Goal: Task Accomplishment & Management: Manage account settings

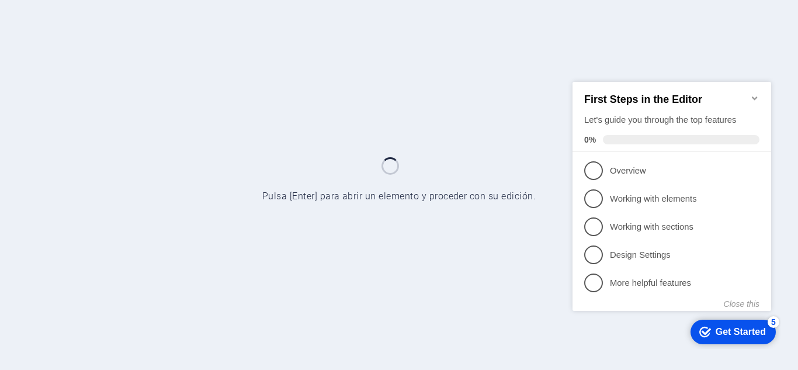
click at [756, 93] on icon "Minimize checklist" at bounding box center [754, 97] width 9 height 9
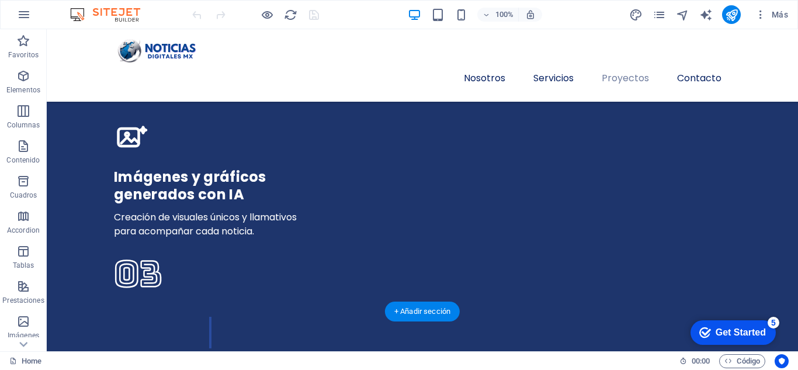
scroll to position [3386, 0]
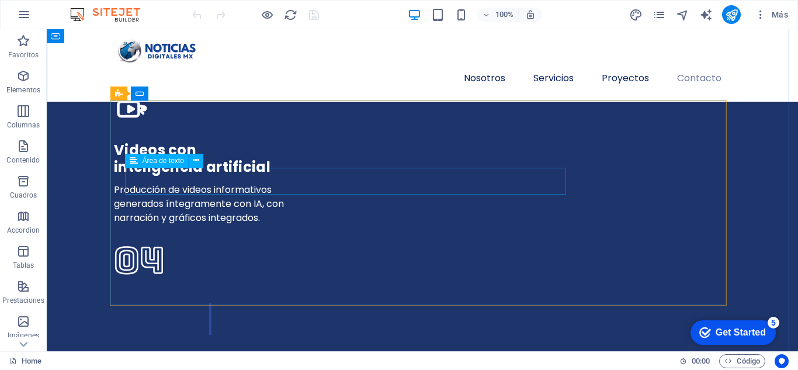
click div
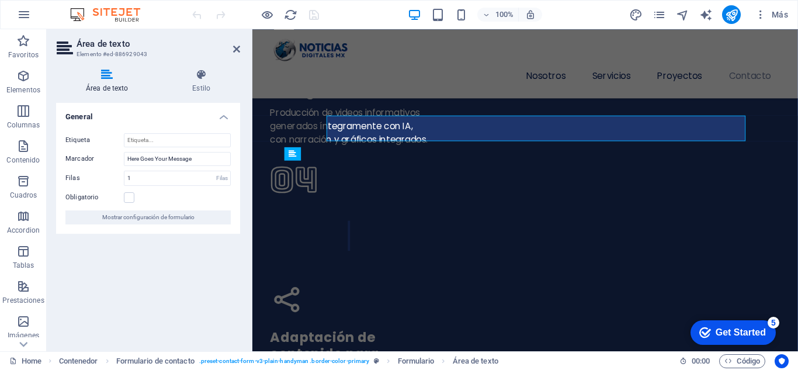
scroll to position [3511, 0]
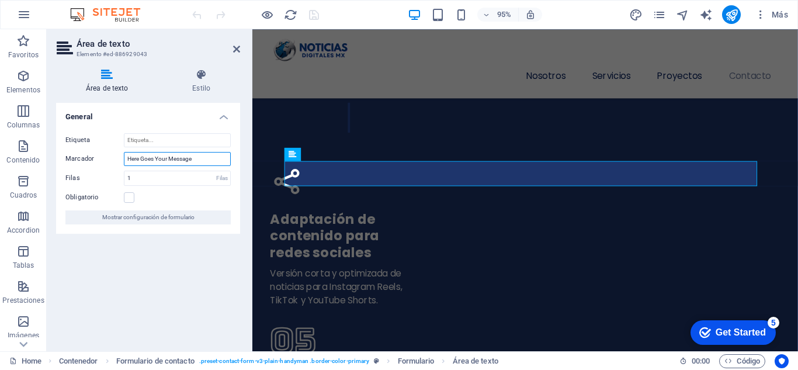
drag, startPoint x: 206, startPoint y: 154, endPoint x: 121, endPoint y: 165, distance: 85.9
click at [121, 165] on div "Marcador Here Goes Your Message" at bounding box center [147, 159] width 165 height 14
type input "Escribe aquí tu mensaje"
click at [106, 152] on label "Marcador" at bounding box center [94, 159] width 58 height 14
click at [124, 152] on input "Escribe aquí tu mensaje" at bounding box center [177, 159] width 107 height 14
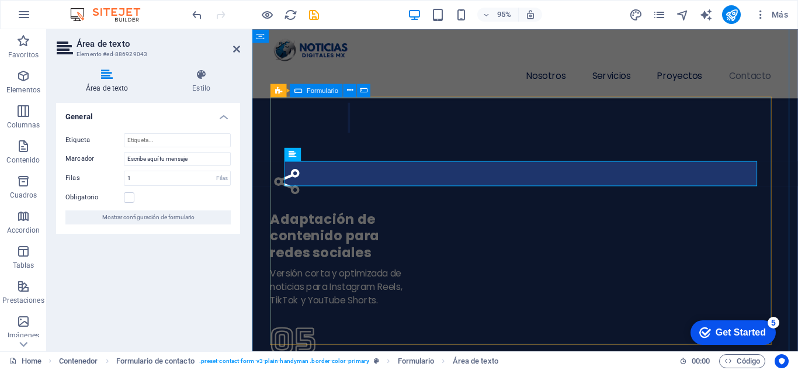
click div "Correo Nombre Asunto Enviar He leído y acepto el aviso de privacidad ¿Ilegible?…"
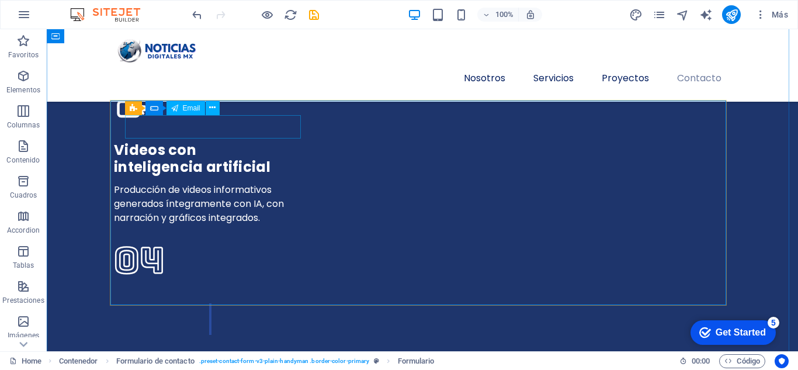
click div "Correo"
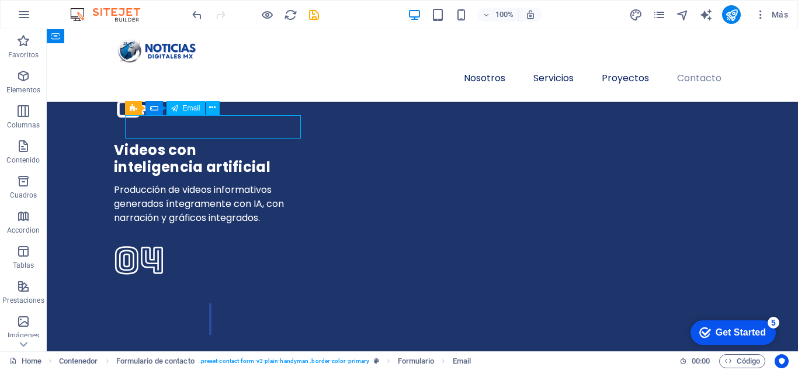
click div "Correo"
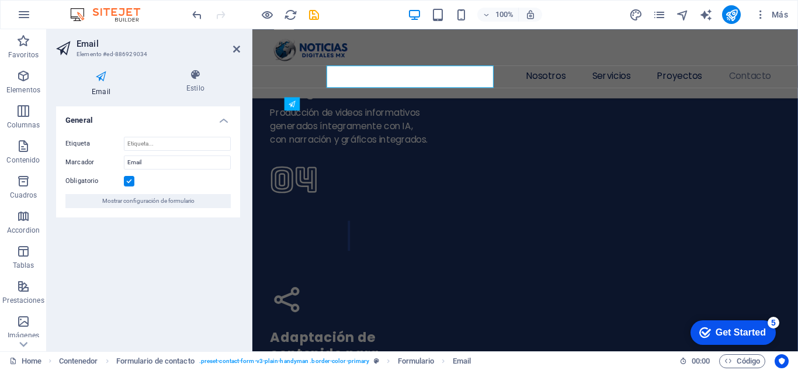
scroll to position [3511, 0]
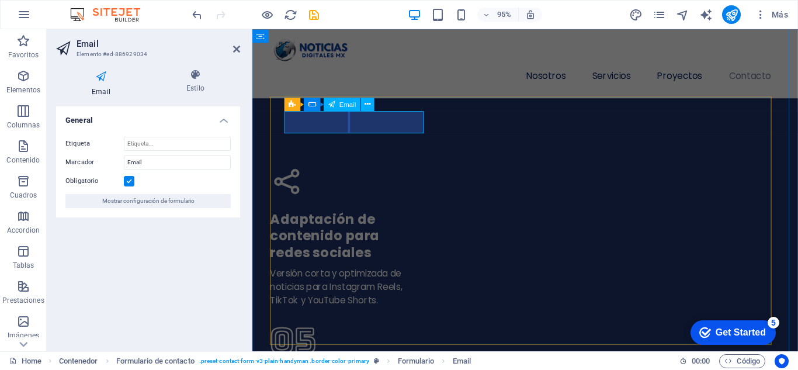
click input "Correo"
type input "C"
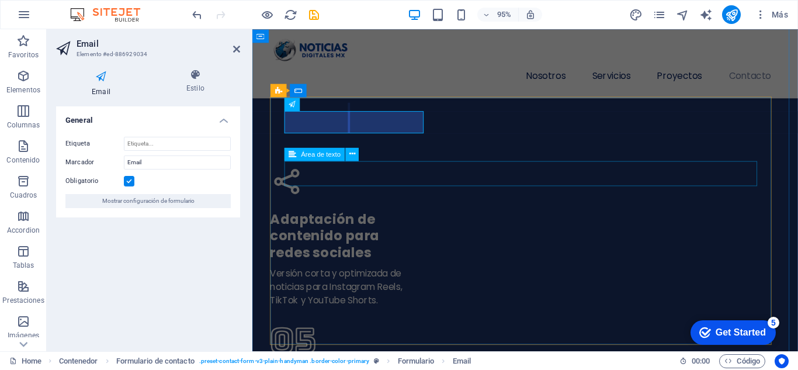
click div
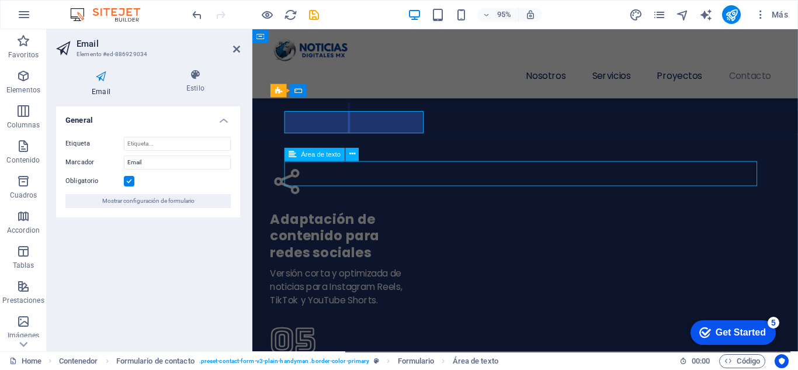
scroll to position [3386, 0]
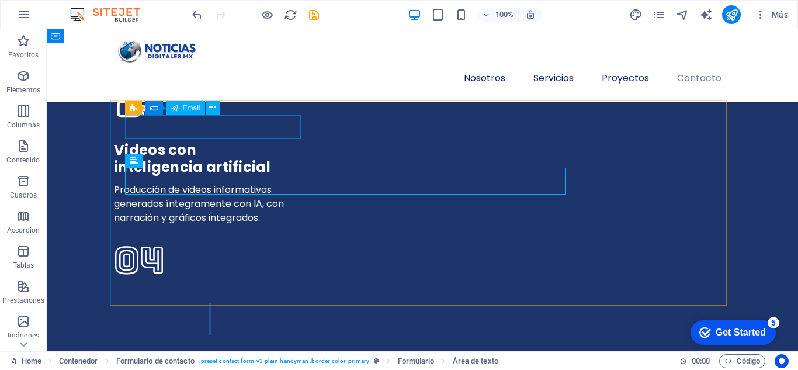
click div
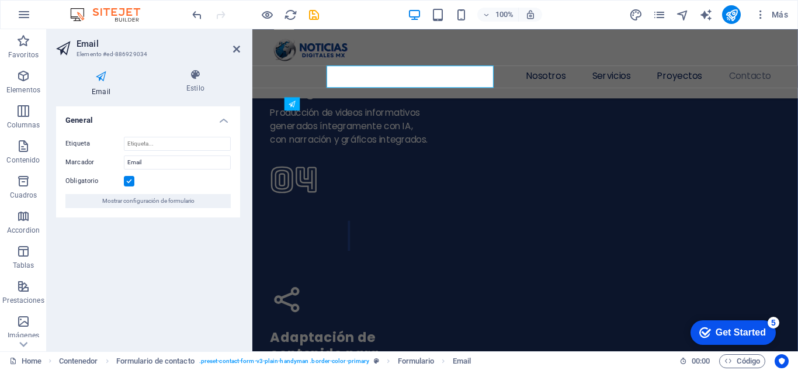
scroll to position [3511, 0]
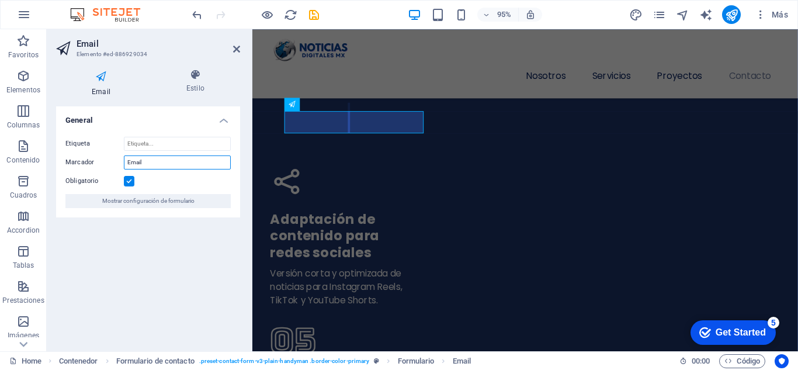
click at [176, 165] on input "Email" at bounding box center [177, 162] width 107 height 14
type input "E"
type input "Correo"
click at [111, 158] on label "Marcador" at bounding box center [94, 162] width 58 height 14
click at [124, 158] on input "Correo" at bounding box center [177, 162] width 107 height 14
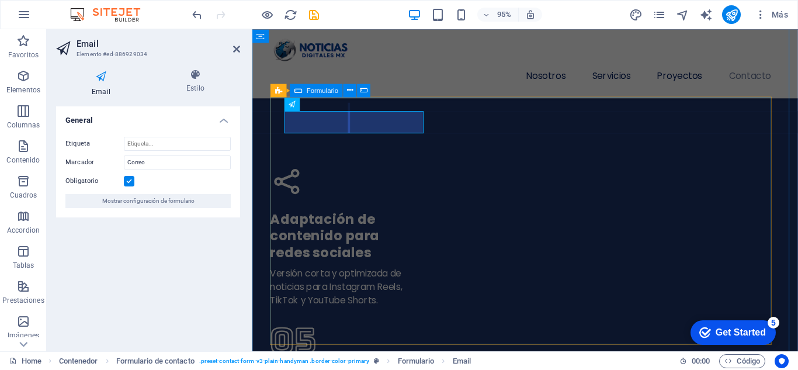
click div "Nombre Asunto Enviar He leído y acepto el aviso de privacidad ¿Ilegible? [GEOGR…"
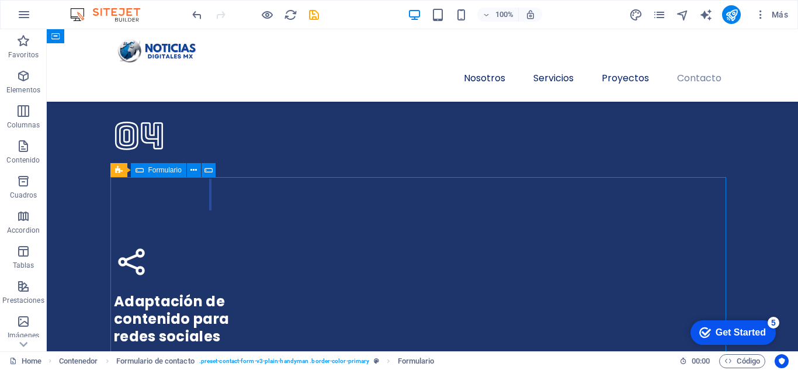
scroll to position [3386, 0]
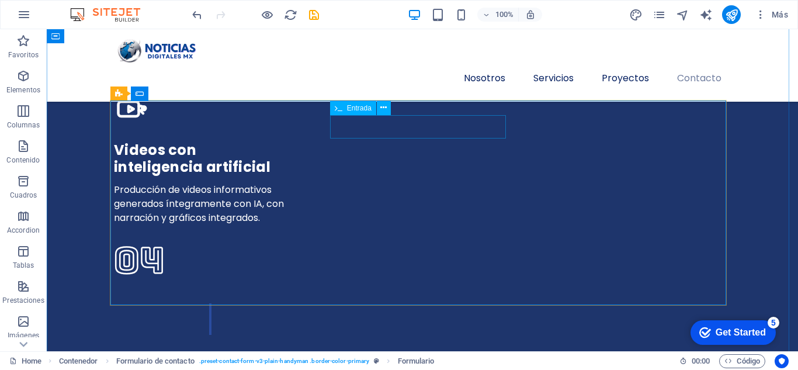
click div "Nombre"
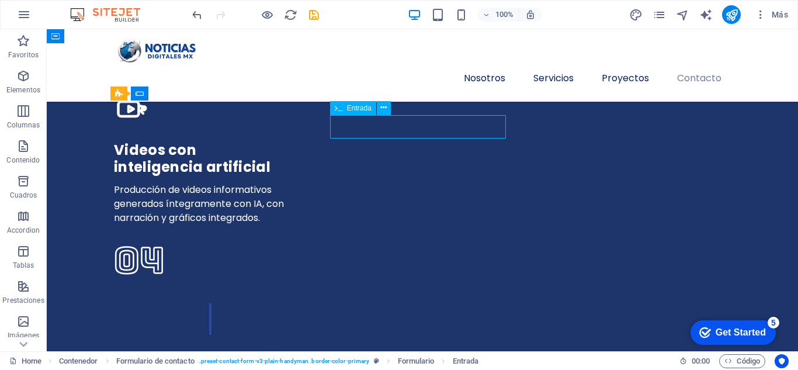
click div "Nombre"
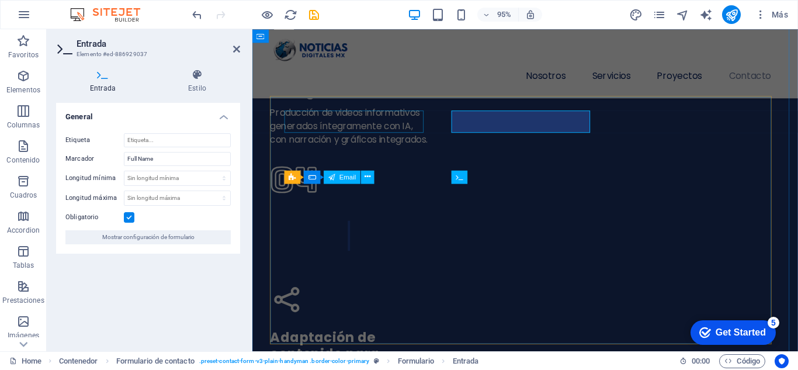
scroll to position [3511, 0]
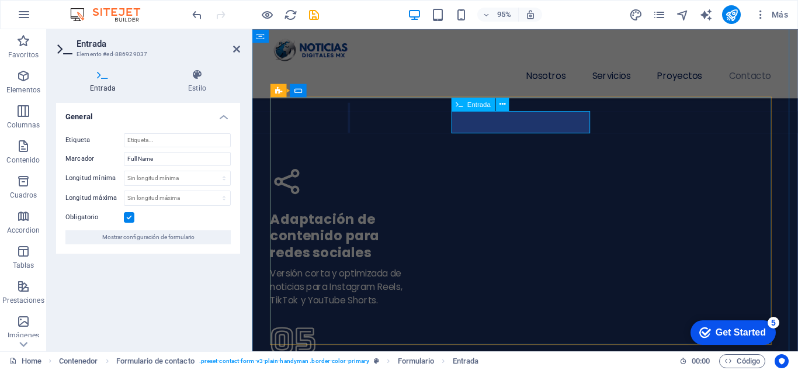
click input "Nombre"
type input "N"
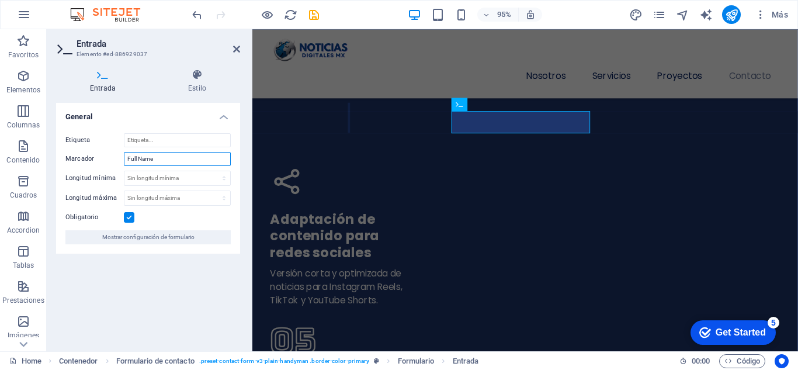
click at [185, 155] on input "Full Name" at bounding box center [177, 159] width 107 height 14
type input "F"
type input "Su Nombre"
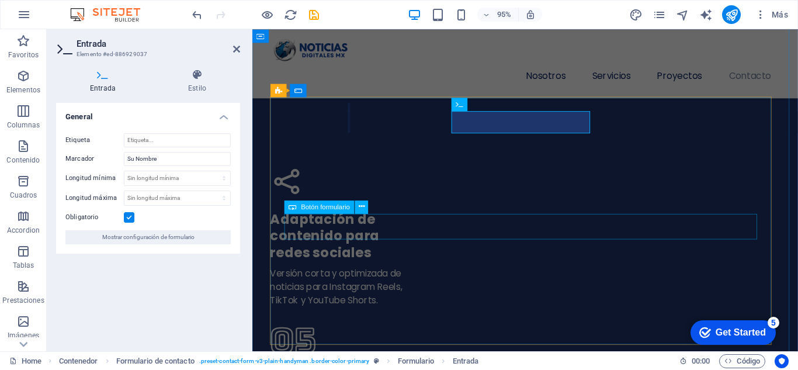
click div "Enviar"
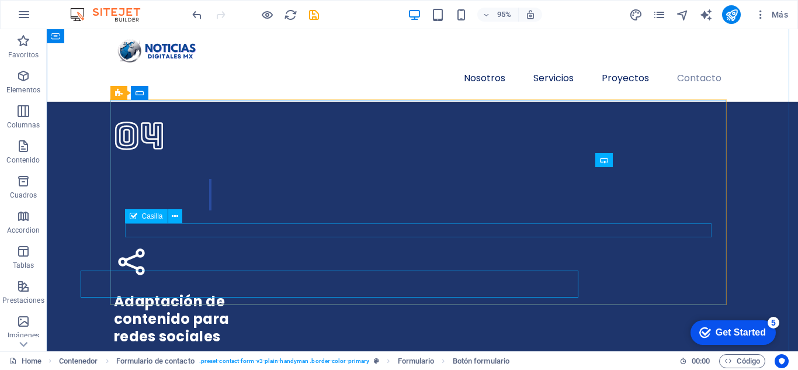
scroll to position [3386, 0]
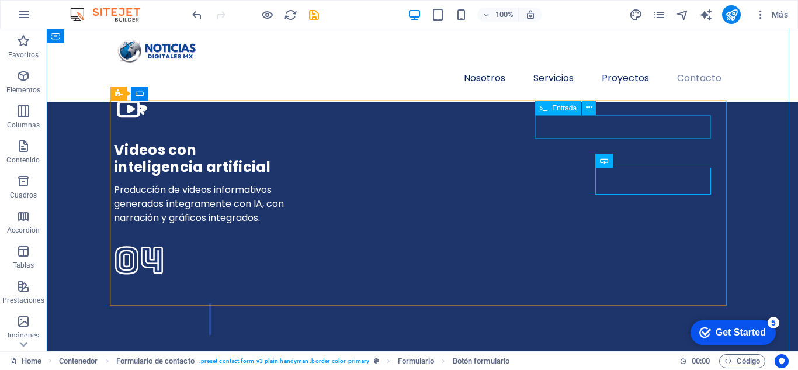
click div "Asunto"
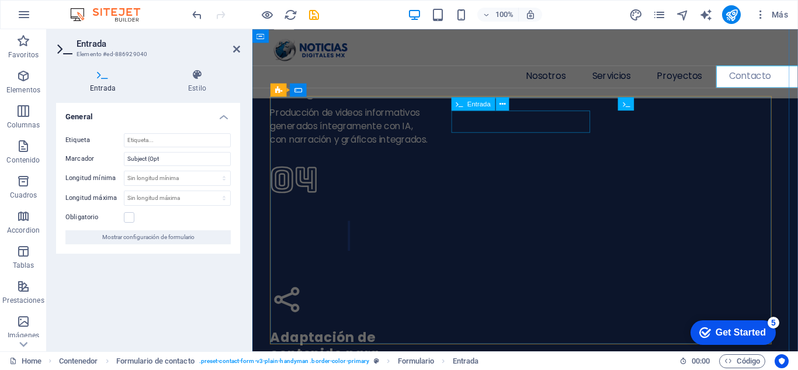
scroll to position [3511, 0]
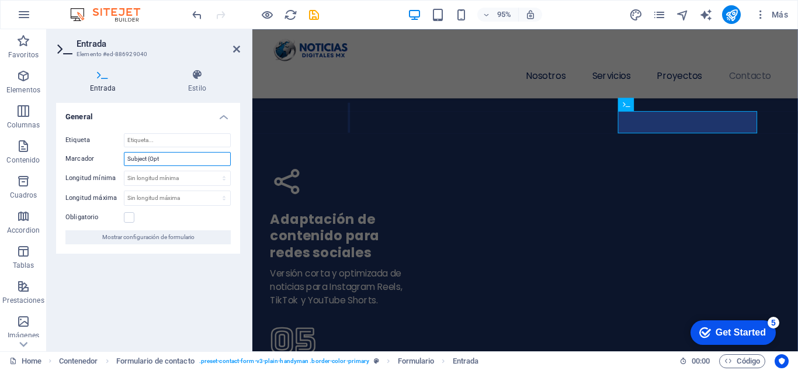
drag, startPoint x: 168, startPoint y: 158, endPoint x: 98, endPoint y: 158, distance: 70.1
click at [98, 158] on div "Marcador Subject (Opt" at bounding box center [147, 159] width 165 height 14
type input "Asunto"
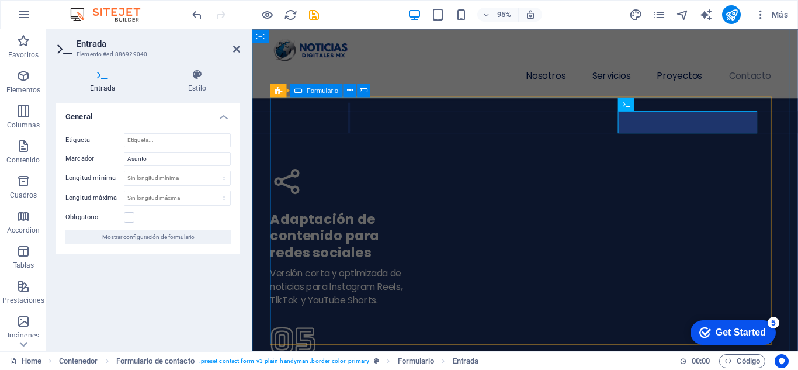
click div "Asunto Enviar He leído y acepto el aviso de privacidad ¿Ilegible? [GEOGRAPHIC_D…"
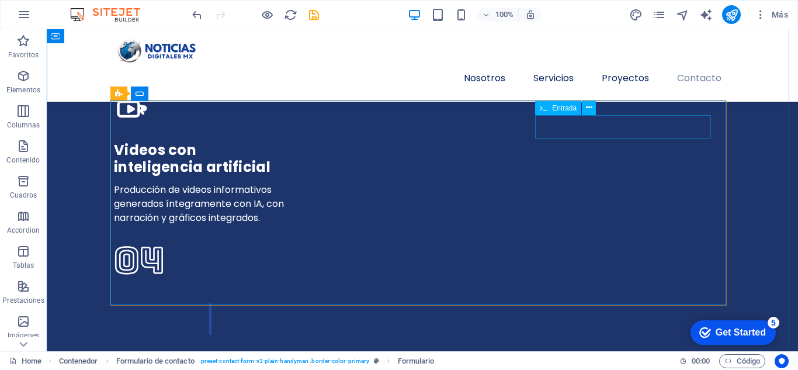
click div "Asunto"
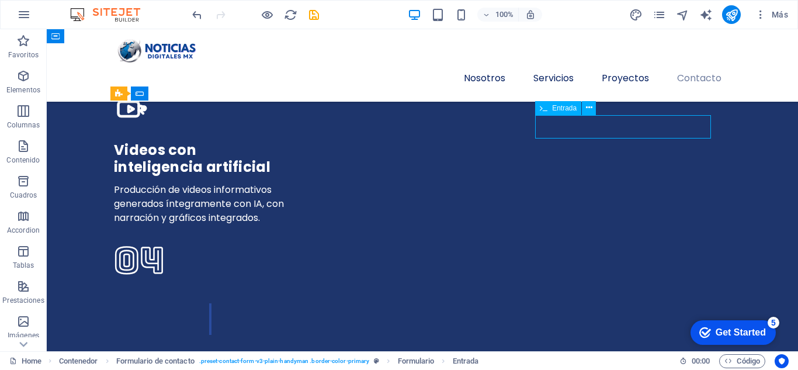
click div "Asunto"
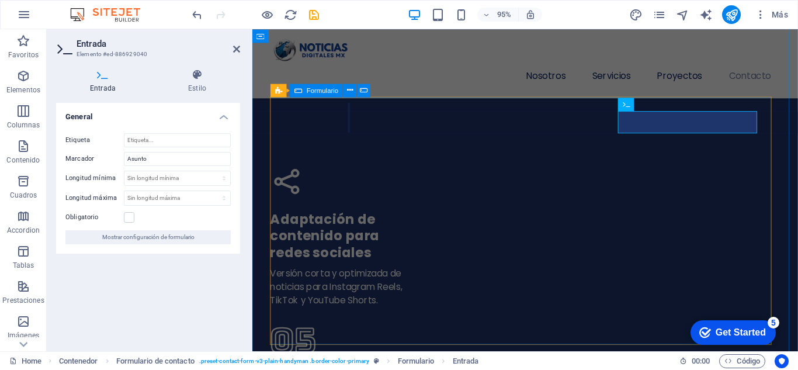
drag, startPoint x: 692, startPoint y: 128, endPoint x: 613, endPoint y: 123, distance: 79.5
click div "Asunto Enviar He leído y acepto el aviso de privacidad ¿Ilegible? [GEOGRAPHIC_D…"
drag, startPoint x: 690, startPoint y: 127, endPoint x: 631, endPoint y: 127, distance: 59.6
click div "Enviar He leído y acepto el aviso de privacidad ¿Ilegible? [GEOGRAPHIC_DATA]"
click div
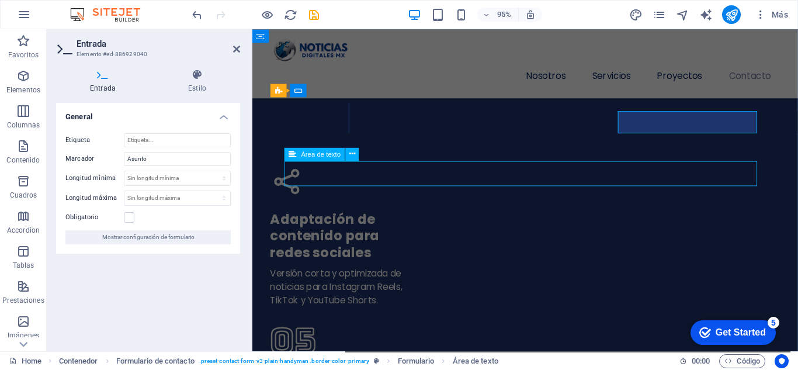
scroll to position [3386, 0]
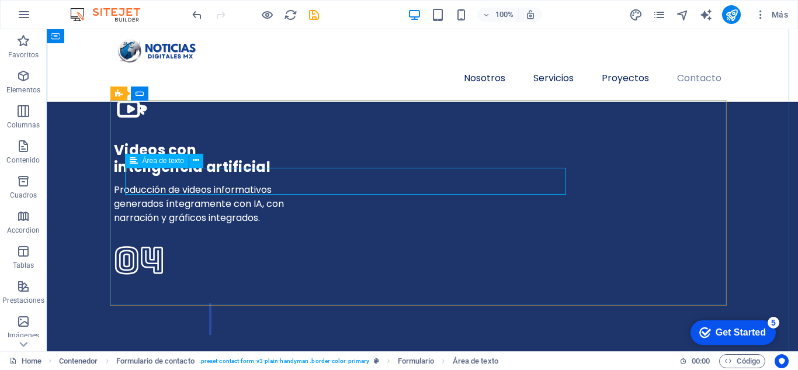
click div
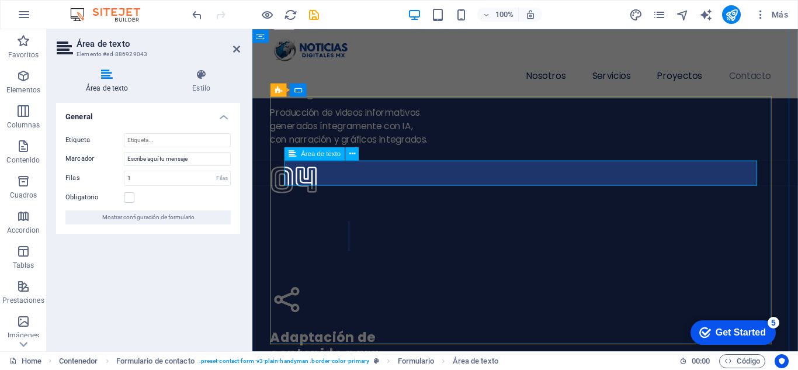
scroll to position [3511, 0]
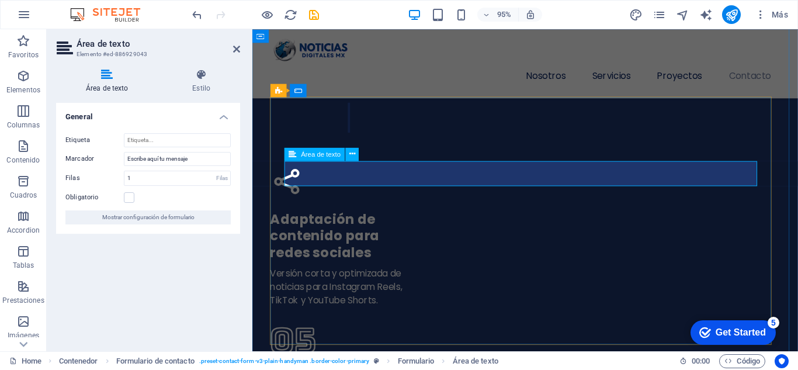
click textarea
drag, startPoint x: 408, startPoint y: 225, endPoint x: 608, endPoint y: 213, distance: 201.2
click div "Enviar He leído y acepto el aviso de privacidad ¿Ilegible? [GEOGRAPHIC_DATA]"
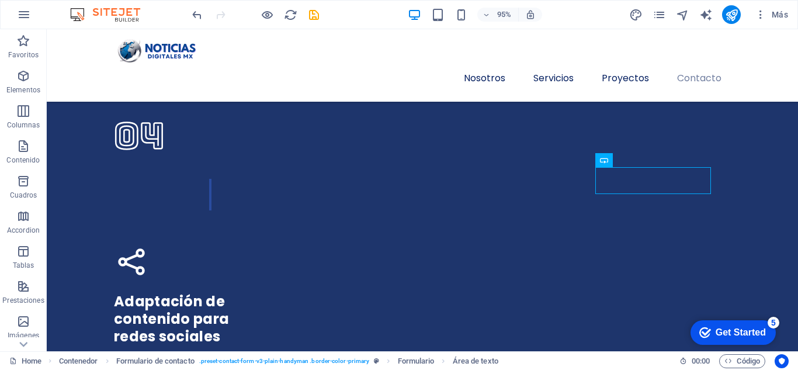
scroll to position [3386, 0]
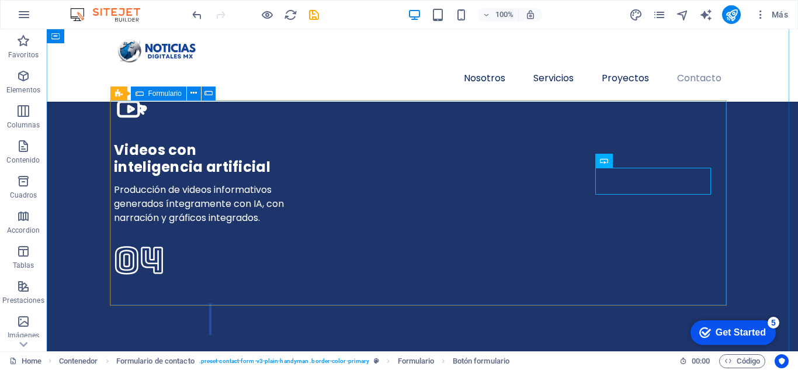
click div "Enviar He leído y acepto el aviso de privacidad ¿Ilegible? [GEOGRAPHIC_DATA]"
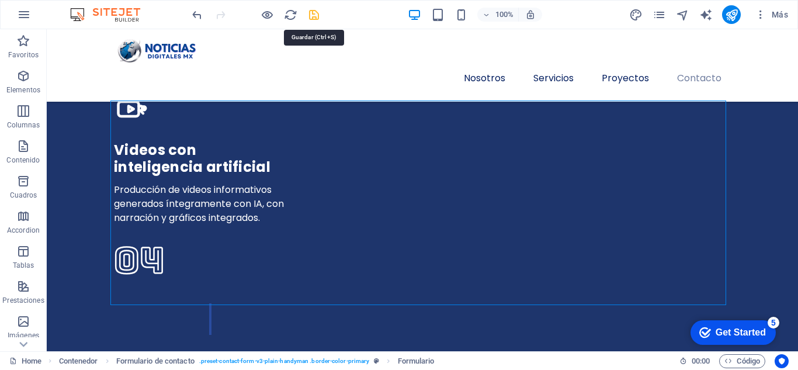
click at [318, 16] on icon "save" at bounding box center [313, 14] width 13 height 13
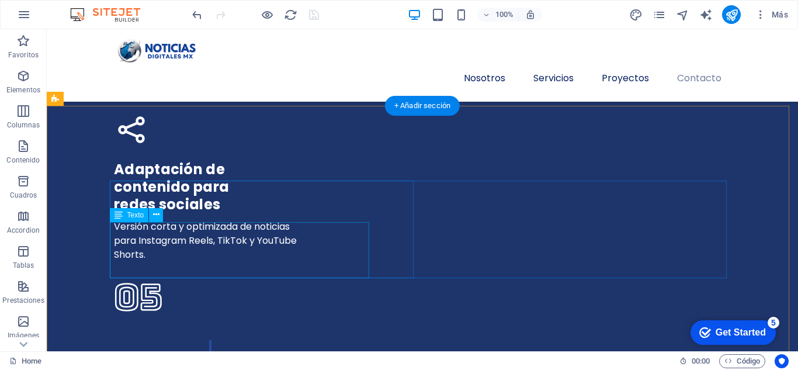
scroll to position [3661, 0]
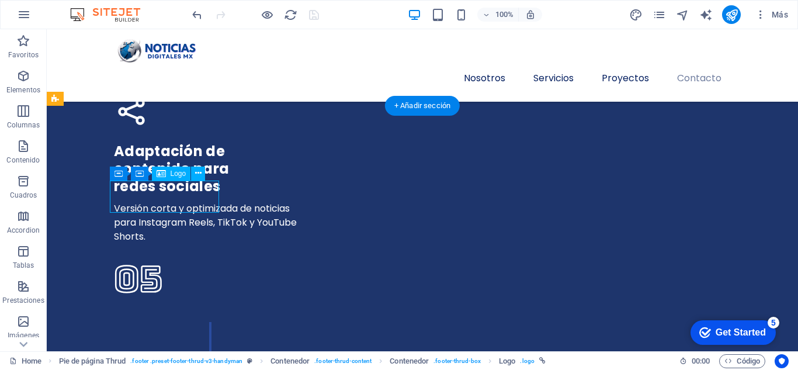
select select "px"
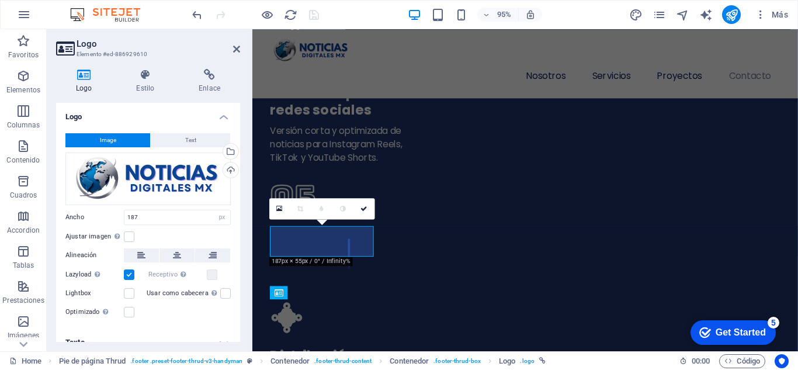
scroll to position [3785, 0]
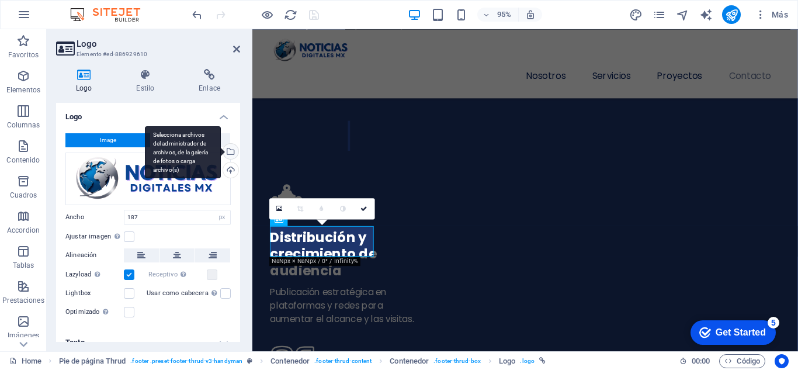
click at [228, 152] on div "Selecciona archivos del administrador de archivos, de la galería de fotos o car…" at bounding box center [230, 153] width 18 height 18
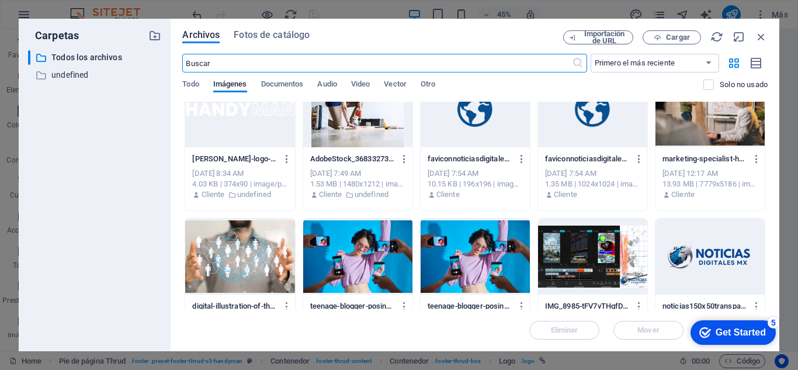
scroll to position [0, 0]
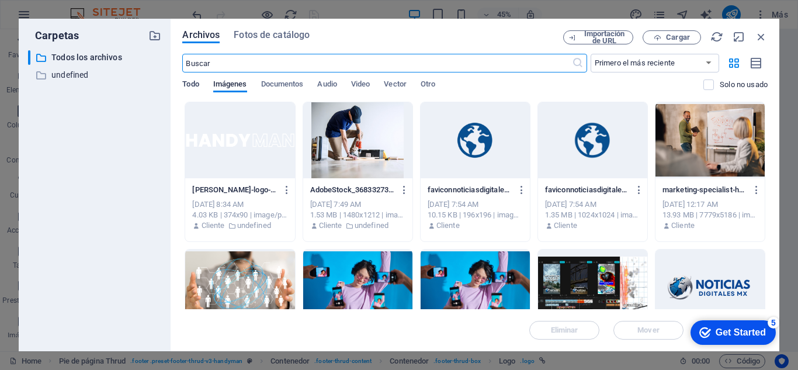
click at [192, 85] on span "Todo" at bounding box center [190, 85] width 16 height 16
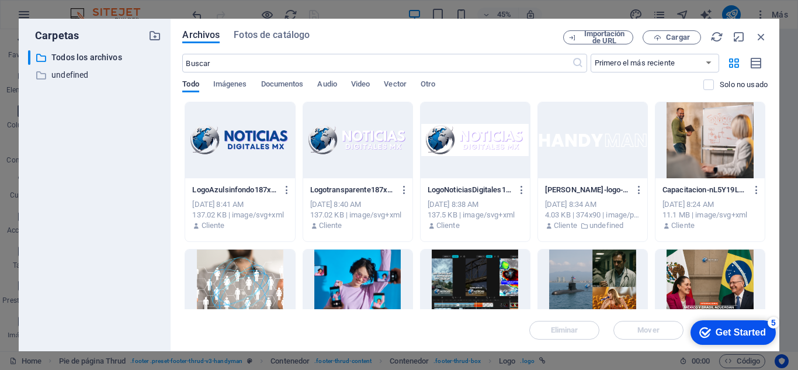
click at [353, 134] on div at bounding box center [357, 140] width 109 height 76
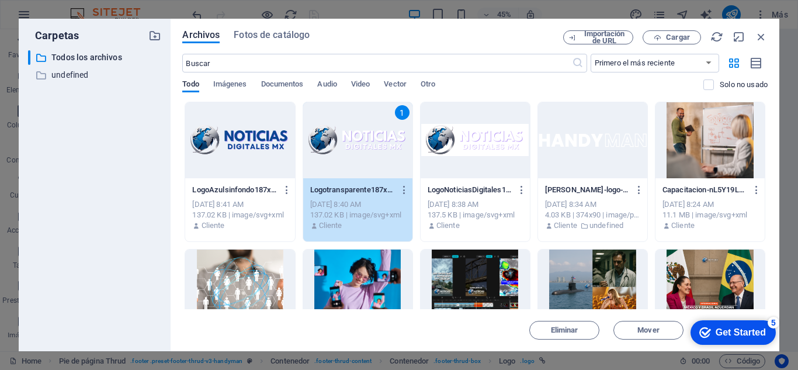
click at [357, 137] on div "1" at bounding box center [357, 140] width 109 height 76
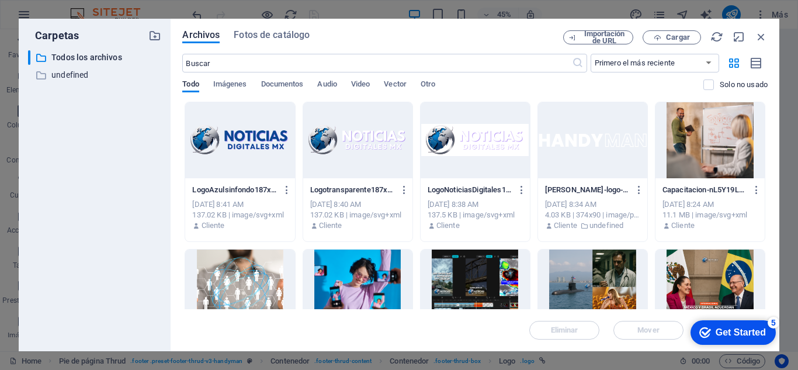
click at [357, 137] on div at bounding box center [357, 140] width 109 height 76
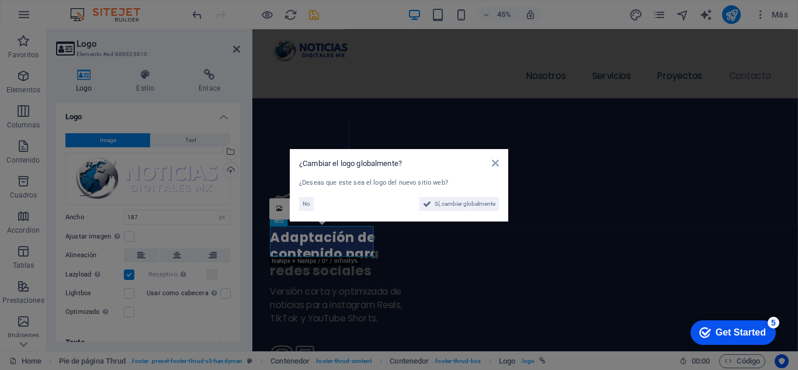
scroll to position [3785, 0]
click at [305, 202] on span "No" at bounding box center [306, 204] width 8 height 14
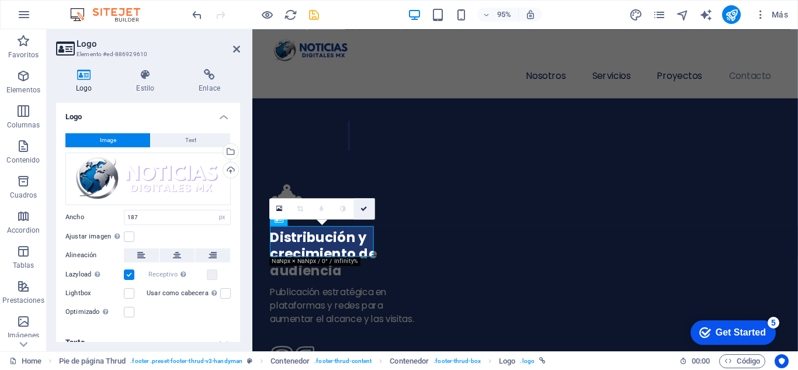
click at [363, 209] on icon at bounding box center [364, 208] width 7 height 6
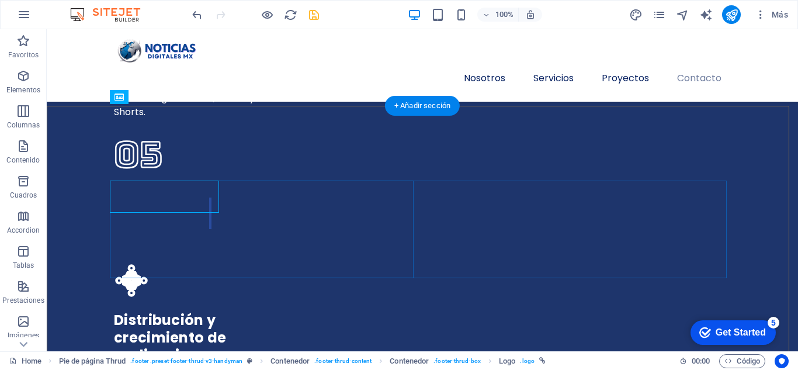
scroll to position [3661, 0]
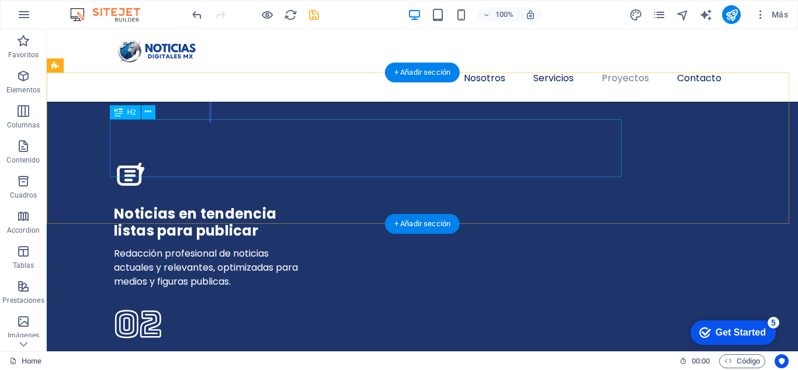
scroll to position [2435, 0]
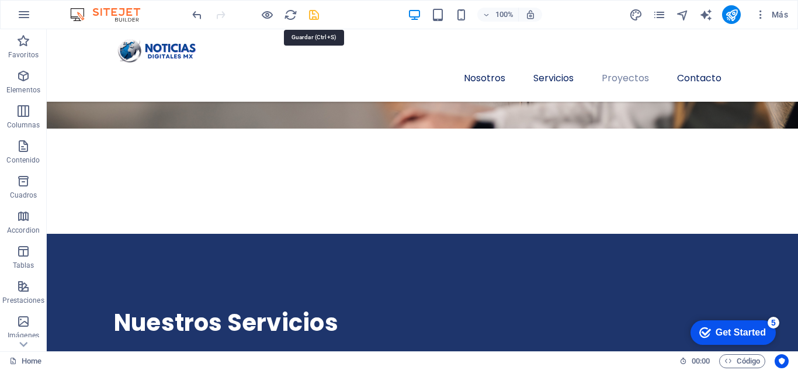
click at [316, 13] on icon "save" at bounding box center [313, 14] width 13 height 13
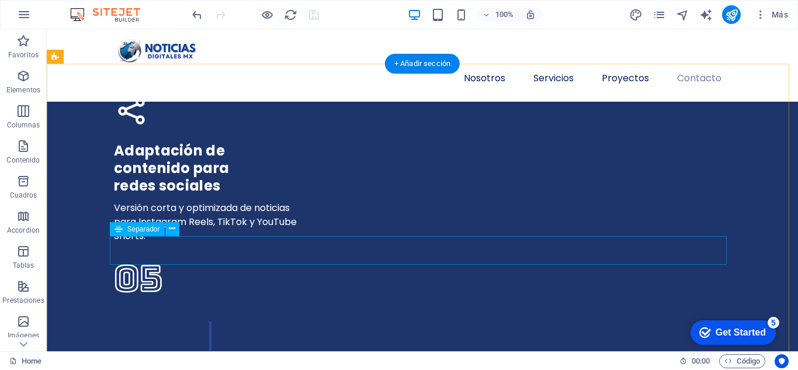
scroll to position [3661, 0]
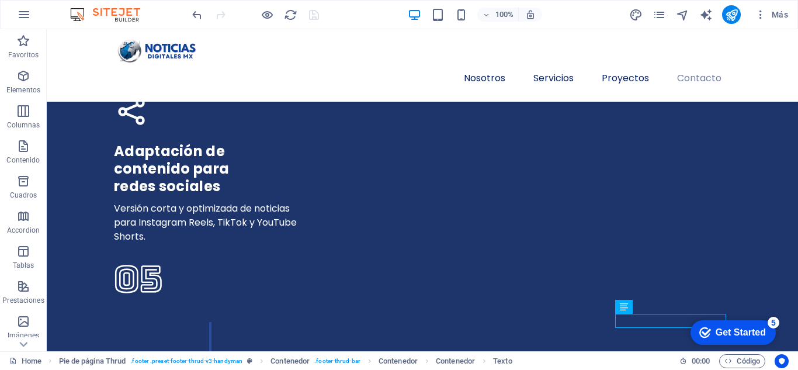
click at [657, 6] on div "Más" at bounding box center [710, 14] width 164 height 19
click at [659, 9] on icon "pages" at bounding box center [658, 14] width 13 height 13
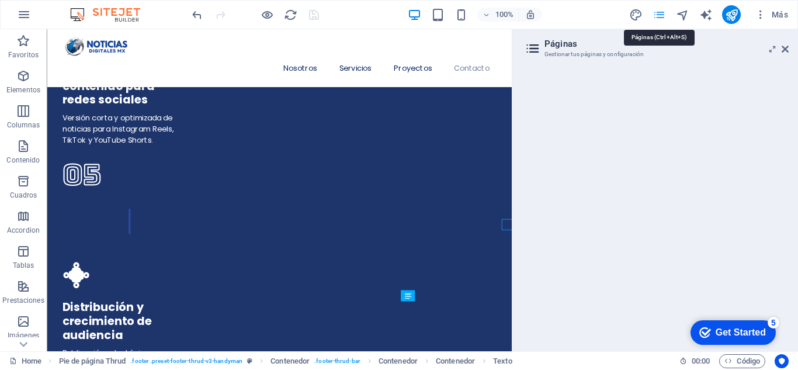
scroll to position [3743, 0]
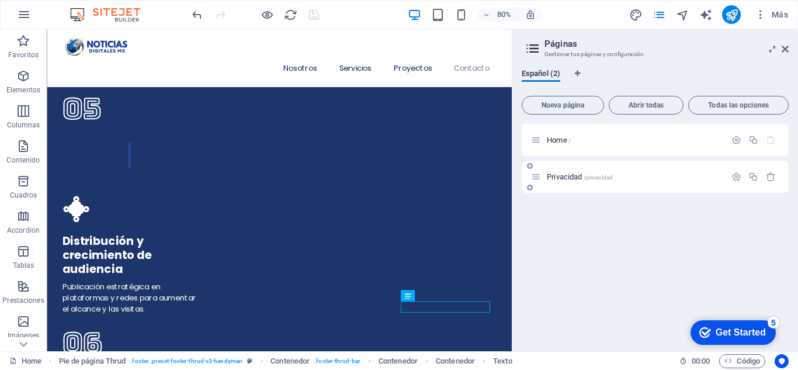
click at [651, 176] on p "Privacidad /privacidad" at bounding box center [634, 177] width 175 height 8
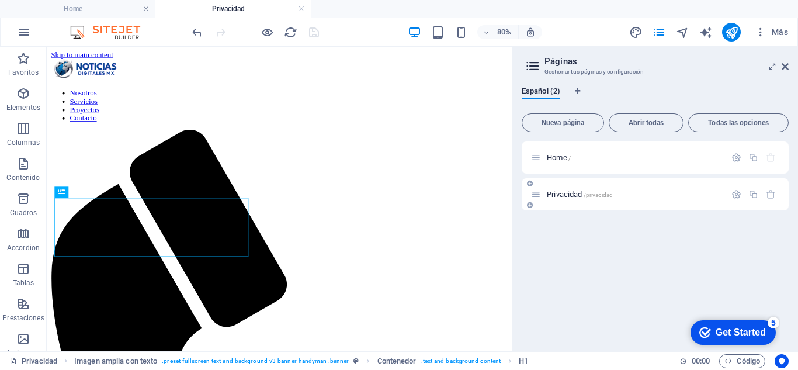
scroll to position [0, 0]
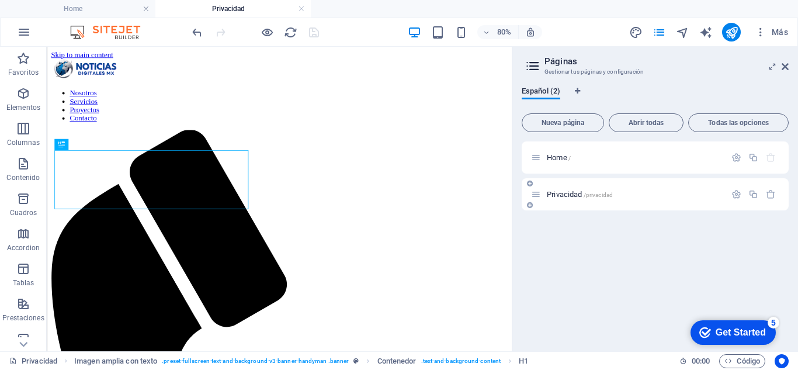
click at [642, 188] on div "Privacidad /privacidad" at bounding box center [628, 193] width 194 height 13
click at [736, 192] on icon "button" at bounding box center [736, 194] width 10 height 10
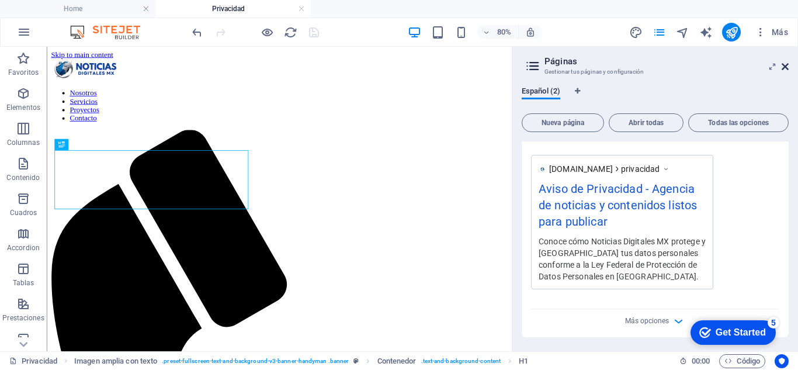
click at [783, 62] on icon at bounding box center [784, 66] width 7 height 9
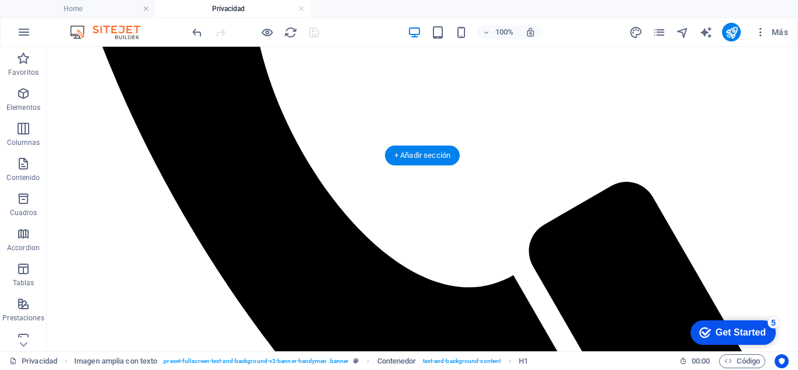
scroll to position [467, 0]
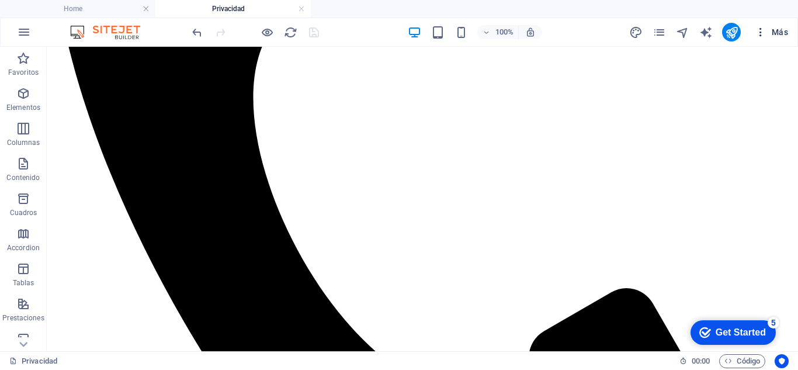
click at [757, 29] on icon "button" at bounding box center [760, 32] width 12 height 12
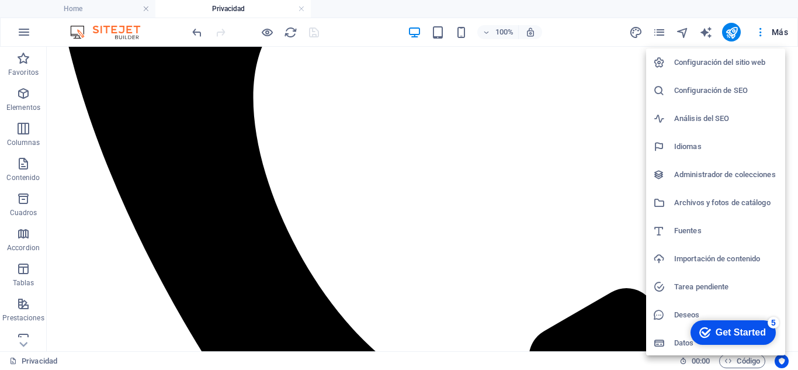
click at [653, 32] on div at bounding box center [399, 185] width 798 height 370
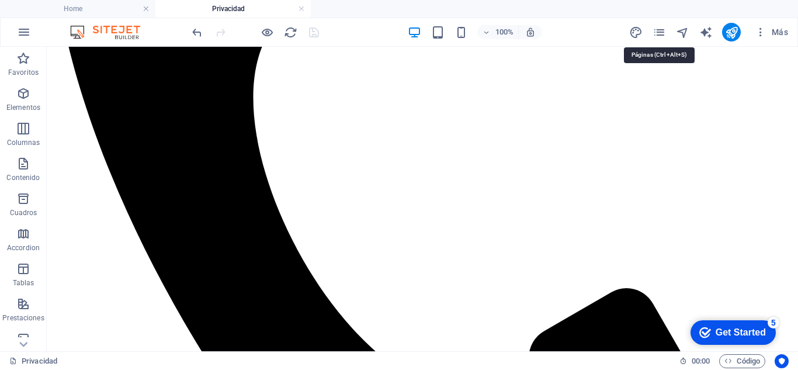
click at [656, 30] on icon "pages" at bounding box center [658, 32] width 13 height 13
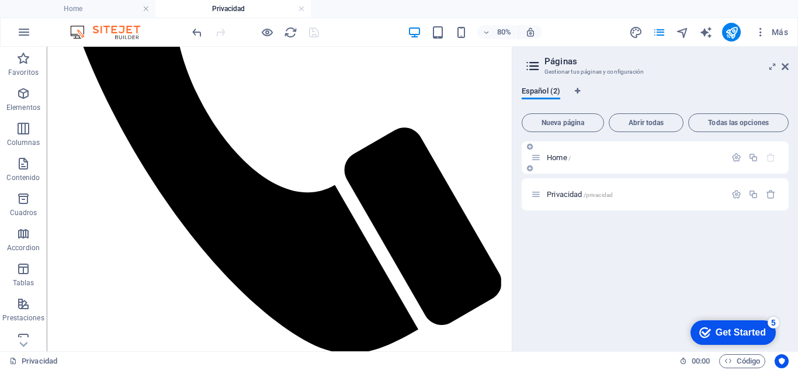
click at [610, 159] on p "Home /" at bounding box center [634, 158] width 175 height 8
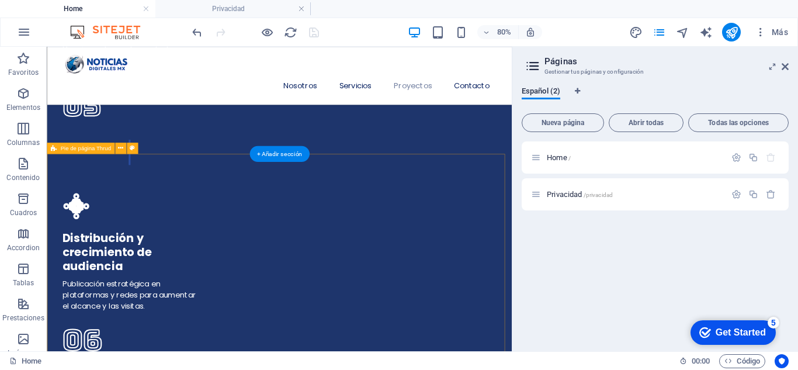
scroll to position [3799, 0]
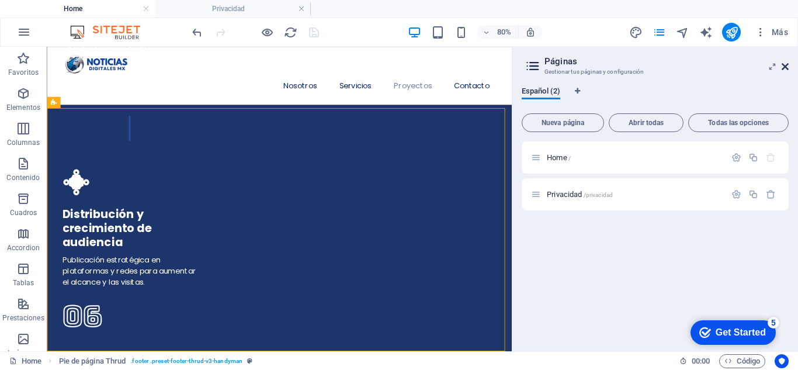
click at [783, 66] on icon at bounding box center [784, 66] width 7 height 9
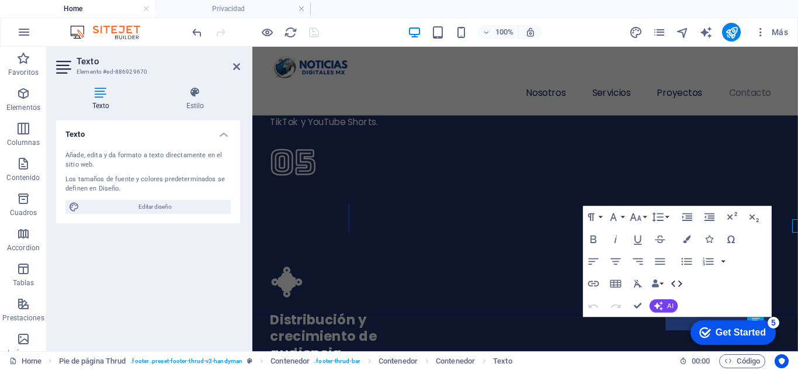
scroll to position [3841, 0]
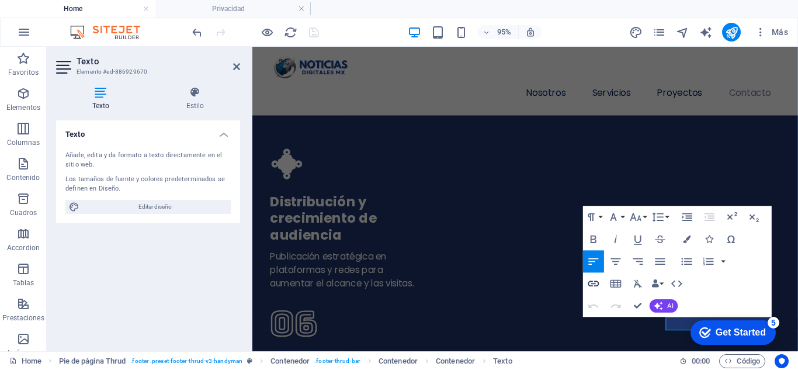
click at [594, 283] on icon "button" at bounding box center [593, 283] width 13 height 13
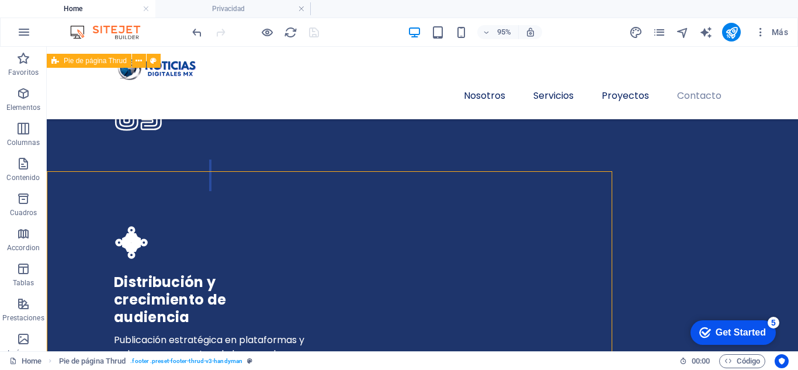
scroll to position [3716, 0]
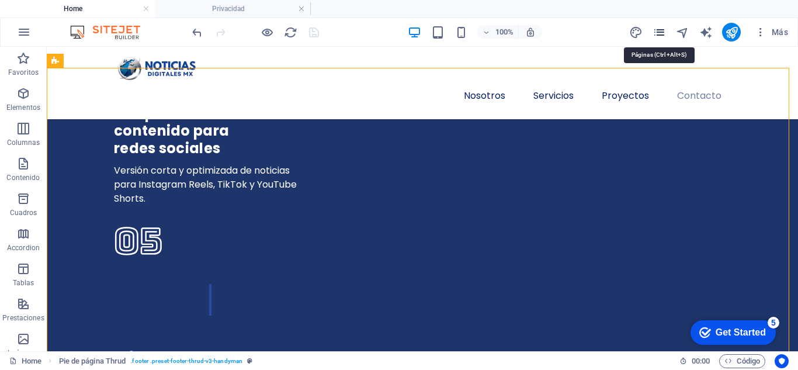
click at [659, 30] on icon "pages" at bounding box center [658, 32] width 13 height 13
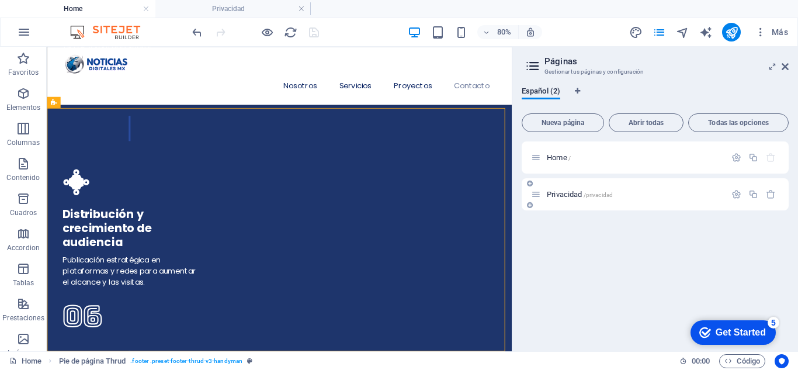
click at [614, 194] on p "Privacidad /privacidad" at bounding box center [634, 194] width 175 height 8
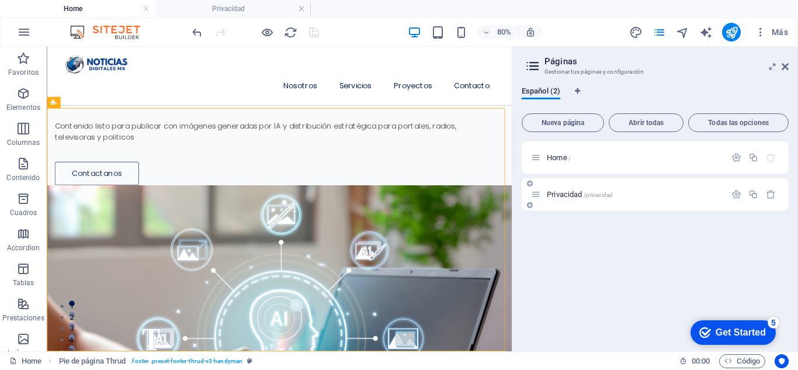
scroll to position [467, 0]
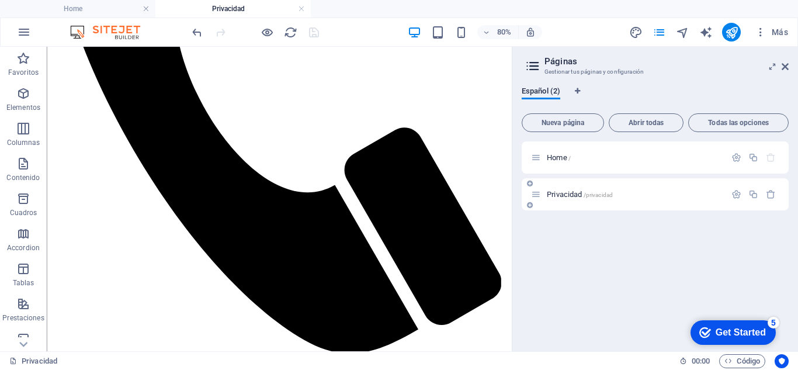
click at [657, 192] on p "Privacidad /privacidad" at bounding box center [634, 194] width 175 height 8
click at [739, 189] on div at bounding box center [753, 194] width 51 height 13
click at [737, 193] on icon "button" at bounding box center [736, 194] width 10 height 10
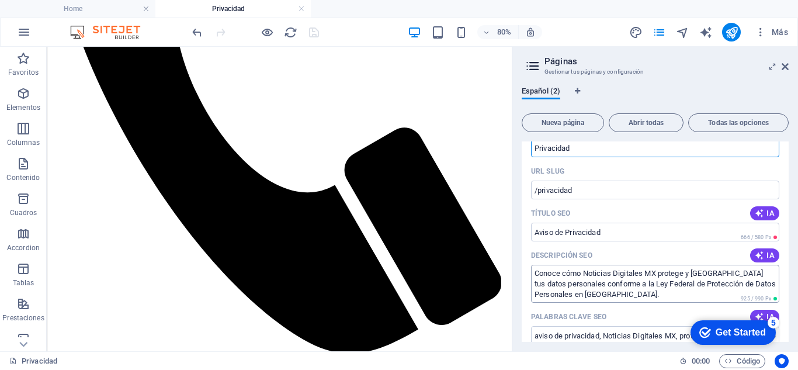
scroll to position [84, 0]
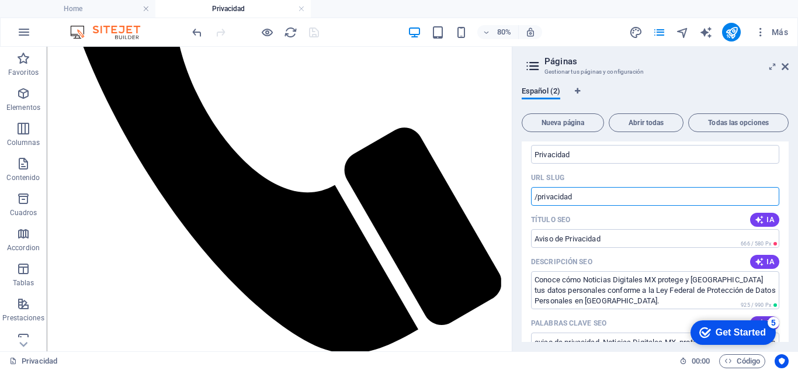
drag, startPoint x: 629, startPoint y: 235, endPoint x: 624, endPoint y: 229, distance: 8.7
click at [786, 66] on icon at bounding box center [784, 66] width 7 height 9
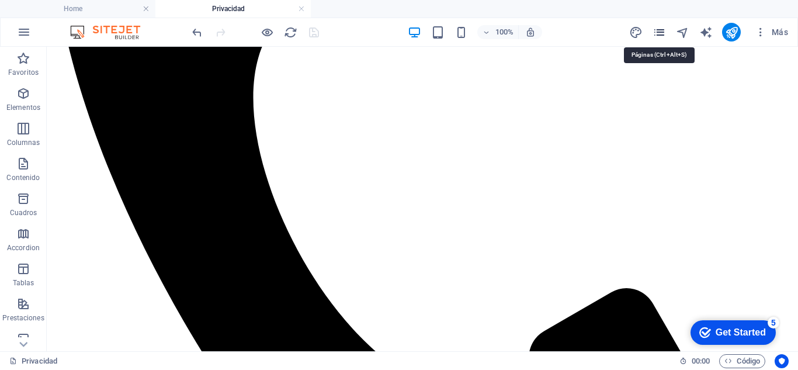
click at [657, 30] on icon "pages" at bounding box center [658, 32] width 13 height 13
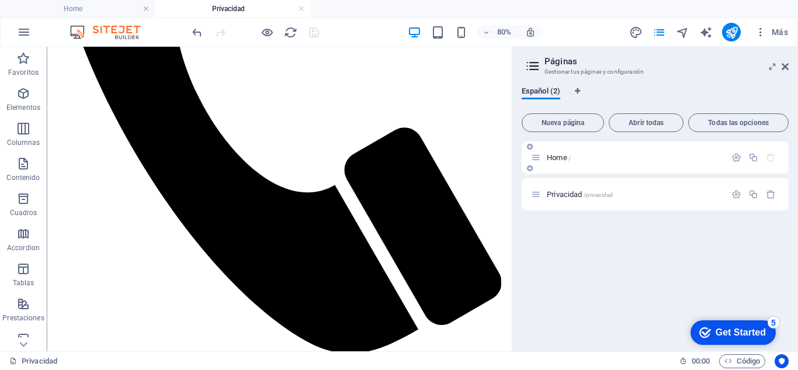
click at [607, 156] on p "Home /" at bounding box center [634, 158] width 175 height 8
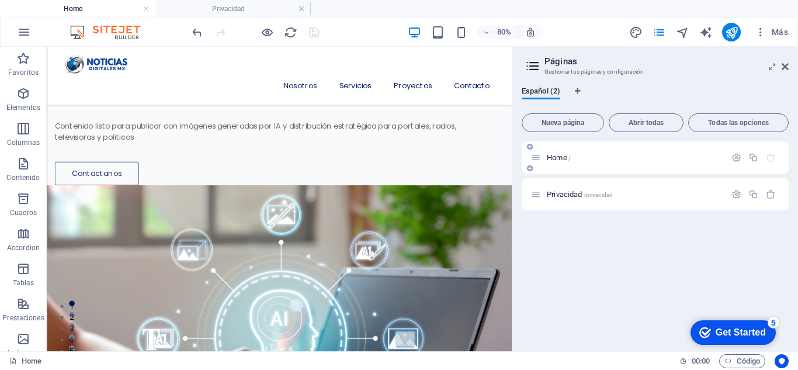
scroll to position [3799, 0]
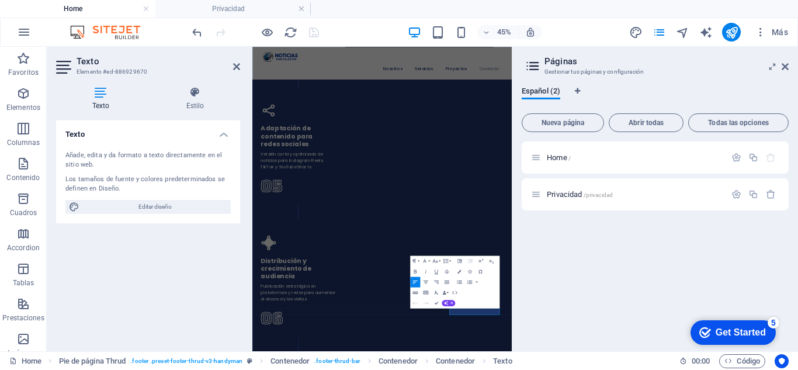
click at [416, 293] on icon "button" at bounding box center [415, 292] width 6 height 6
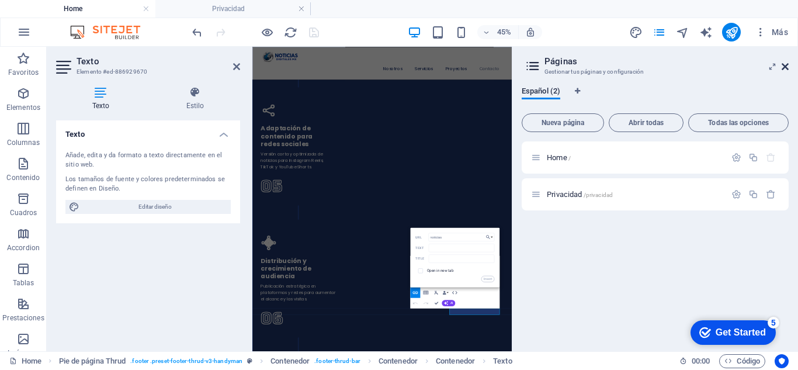
click at [785, 65] on icon at bounding box center [784, 66] width 7 height 9
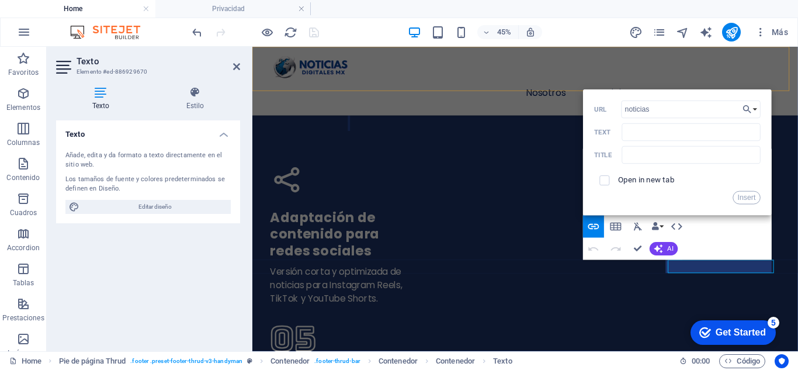
scroll to position [3901, 0]
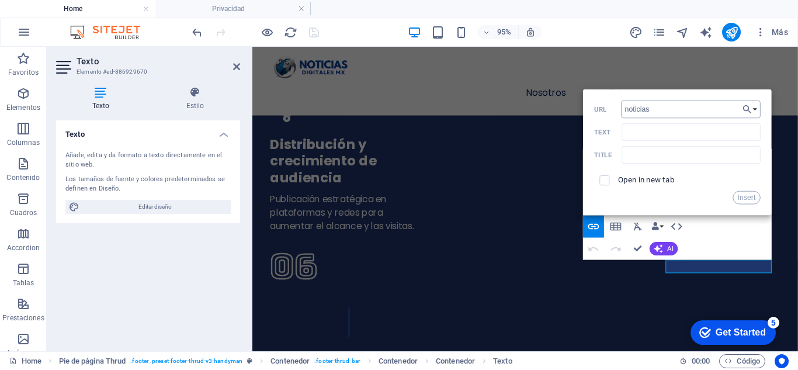
click at [658, 105] on input "noticias" at bounding box center [691, 109] width 140 height 18
click at [655, 107] on input "noticias" at bounding box center [691, 109] width 140 height 18
paste input "/privacidad"
type input "[DOMAIN_NAME][URL]"
click at [753, 198] on button "Insert" at bounding box center [746, 197] width 28 height 13
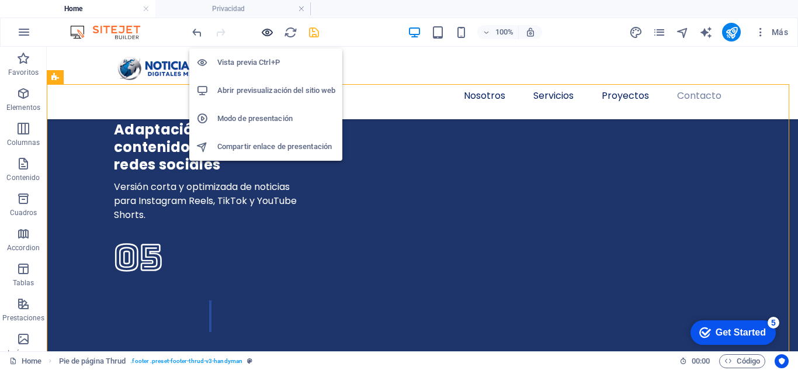
click at [267, 31] on icon "button" at bounding box center [266, 32] width 13 height 13
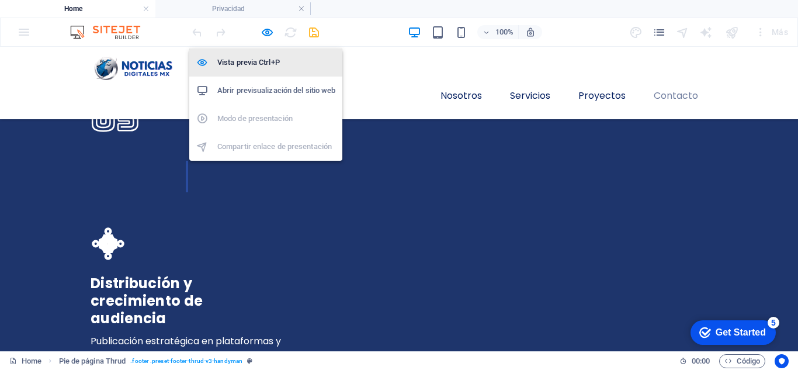
click at [242, 64] on h6 "Vista previa Ctrl+P" at bounding box center [276, 62] width 118 height 14
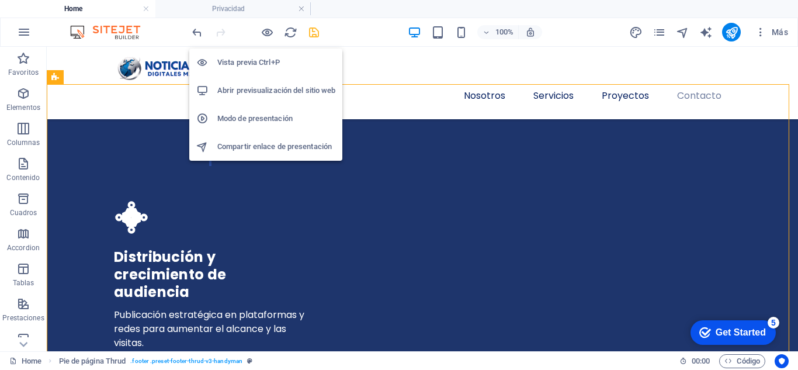
scroll to position [3700, 0]
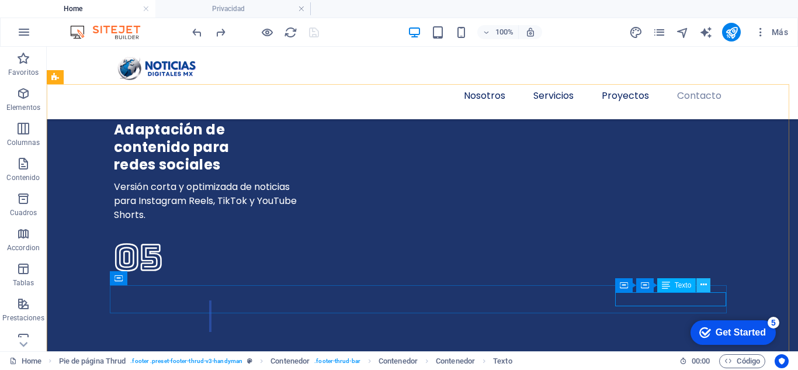
click at [699, 285] on button at bounding box center [703, 285] width 14 height 14
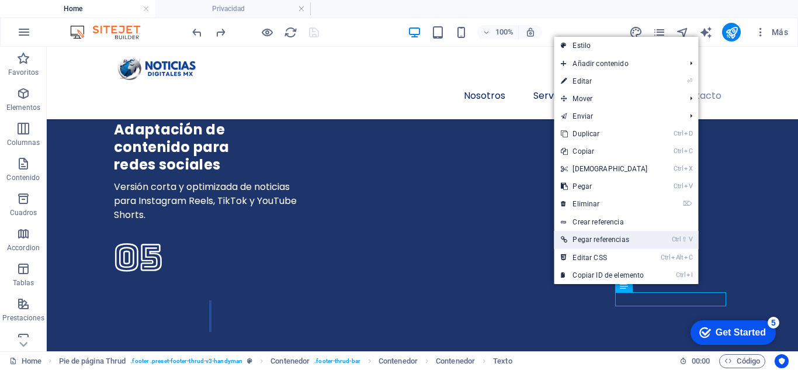
click at [617, 236] on link "Ctrl ⇧ V Pegar referencias" at bounding box center [604, 240] width 100 height 18
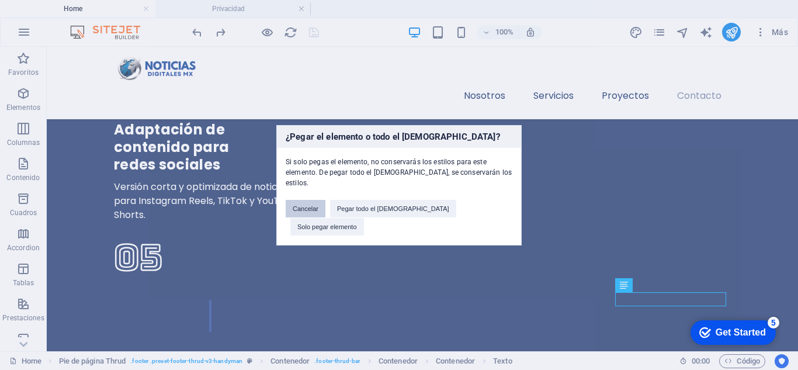
click at [325, 213] on button "Cancelar" at bounding box center [306, 209] width 40 height 18
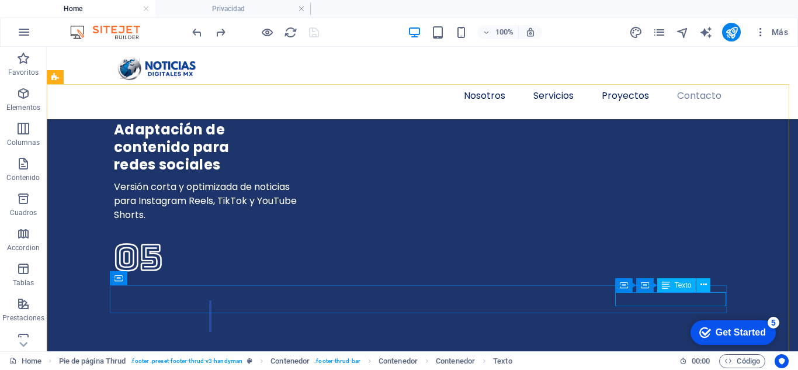
click at [692, 291] on div "Contenedor Contenedor Texto" at bounding box center [666, 285] width 103 height 15
click at [701, 284] on icon at bounding box center [703, 285] width 6 height 12
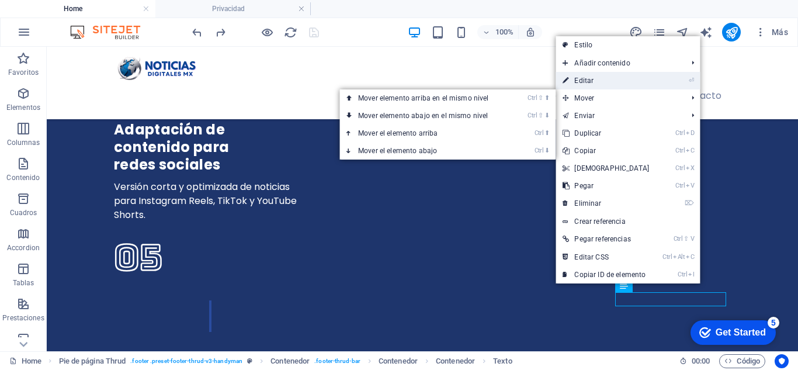
click at [633, 79] on link "⏎ Editar" at bounding box center [605, 81] width 100 height 18
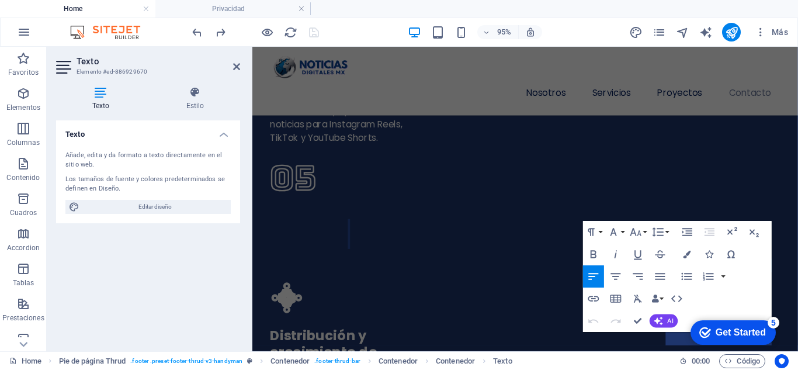
scroll to position [3825, 0]
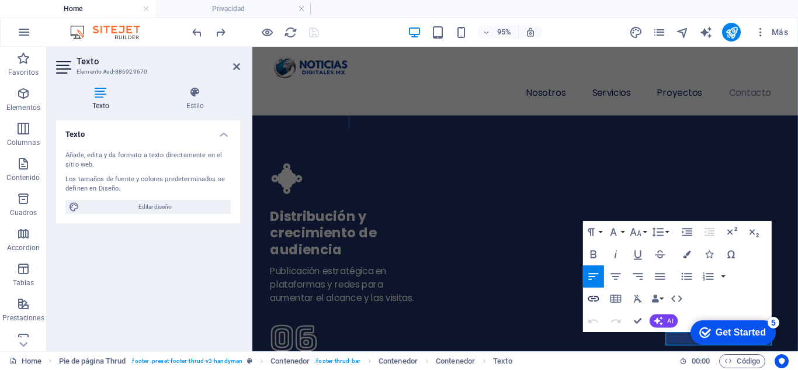
click at [590, 295] on icon "button" at bounding box center [593, 298] width 13 height 13
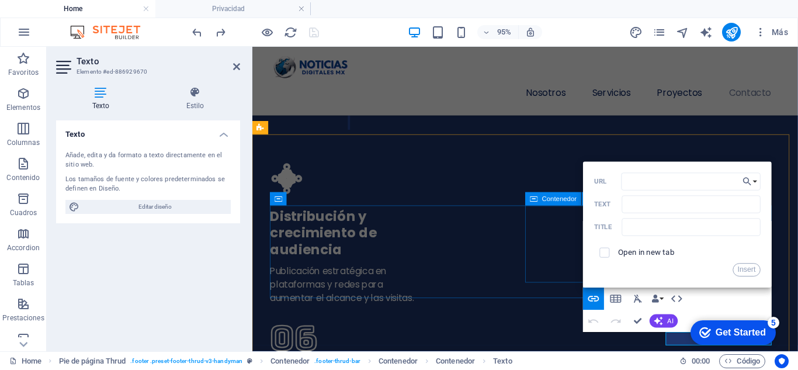
drag, startPoint x: 577, startPoint y: 219, endPoint x: 583, endPoint y: 220, distance: 6.4
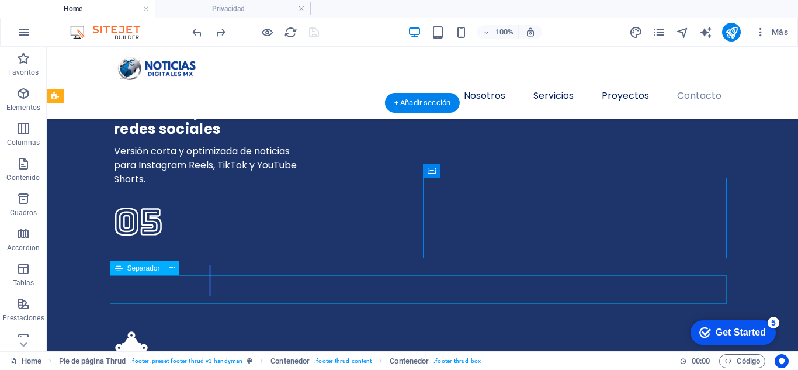
scroll to position [3737, 0]
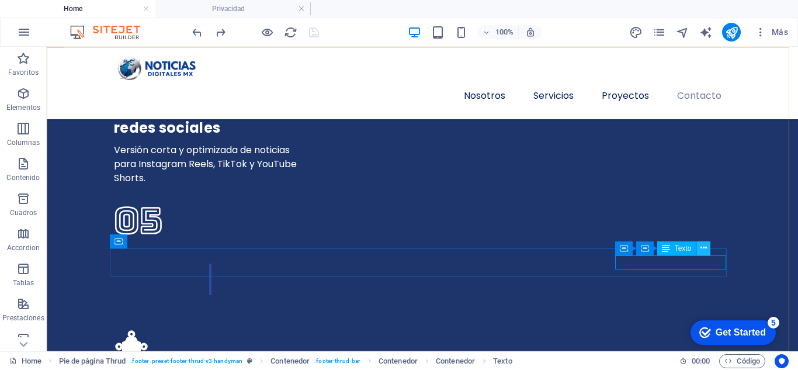
click at [704, 248] on icon at bounding box center [703, 248] width 6 height 12
click at [700, 249] on icon at bounding box center [703, 248] width 6 height 12
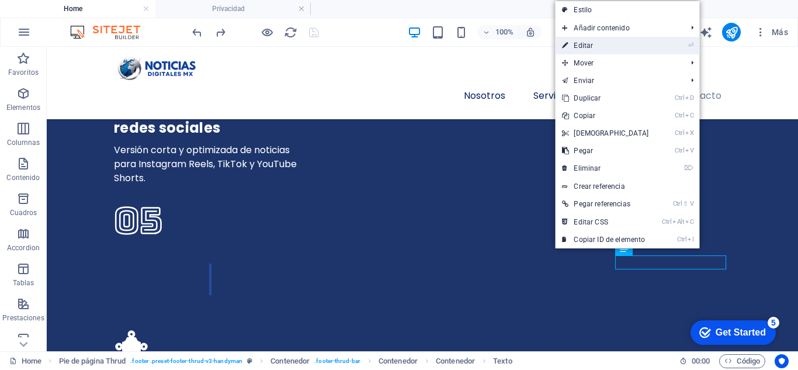
click at [626, 50] on link "⏎ Editar" at bounding box center [605, 46] width 100 height 18
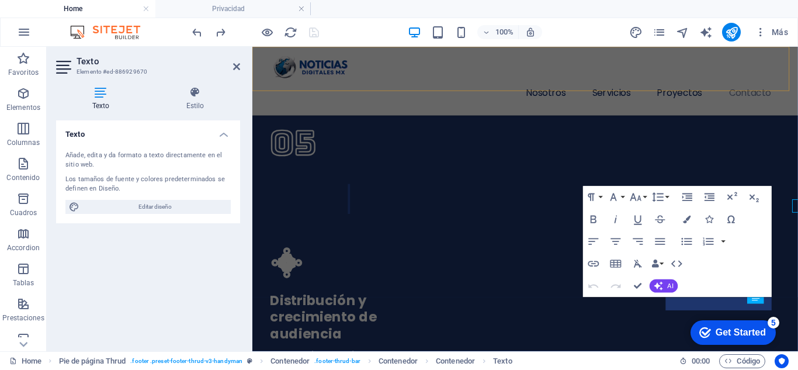
scroll to position [3862, 0]
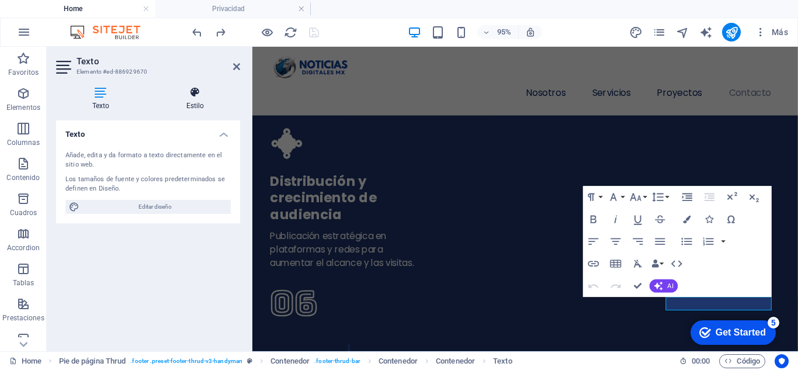
click at [200, 89] on icon at bounding box center [195, 92] width 90 height 12
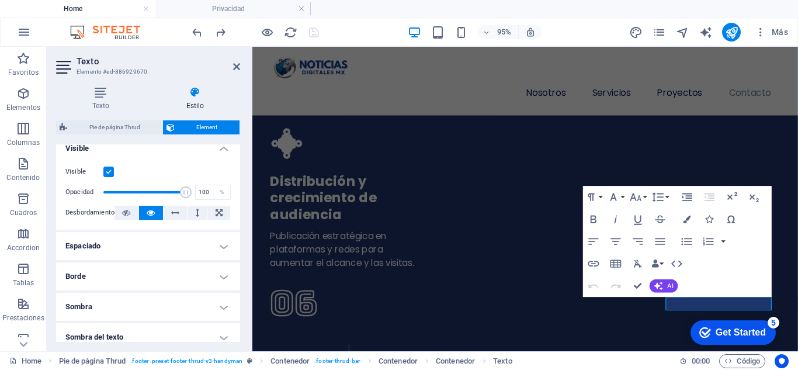
scroll to position [0, 0]
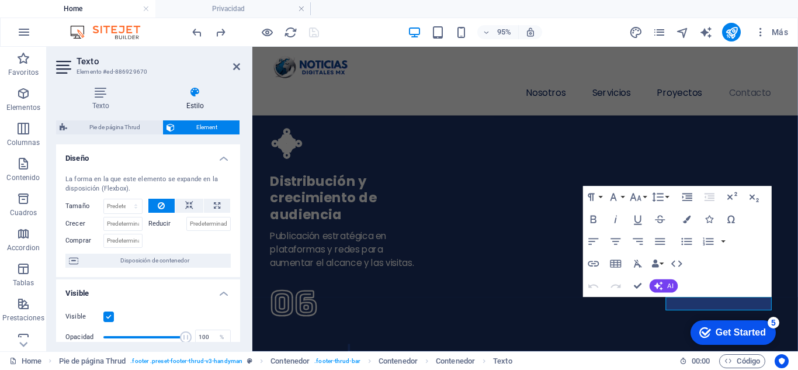
click at [90, 86] on div "Texto Estilo Texto Añade, edita y da formato a texto directamente en el sitio w…" at bounding box center [148, 214] width 203 height 274
click at [93, 90] on icon at bounding box center [100, 92] width 89 height 12
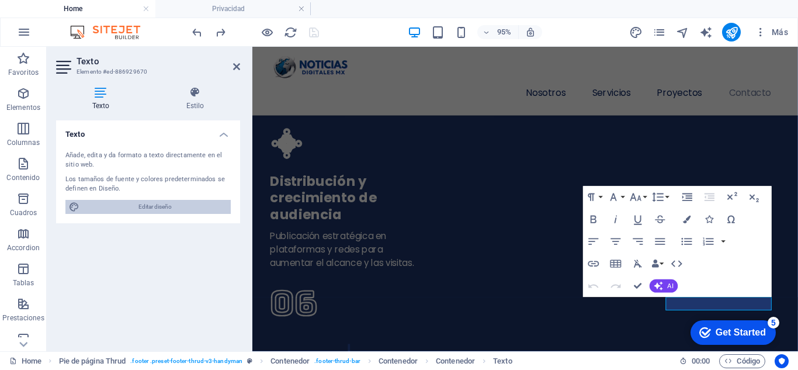
click at [162, 204] on span "Editar diseño" at bounding box center [155, 207] width 144 height 14
select select "px"
select select "400"
select select "px"
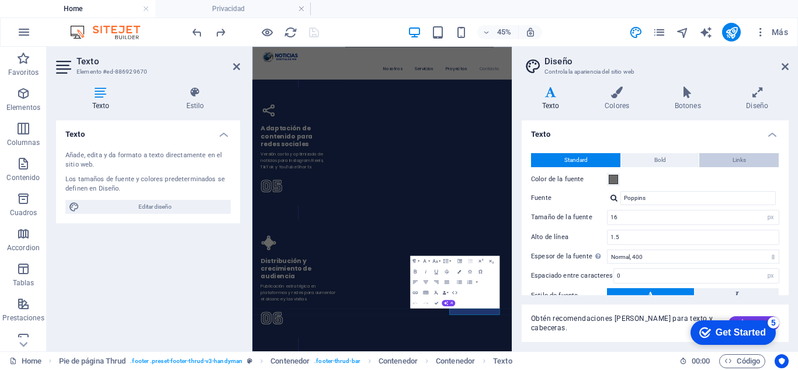
click at [737, 162] on span "Links" at bounding box center [738, 160] width 13 height 14
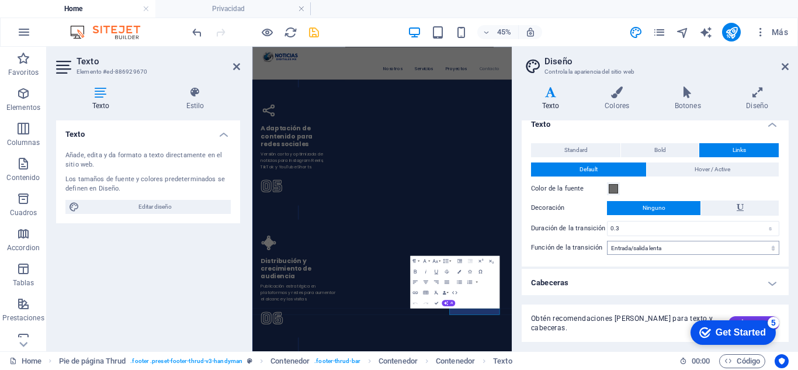
scroll to position [12, 0]
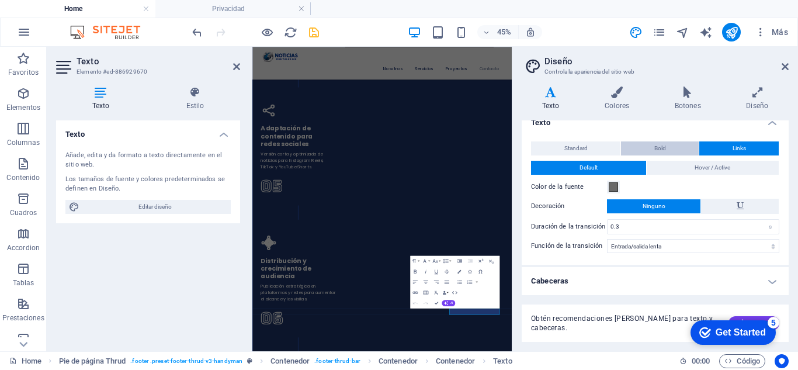
click at [654, 148] on span "Bold" at bounding box center [660, 148] width 12 height 14
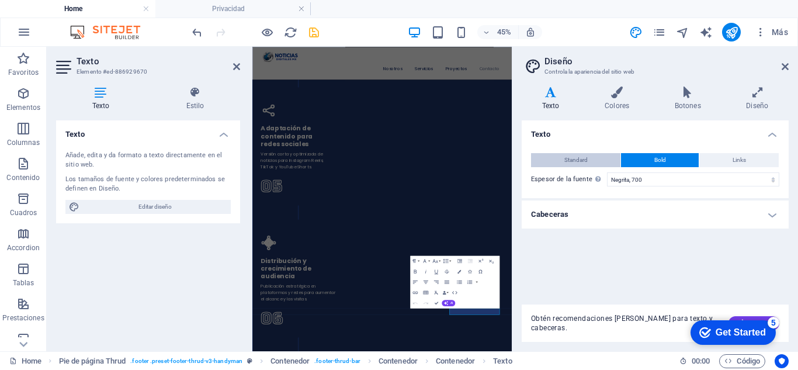
scroll to position [0, 0]
click at [563, 148] on div "Standard Bold Links Color de la fuente Fuente Poppins Tamaño de la fuente 16 re…" at bounding box center [654, 169] width 271 height 57
click at [687, 94] on icon at bounding box center [687, 92] width 67 height 12
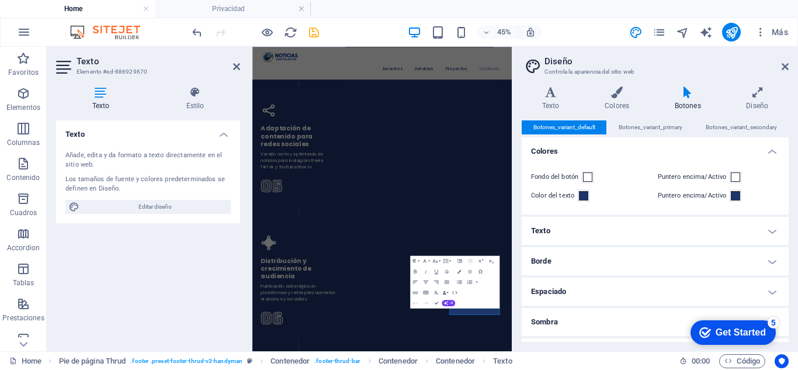
scroll to position [55, 0]
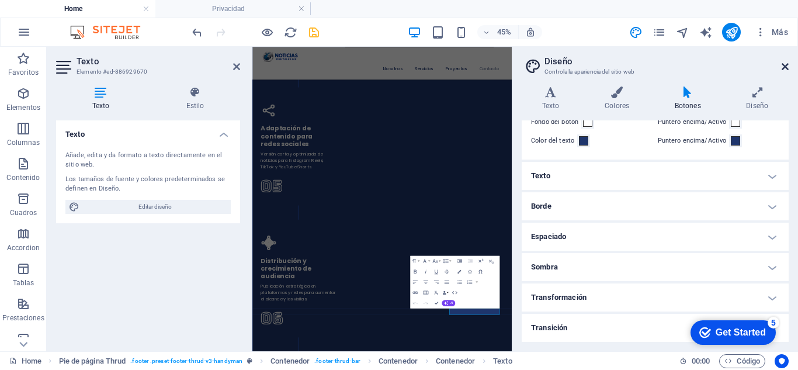
click at [786, 64] on icon at bounding box center [784, 66] width 7 height 9
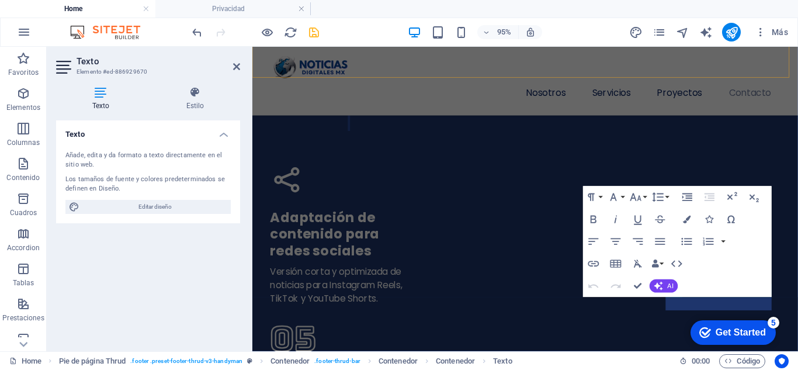
scroll to position [3862, 0]
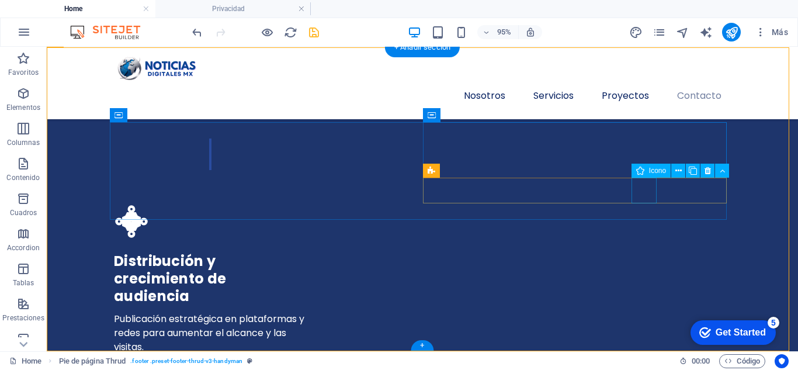
scroll to position [3737, 0]
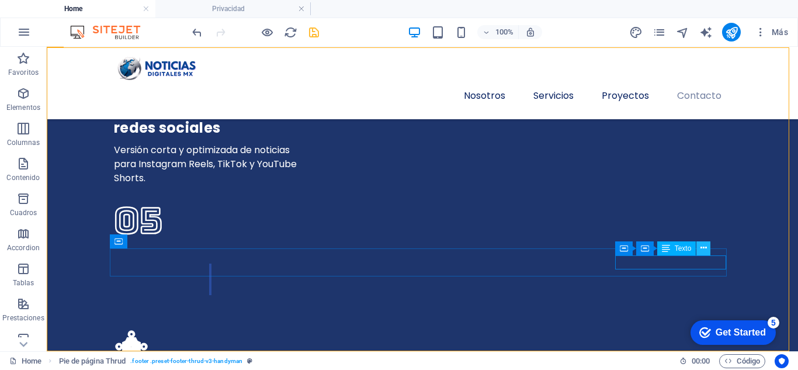
click at [702, 250] on icon at bounding box center [703, 248] width 6 height 12
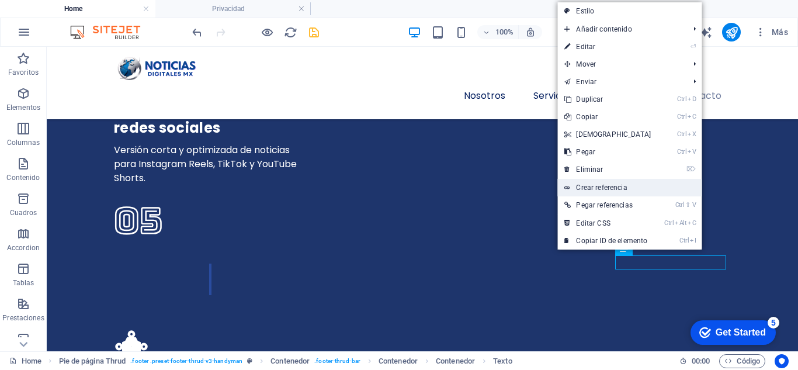
click at [615, 182] on link "Crear referencia" at bounding box center [629, 188] width 144 height 18
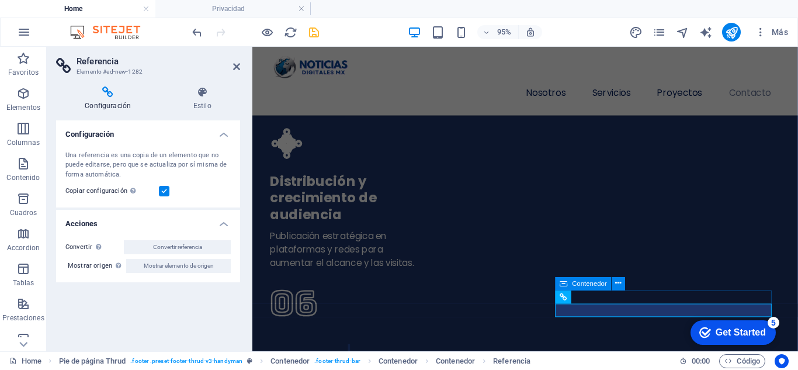
click at [229, 61] on h2 "Referencia" at bounding box center [157, 61] width 163 height 11
click at [234, 63] on icon at bounding box center [236, 66] width 7 height 9
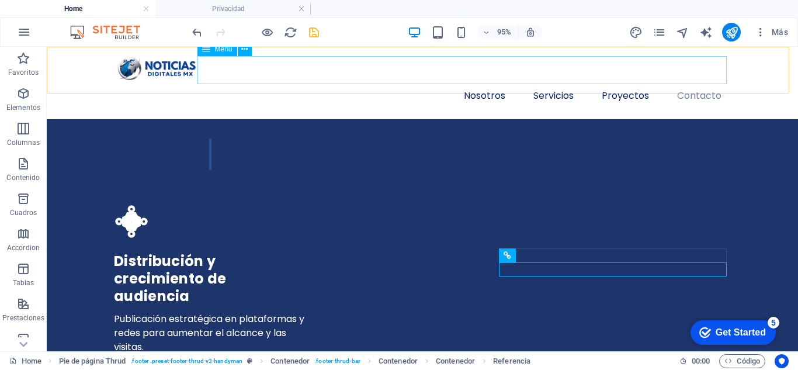
scroll to position [3737, 0]
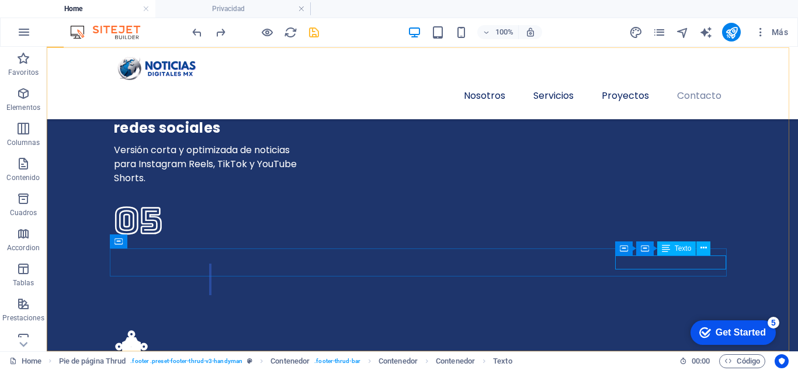
click at [685, 252] on div "Texto" at bounding box center [676, 248] width 39 height 14
click at [682, 250] on span "Texto" at bounding box center [682, 248] width 17 height 7
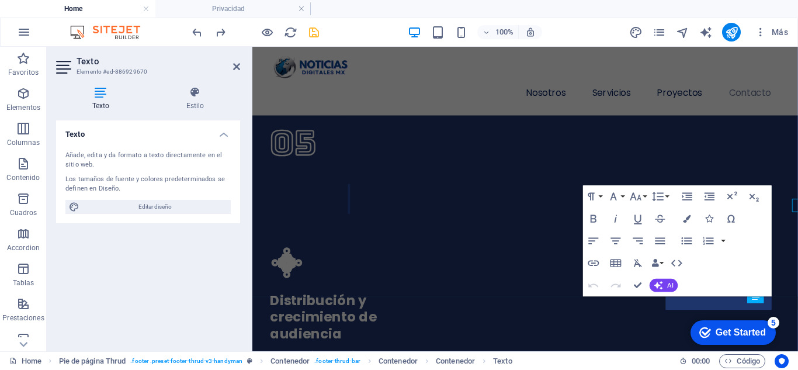
scroll to position [3862, 0]
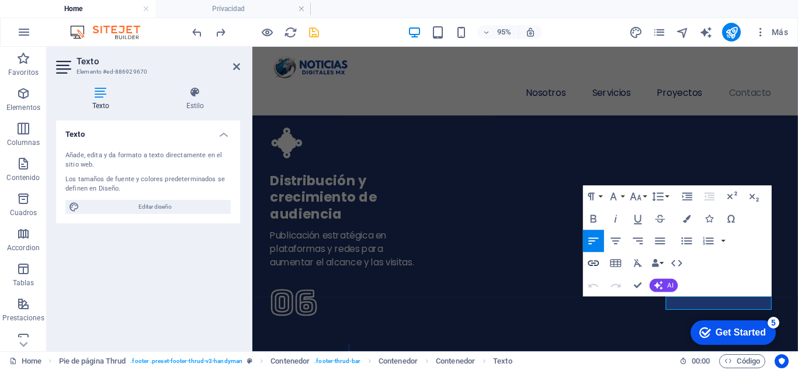
click at [597, 263] on icon "button" at bounding box center [593, 262] width 13 height 13
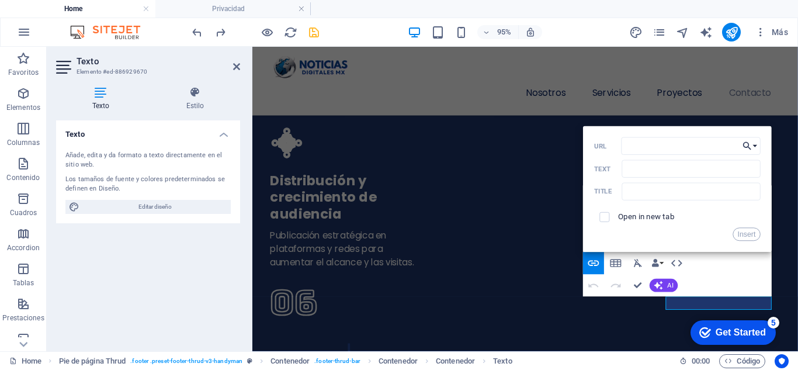
click at [754, 143] on button "Choose Link" at bounding box center [749, 146] width 21 height 18
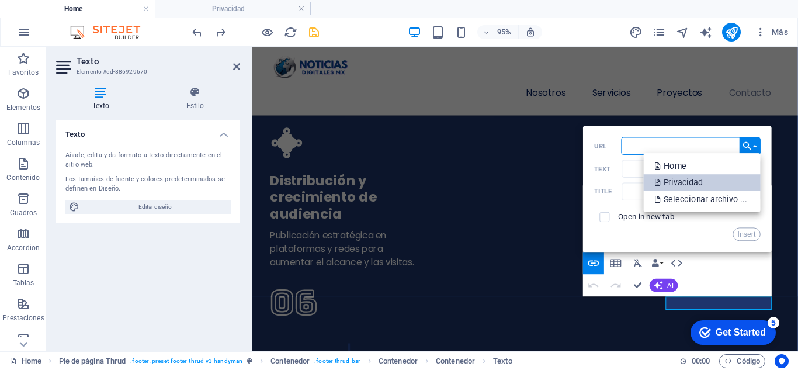
click at [699, 182] on p "Privacidad" at bounding box center [680, 182] width 50 height 17
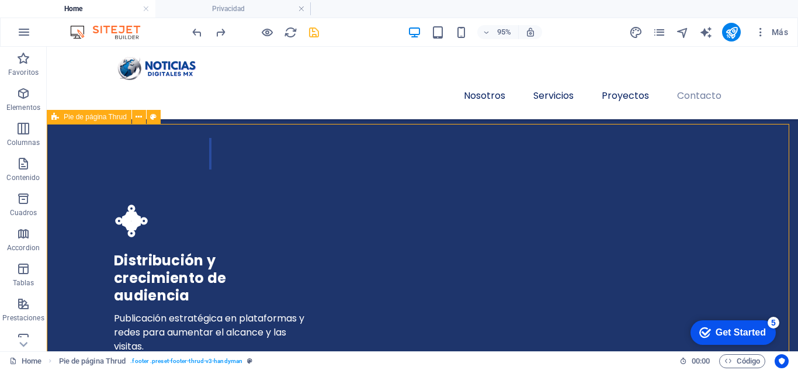
scroll to position [3737, 0]
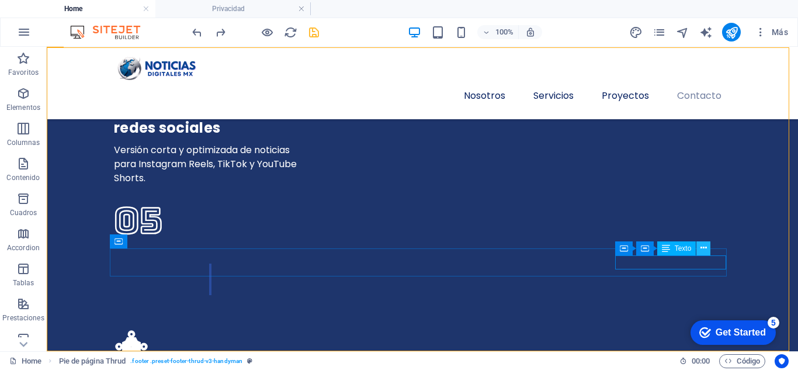
click at [704, 248] on icon at bounding box center [703, 248] width 6 height 12
click at [690, 247] on span "Texto" at bounding box center [682, 248] width 17 height 7
click at [700, 248] on icon at bounding box center [703, 248] width 6 height 12
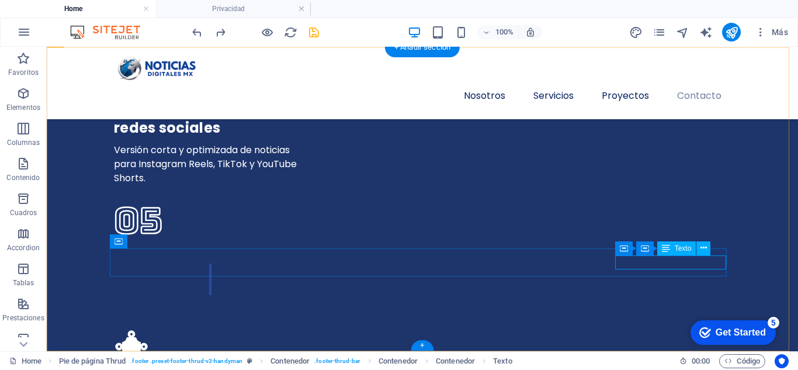
click at [675, 252] on div "Texto" at bounding box center [676, 248] width 39 height 14
click at [679, 248] on span "Texto" at bounding box center [682, 248] width 17 height 7
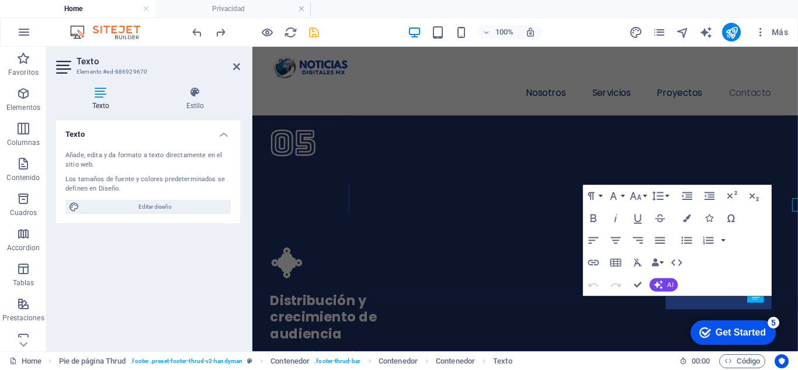
scroll to position [3863, 0]
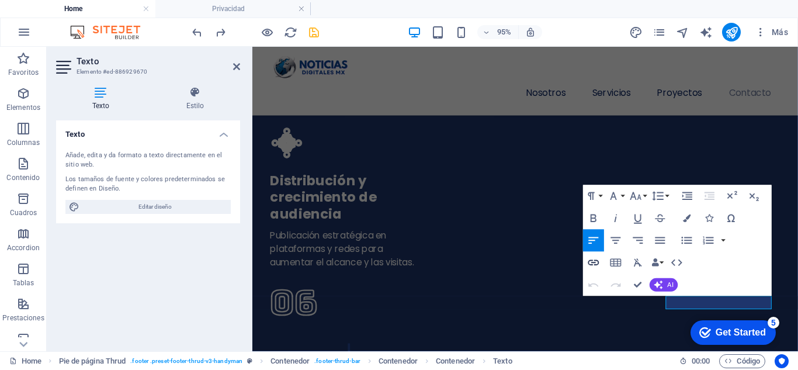
click at [598, 260] on icon "button" at bounding box center [593, 263] width 11 height 6
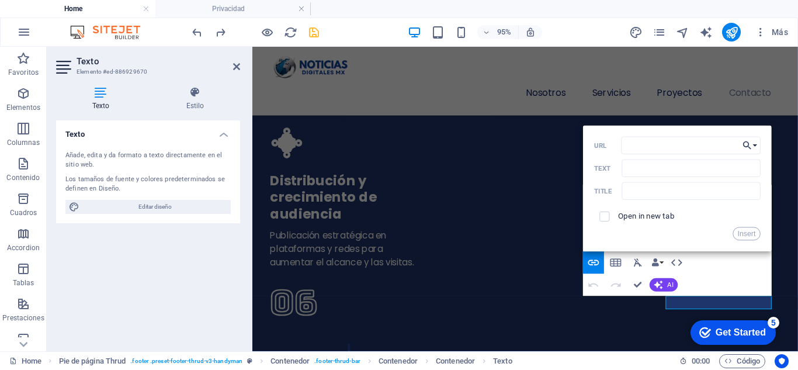
click at [753, 145] on button "Choose Link" at bounding box center [749, 146] width 21 height 18
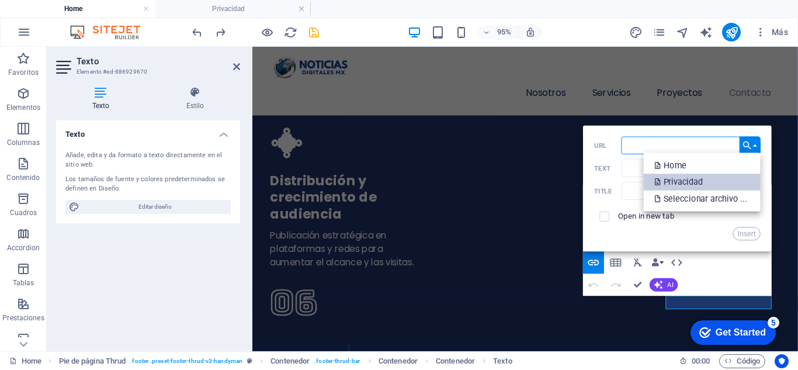
click at [706, 180] on link "Privacidad" at bounding box center [701, 181] width 117 height 17
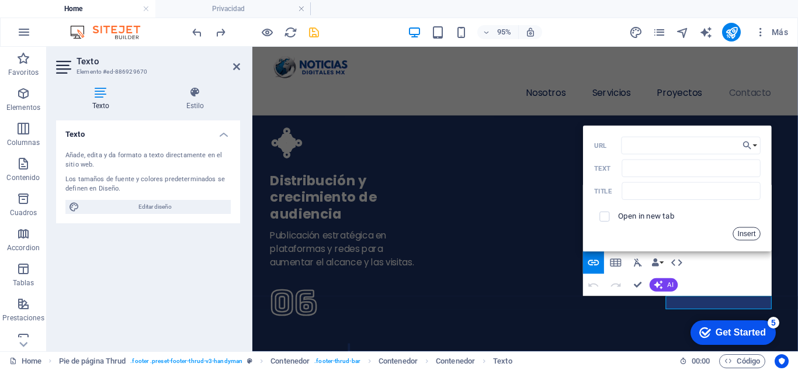
click at [747, 232] on button "Insert" at bounding box center [746, 233] width 28 height 13
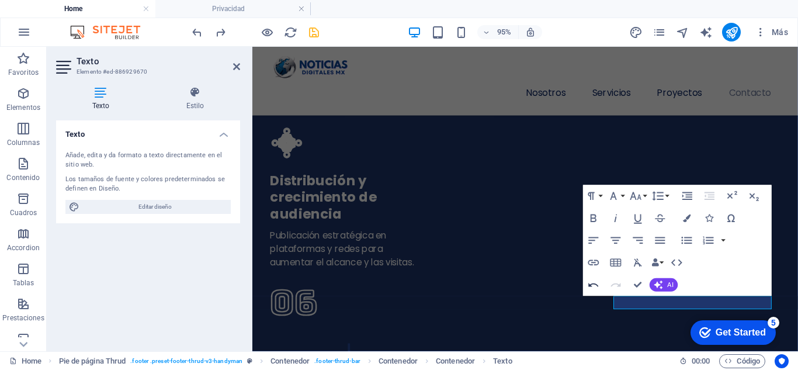
click at [596, 284] on icon "button" at bounding box center [594, 285] width 10 height 4
click at [591, 262] on icon "button" at bounding box center [593, 262] width 13 height 13
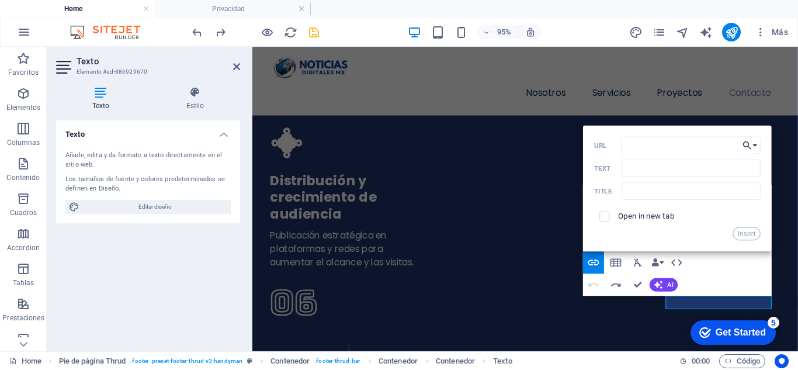
click at [750, 149] on icon "button" at bounding box center [747, 145] width 11 height 13
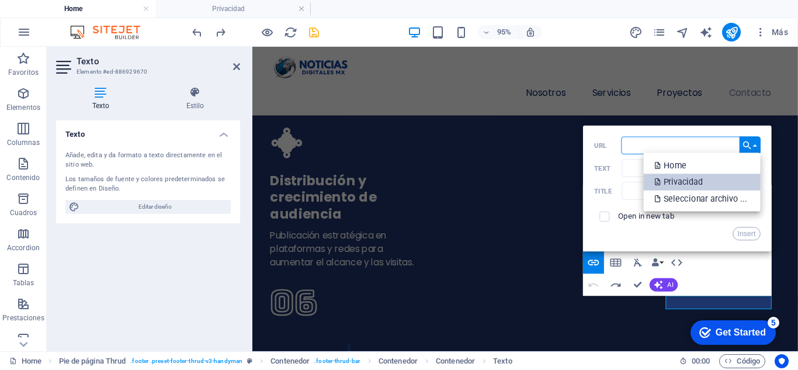
click at [692, 179] on p "Privacidad" at bounding box center [680, 181] width 50 height 17
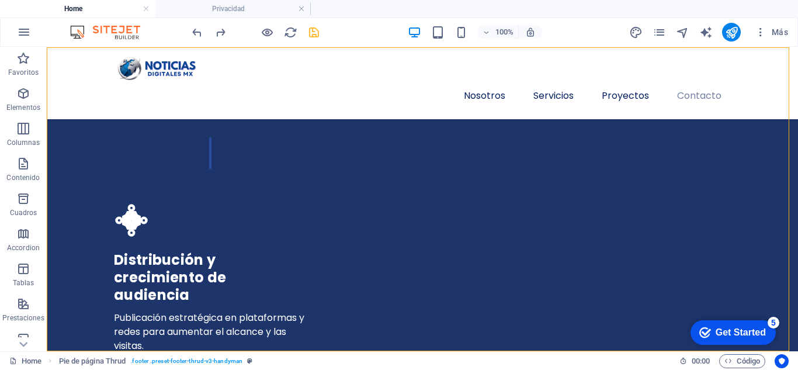
scroll to position [3737, 0]
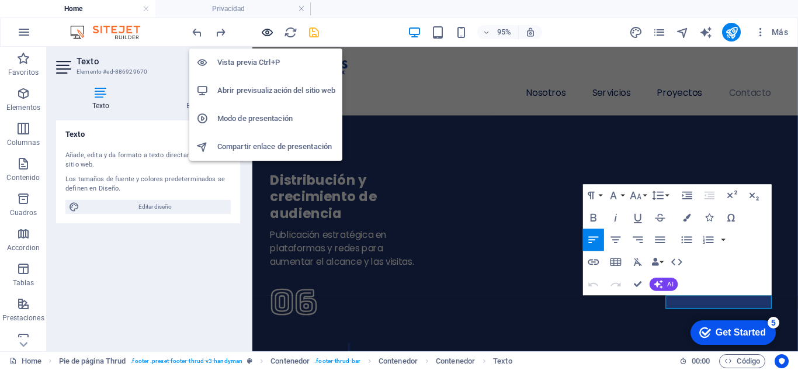
click at [266, 33] on icon "button" at bounding box center [266, 32] width 13 height 13
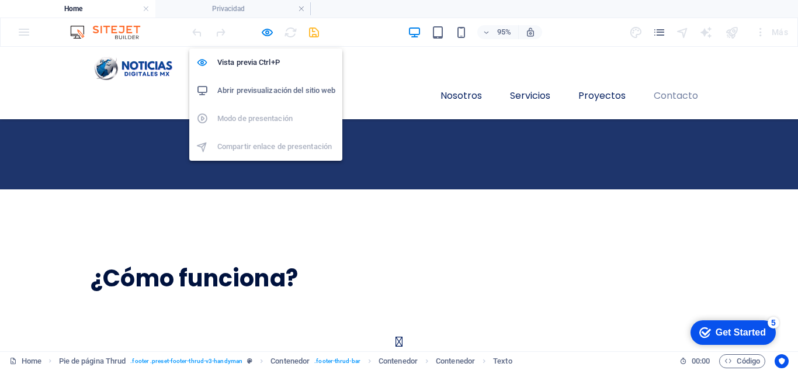
scroll to position [3363, 0]
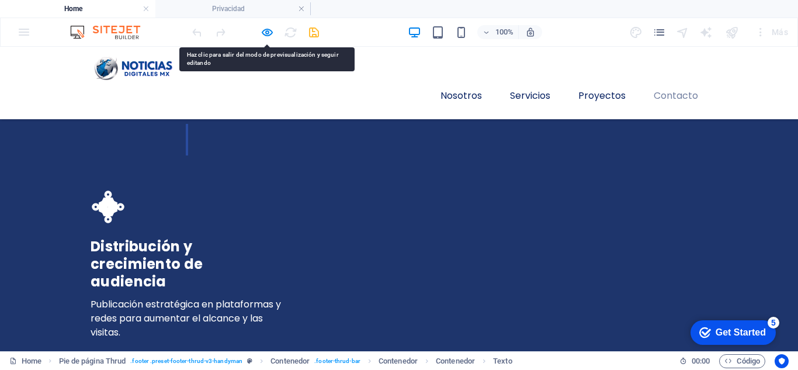
drag, startPoint x: 670, startPoint y: 263, endPoint x: 617, endPoint y: 279, distance: 56.0
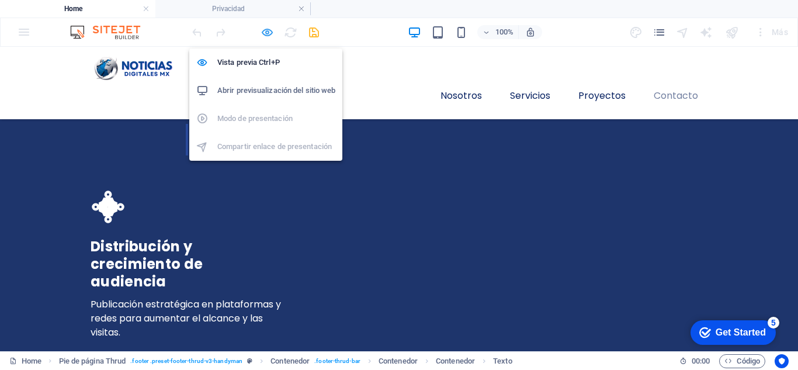
click at [263, 35] on icon "button" at bounding box center [266, 32] width 13 height 13
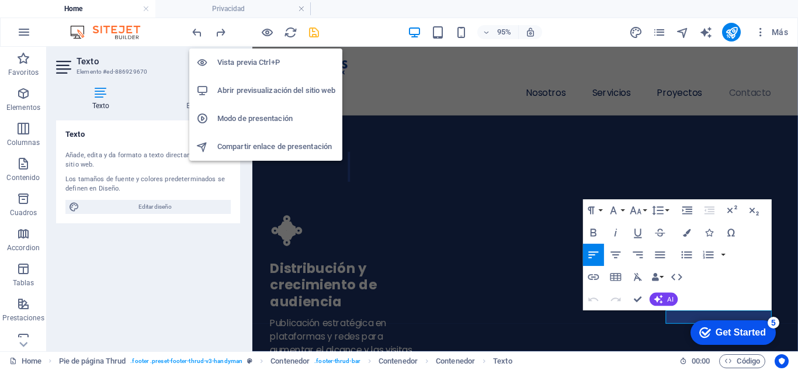
scroll to position [3848, 0]
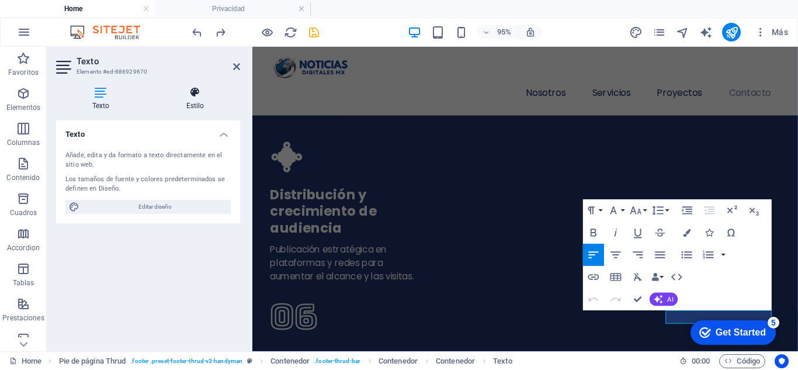
click at [198, 94] on icon at bounding box center [195, 92] width 90 height 12
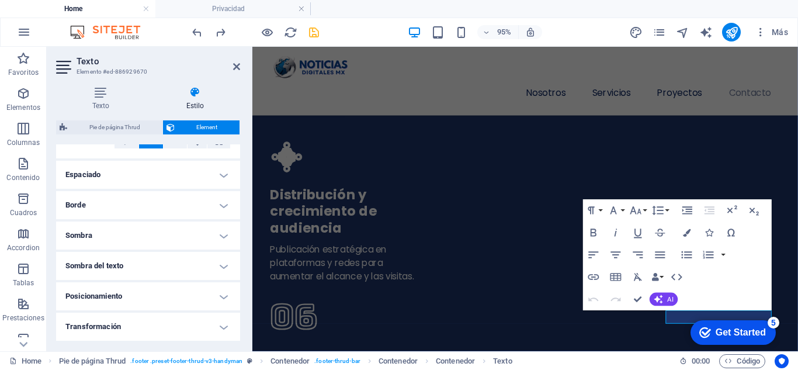
scroll to position [234, 0]
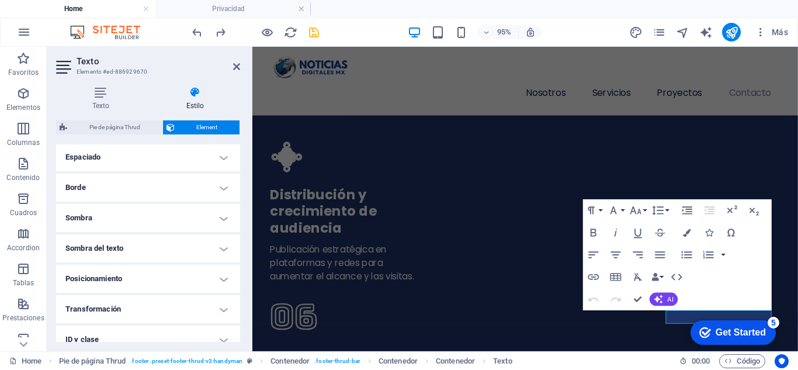
click at [225, 151] on h4 "Espaciado" at bounding box center [148, 157] width 184 height 28
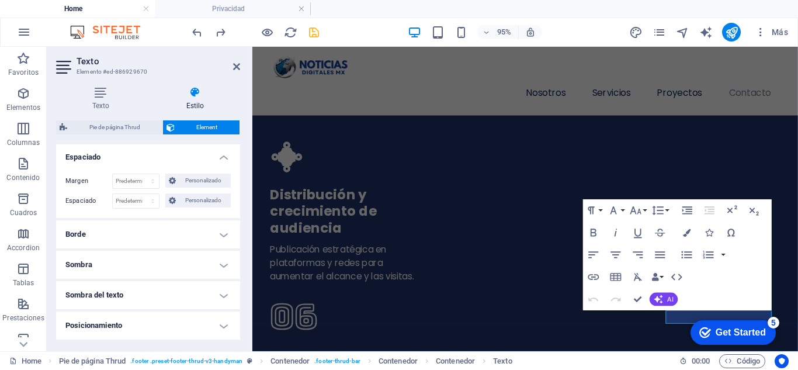
click at [213, 234] on h4 "Borde" at bounding box center [148, 234] width 184 height 28
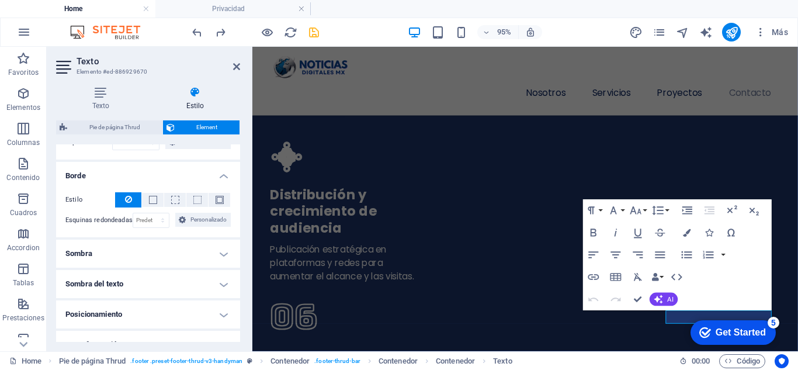
click at [213, 239] on h4 "Sombra" at bounding box center [148, 253] width 184 height 28
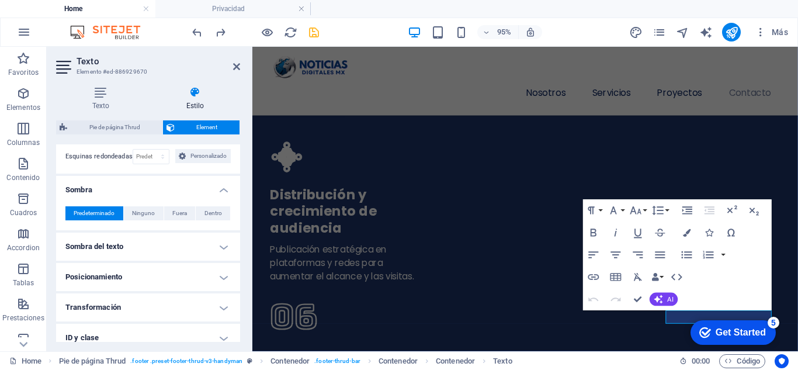
scroll to position [409, 0]
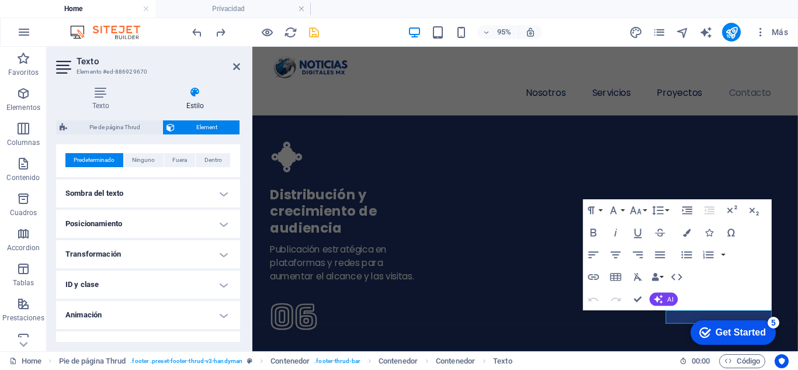
click at [219, 193] on h4 "Sombra del texto" at bounding box center [148, 193] width 184 height 28
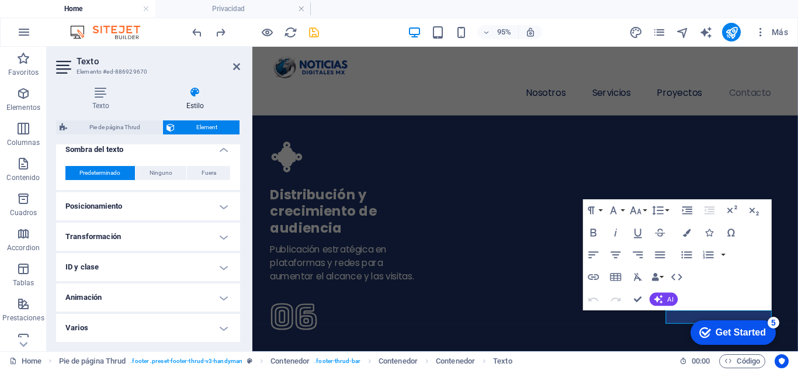
click at [218, 210] on h4 "Posicionamiento" at bounding box center [148, 206] width 184 height 28
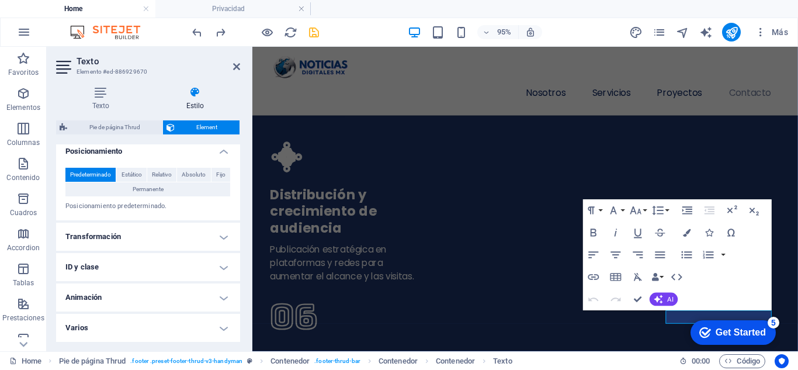
click at [218, 237] on h4 "Transformación" at bounding box center [148, 236] width 184 height 28
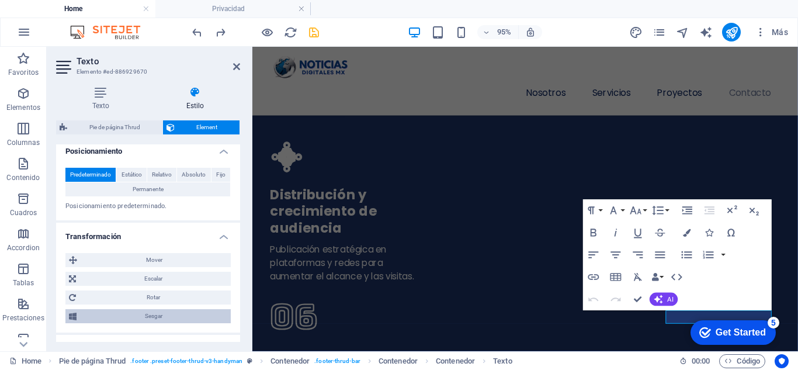
scroll to position [589, 0]
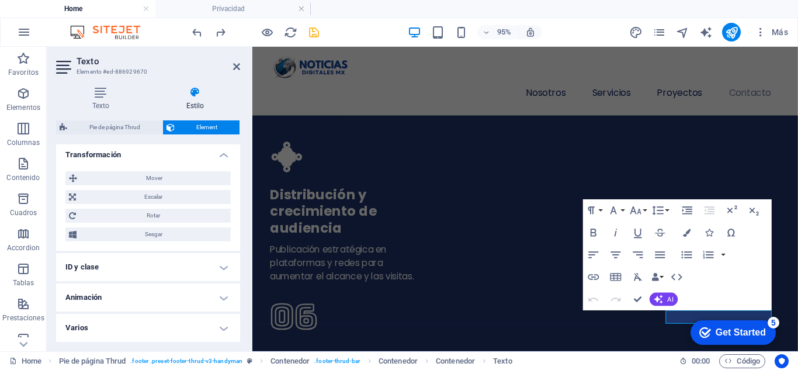
click at [206, 272] on h4 "ID y clase" at bounding box center [148, 267] width 184 height 28
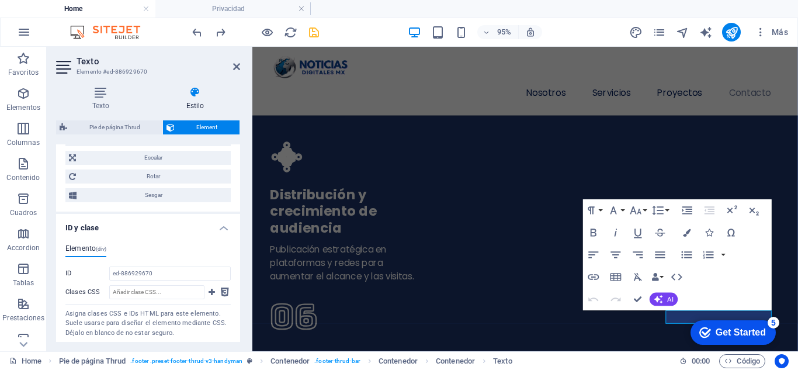
scroll to position [694, 0]
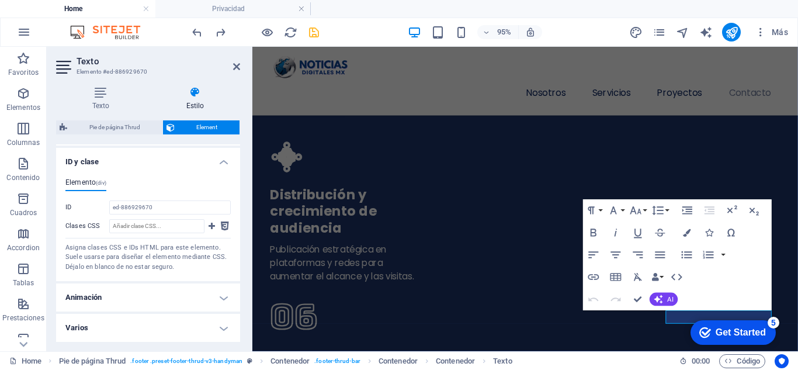
click at [215, 299] on h4 "Animación" at bounding box center [148, 297] width 184 height 28
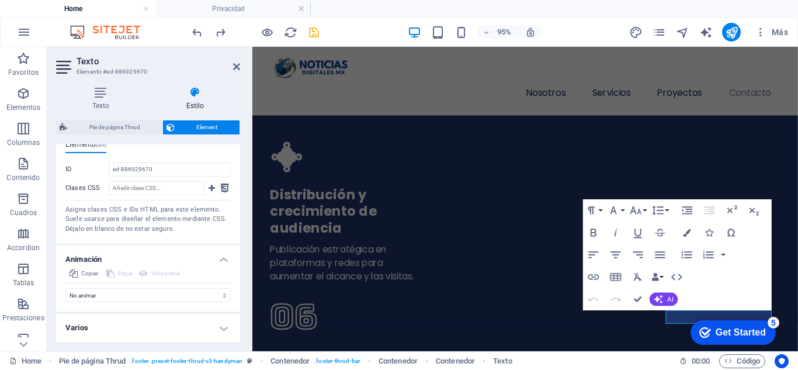
click at [213, 321] on h4 "Varios" at bounding box center [148, 328] width 184 height 28
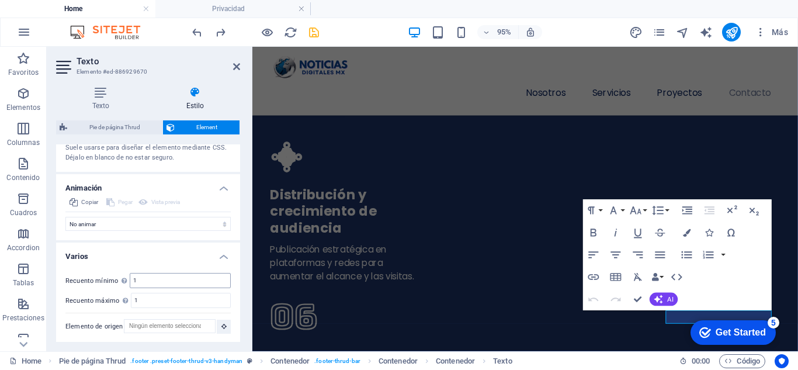
scroll to position [805, 0]
drag, startPoint x: 221, startPoint y: 257, endPoint x: 223, endPoint y: 234, distance: 24.0
click at [221, 256] on h4 "Varios" at bounding box center [148, 251] width 184 height 21
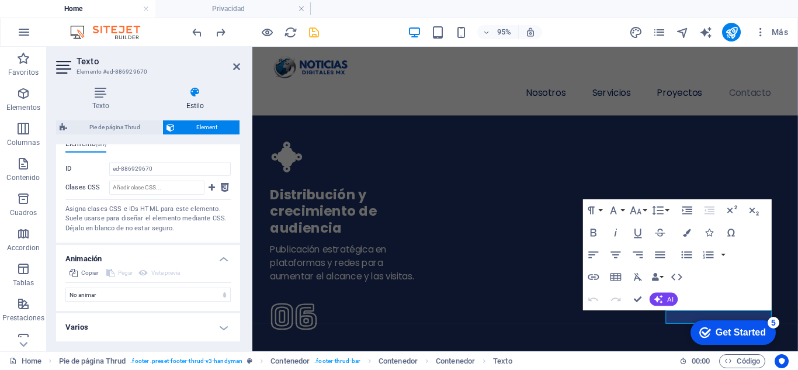
click at [221, 259] on h4 "Animación" at bounding box center [148, 255] width 184 height 21
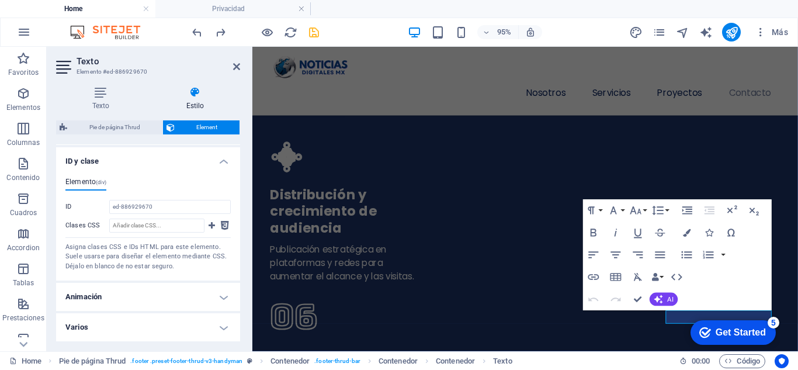
scroll to position [695, 0]
click at [217, 165] on h4 "ID y clase" at bounding box center [148, 157] width 184 height 21
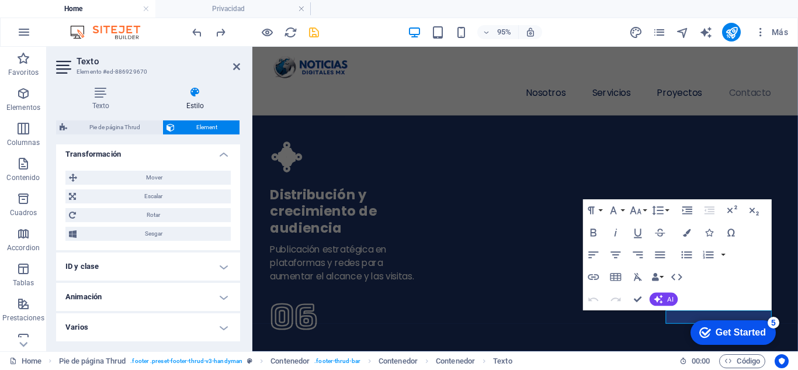
click at [220, 152] on h4 "Transformación" at bounding box center [148, 150] width 184 height 21
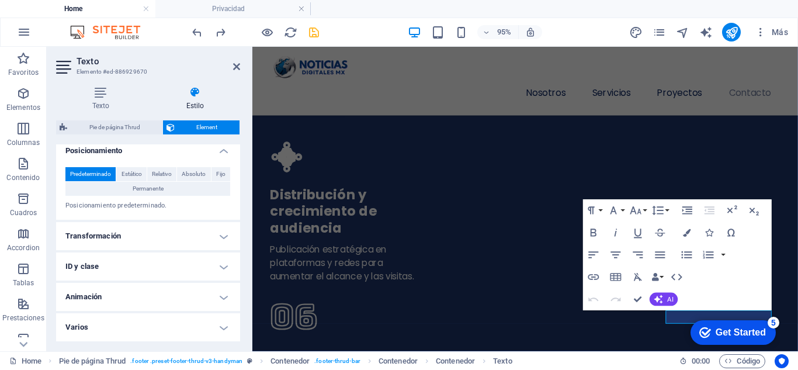
scroll to position [508, 0]
click at [227, 153] on h4 "Posicionamiento" at bounding box center [148, 147] width 184 height 21
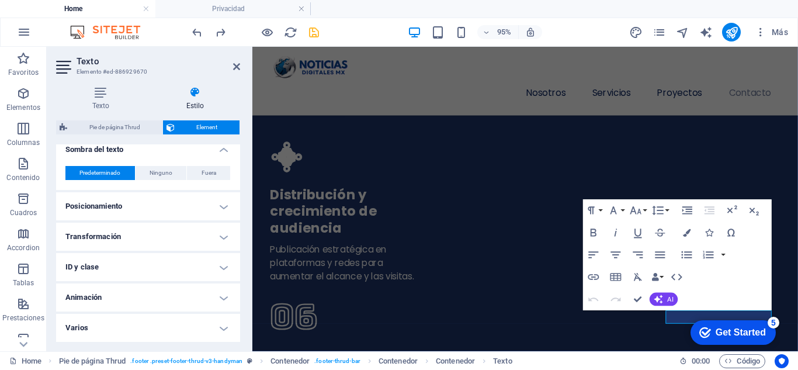
click at [225, 152] on h4 "Sombra del texto" at bounding box center [148, 145] width 184 height 21
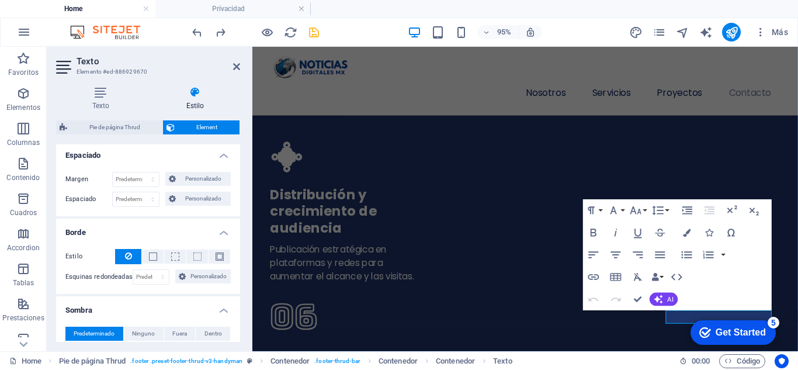
scroll to position [309, 0]
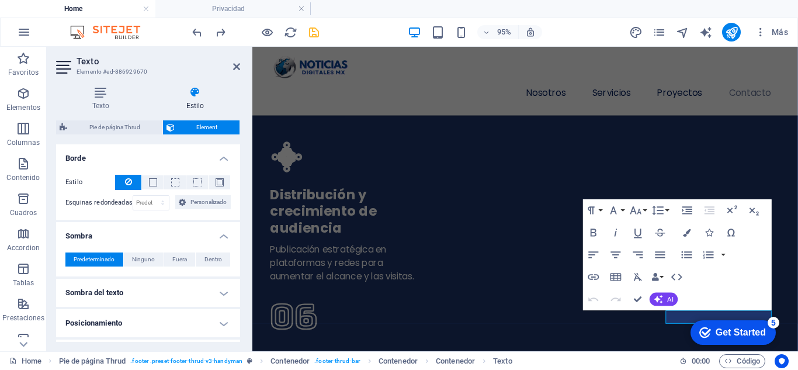
click at [225, 238] on h4 "Sombra" at bounding box center [148, 232] width 184 height 21
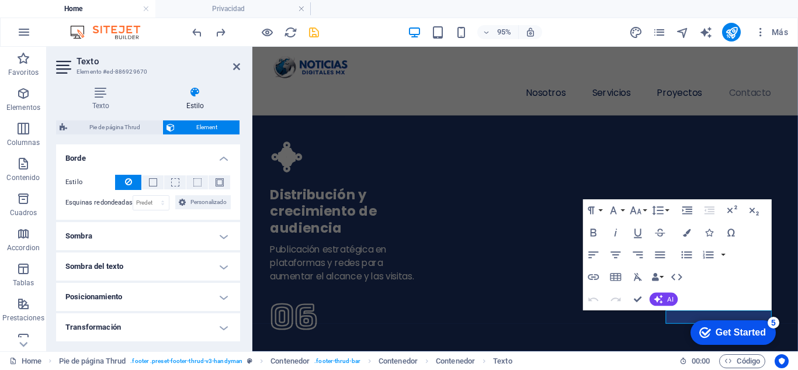
click at [221, 156] on h4 "Borde" at bounding box center [148, 154] width 184 height 21
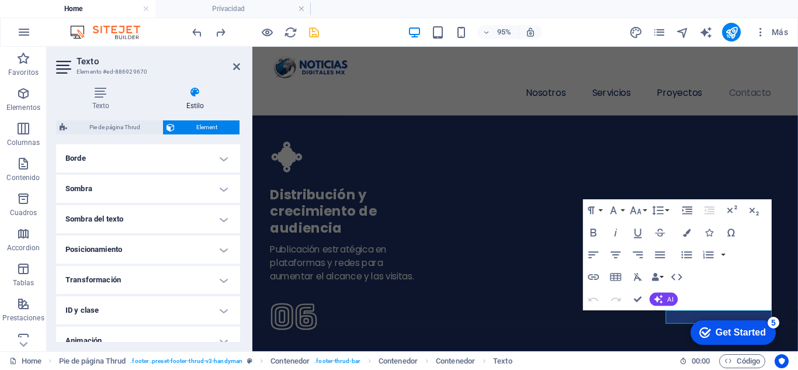
scroll to position [193, 0]
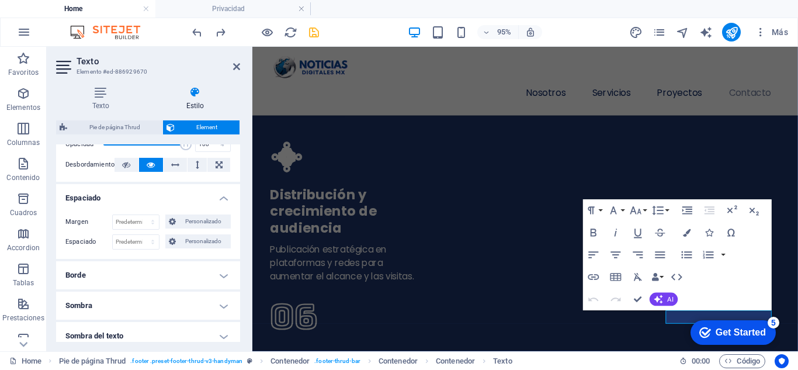
click at [222, 198] on h4 "Espaciado" at bounding box center [148, 194] width 184 height 21
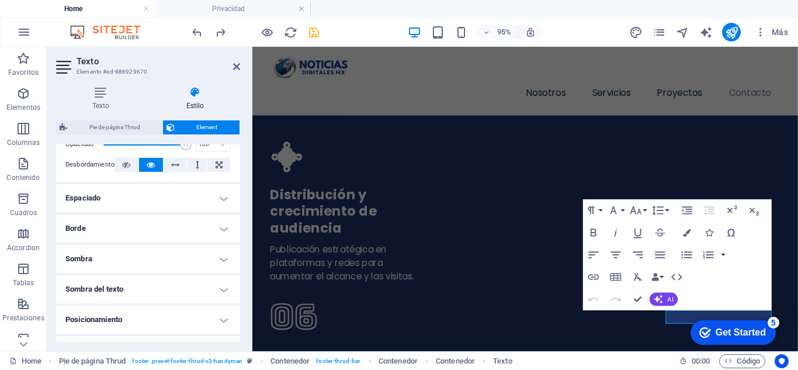
scroll to position [18, 0]
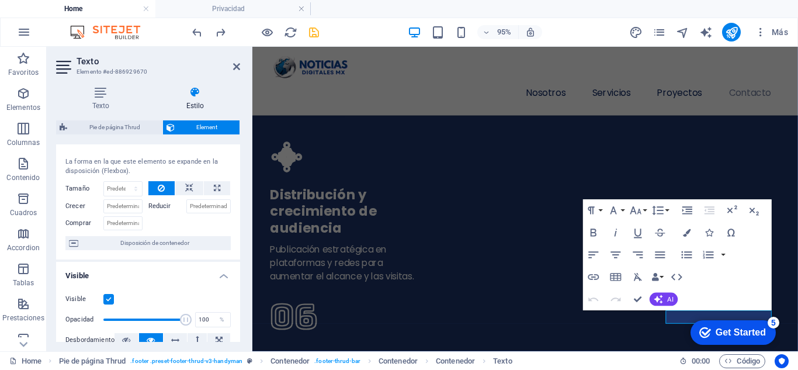
click at [224, 274] on h4 "Visible" at bounding box center [148, 272] width 184 height 21
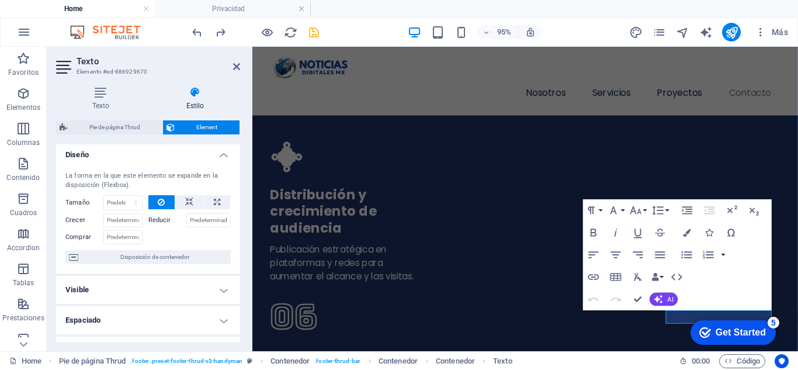
scroll to position [0, 0]
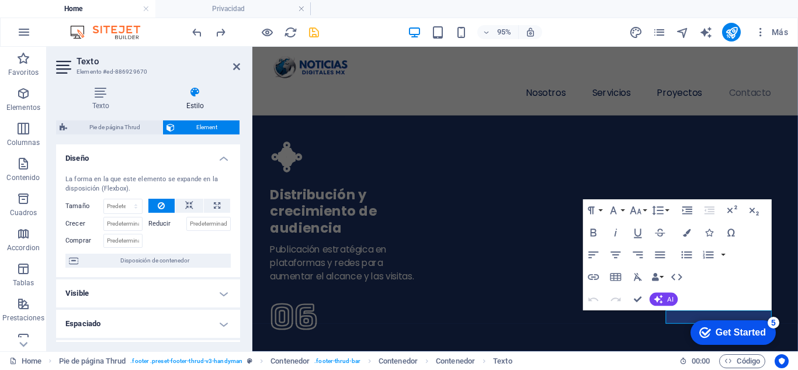
drag, startPoint x: 215, startPoint y: 155, endPoint x: 163, endPoint y: 130, distance: 57.5
click at [216, 155] on h4 "Diseño" at bounding box center [148, 154] width 184 height 21
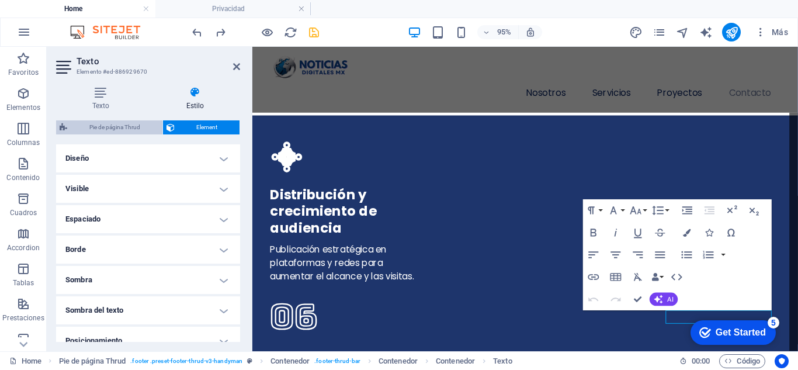
click at [103, 122] on span "Pie de página Thrud" at bounding box center [115, 127] width 88 height 14
select select "rem"
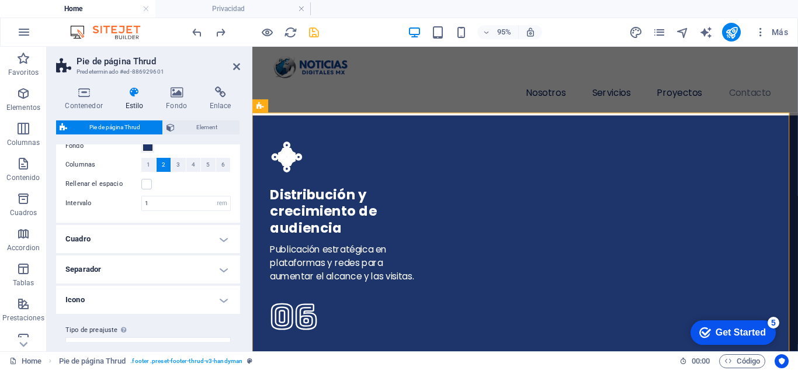
scroll to position [57, 0]
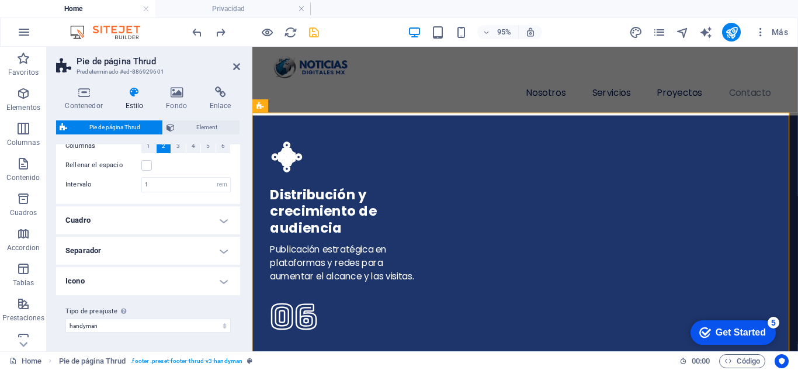
click at [226, 279] on h4 "Icono" at bounding box center [148, 281] width 184 height 28
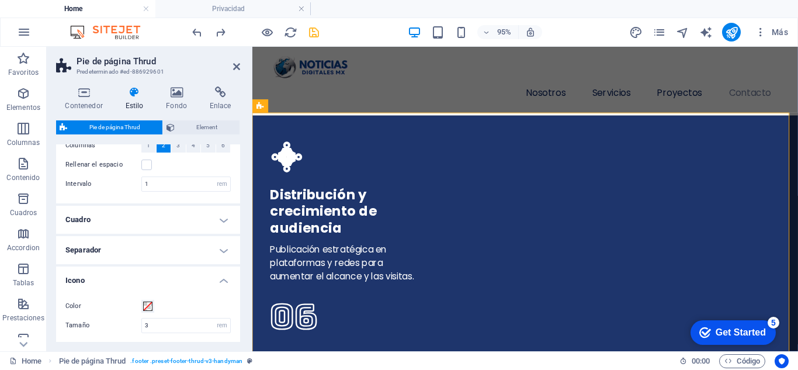
scroll to position [0, 0]
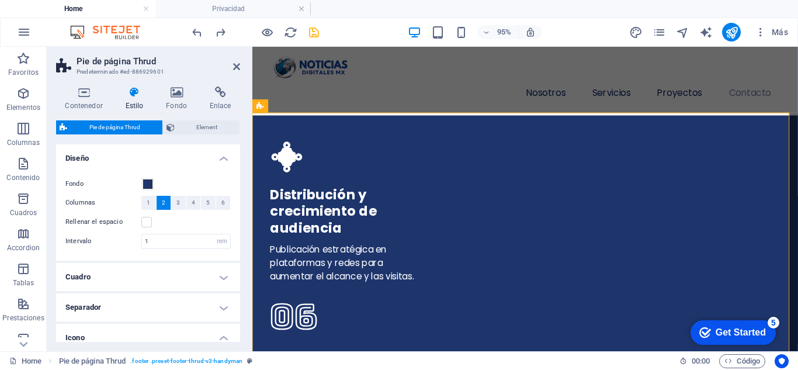
click at [220, 266] on h4 "Cuadro" at bounding box center [148, 277] width 184 height 28
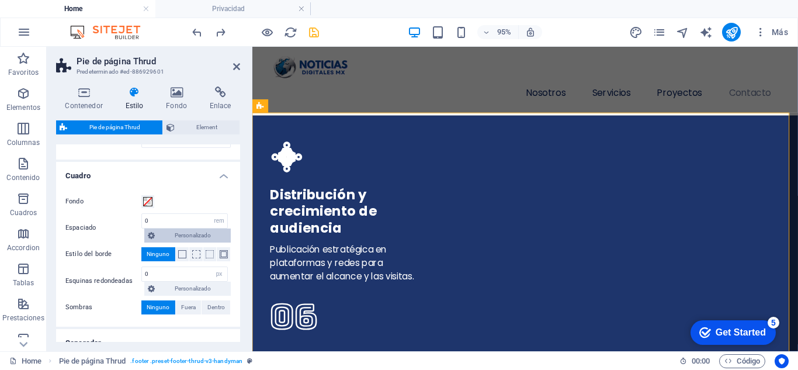
scroll to position [117, 0]
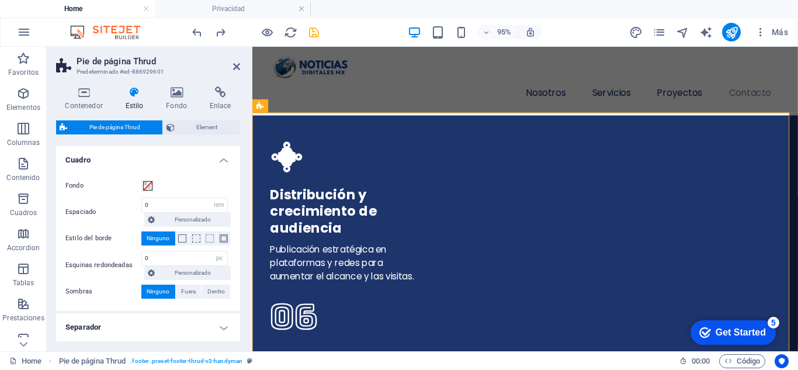
click at [225, 152] on h4 "Cuadro" at bounding box center [148, 156] width 184 height 21
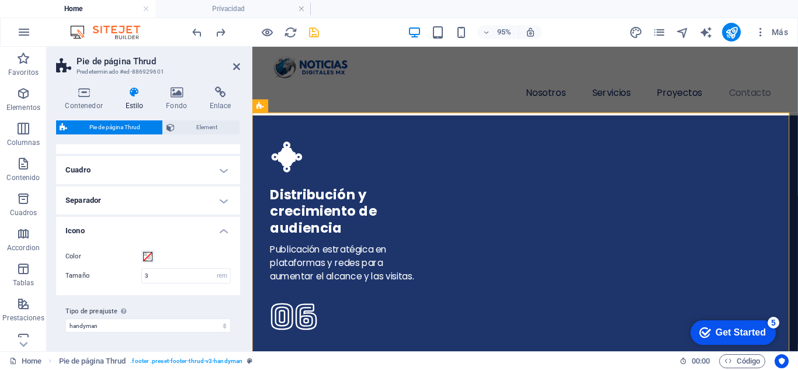
scroll to position [107, 0]
click at [225, 232] on h4 "Icono" at bounding box center [148, 227] width 184 height 21
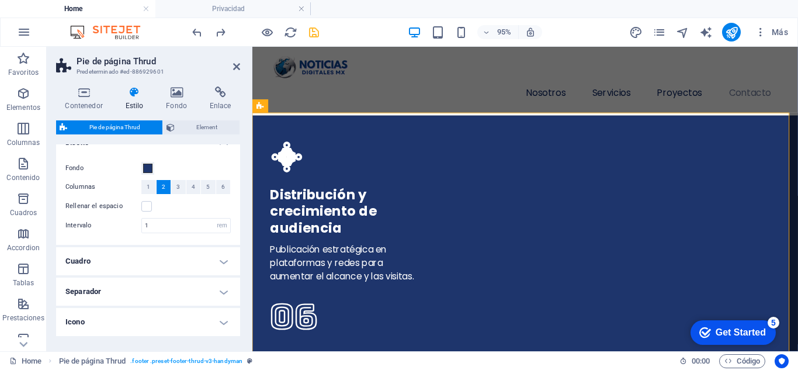
scroll to position [0, 0]
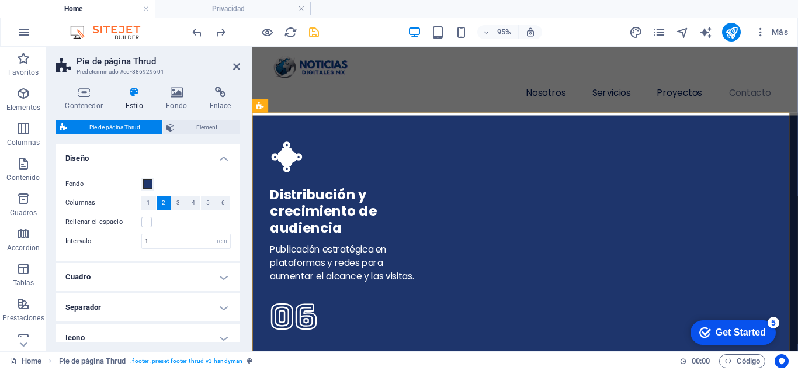
click at [223, 156] on h4 "Diseño" at bounding box center [148, 154] width 184 height 21
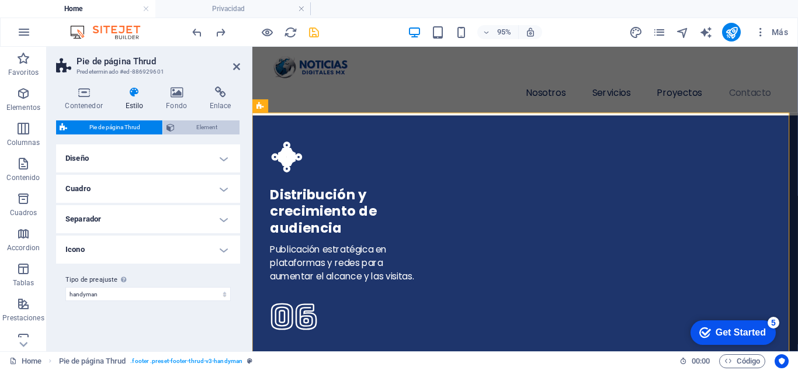
click at [214, 122] on span "Element" at bounding box center [207, 127] width 58 height 14
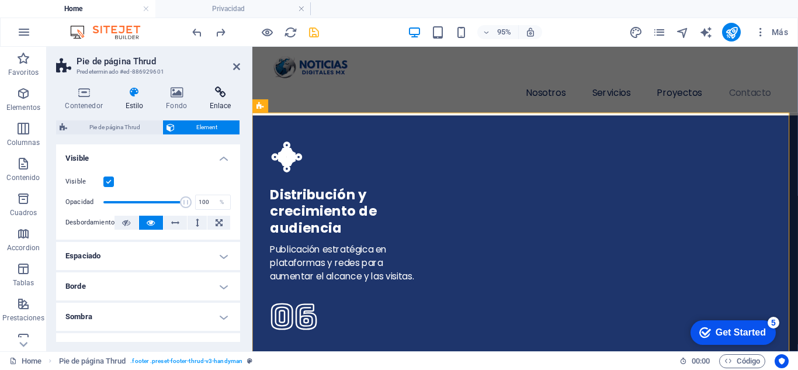
click at [222, 96] on icon at bounding box center [220, 92] width 40 height 12
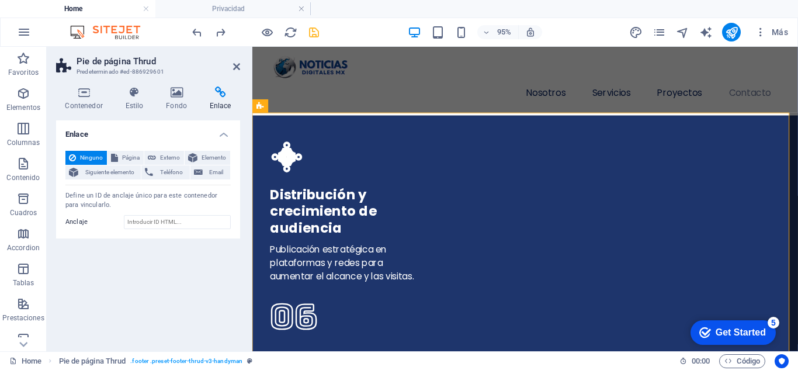
click at [227, 135] on h4 "Enlace" at bounding box center [148, 130] width 184 height 21
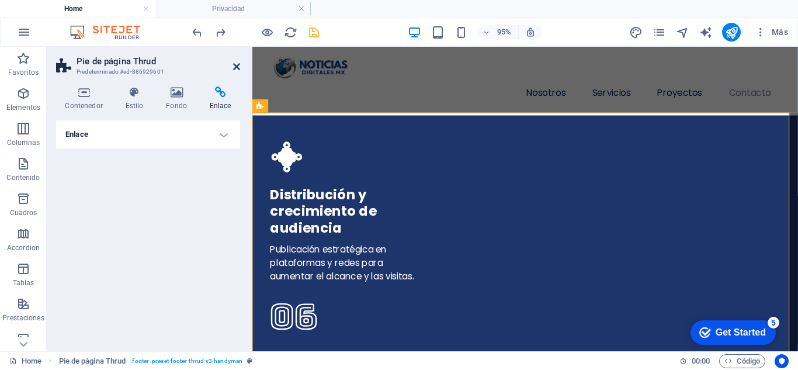
click at [235, 64] on icon at bounding box center [236, 66] width 7 height 9
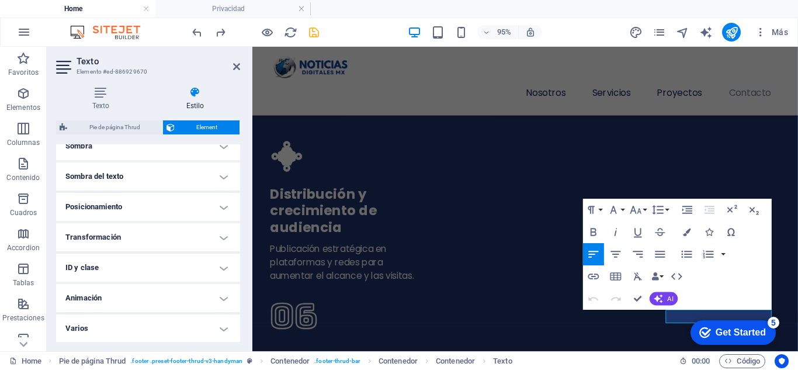
scroll to position [134, 0]
click at [98, 98] on icon at bounding box center [100, 92] width 89 height 12
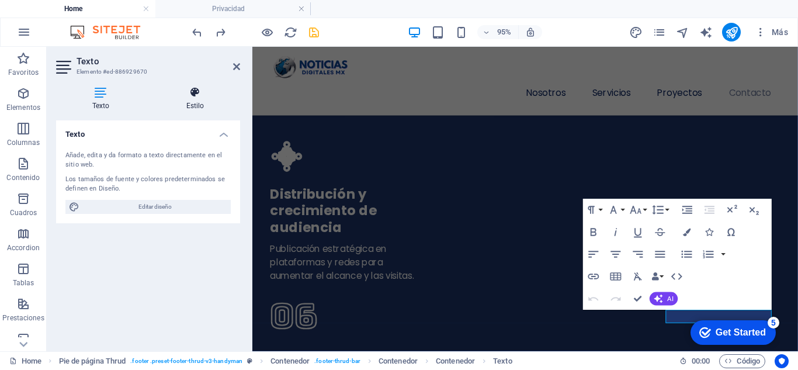
click at [193, 96] on icon at bounding box center [195, 92] width 90 height 12
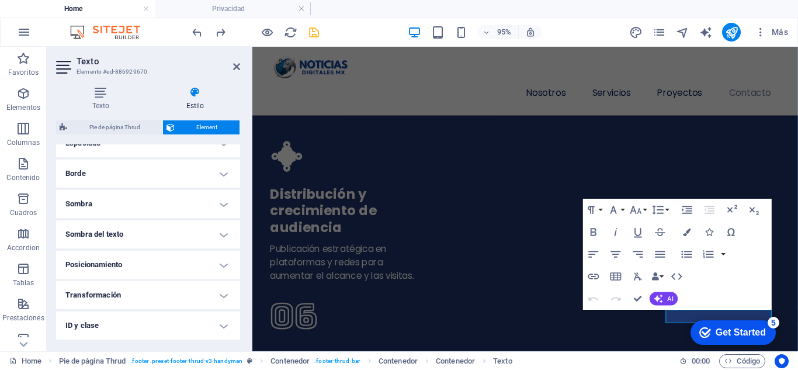
scroll to position [0, 0]
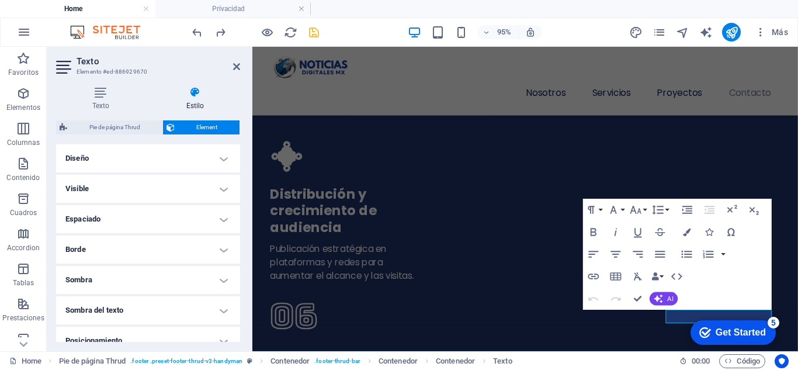
click at [218, 156] on h4 "Diseño" at bounding box center [148, 158] width 184 height 28
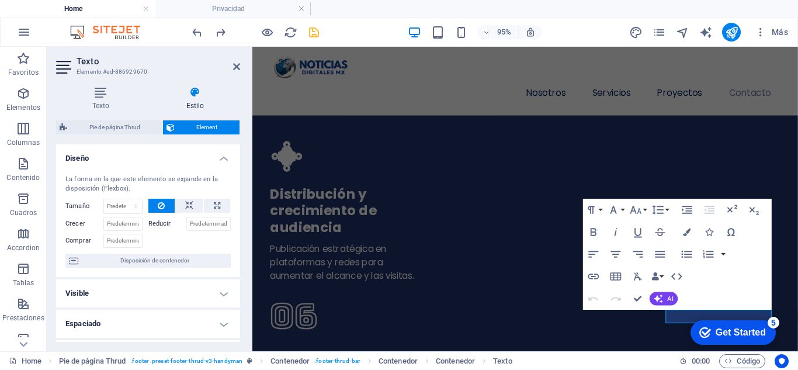
click at [218, 156] on h4 "Diseño" at bounding box center [148, 154] width 184 height 21
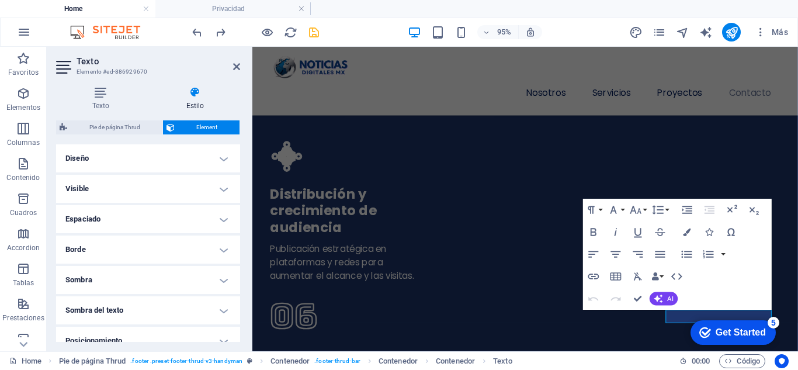
click at [208, 192] on h4 "Visible" at bounding box center [148, 189] width 184 height 28
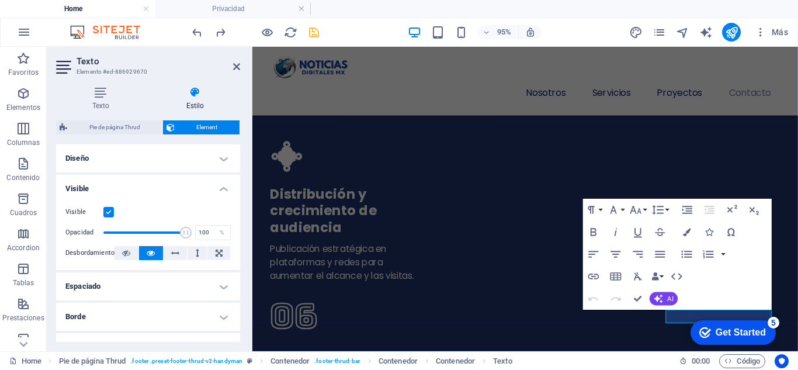
click at [210, 191] on h4 "Visible" at bounding box center [148, 185] width 184 height 21
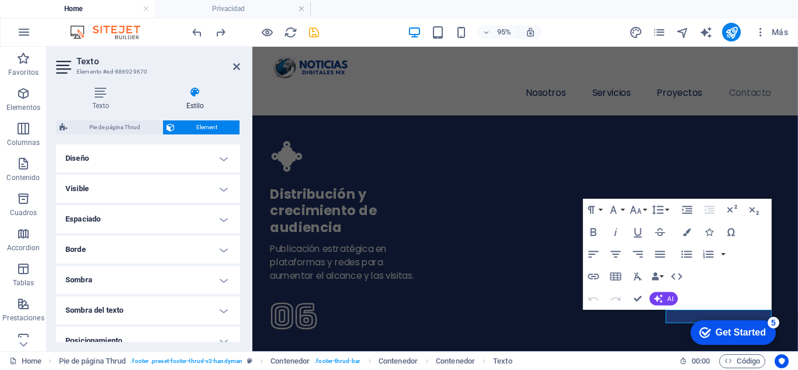
drag, startPoint x: 209, startPoint y: 231, endPoint x: 214, endPoint y: 225, distance: 7.0
click at [210, 230] on h4 "Espaciado" at bounding box center [148, 219] width 184 height 28
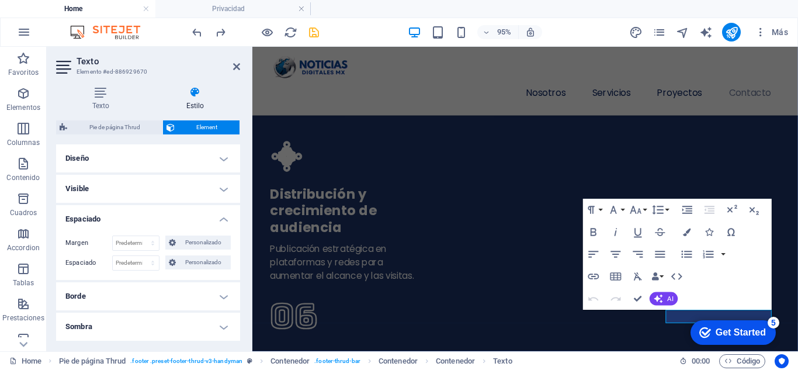
click at [215, 218] on h4 "Espaciado" at bounding box center [148, 215] width 184 height 21
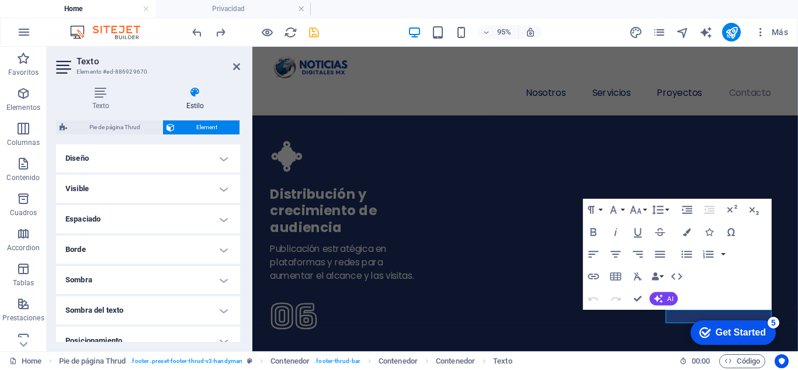
click at [213, 248] on h4 "Borde" at bounding box center [148, 249] width 184 height 28
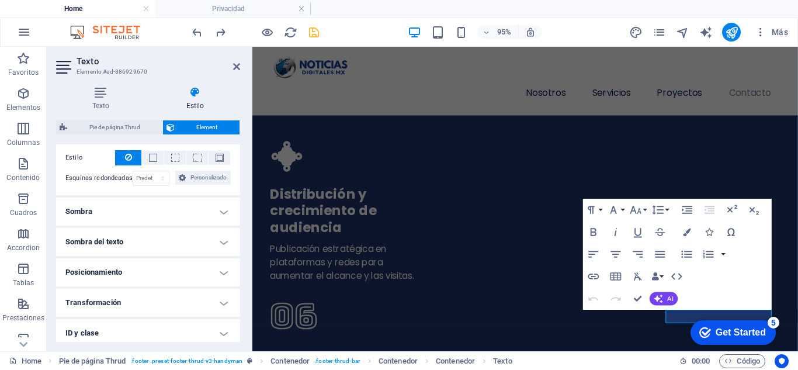
scroll to position [117, 0]
click at [206, 205] on h4 "Sombra" at bounding box center [148, 210] width 184 height 28
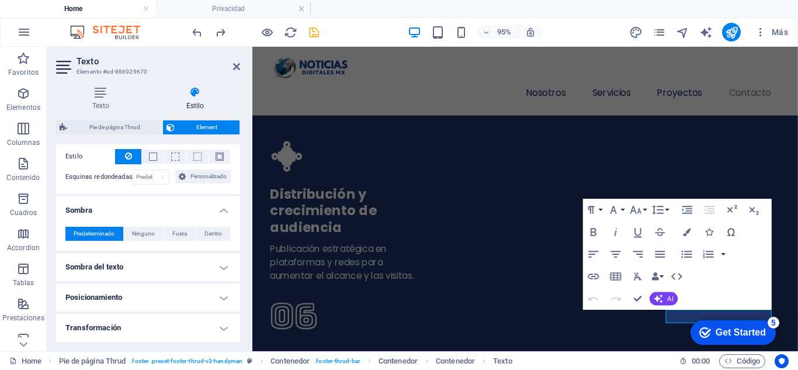
click at [206, 206] on h4 "Sombra" at bounding box center [148, 206] width 184 height 21
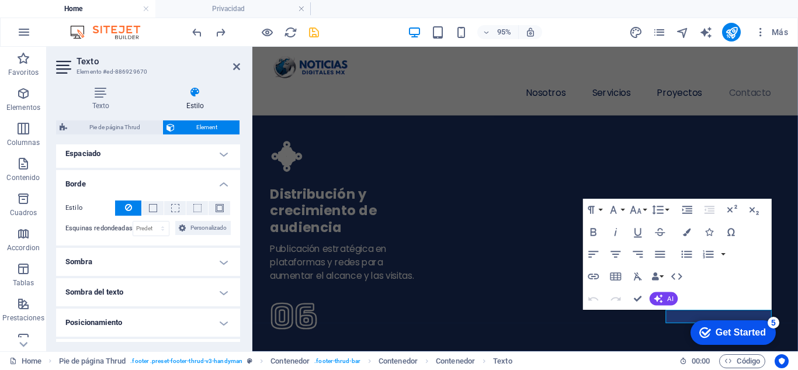
scroll to position [0, 0]
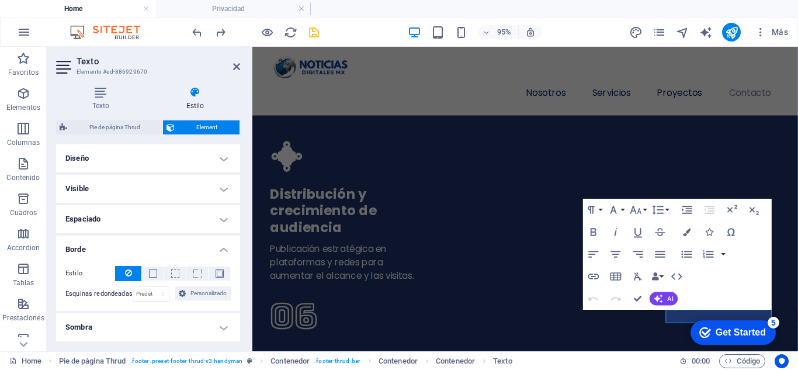
click at [215, 246] on h4 "Borde" at bounding box center [148, 245] width 184 height 21
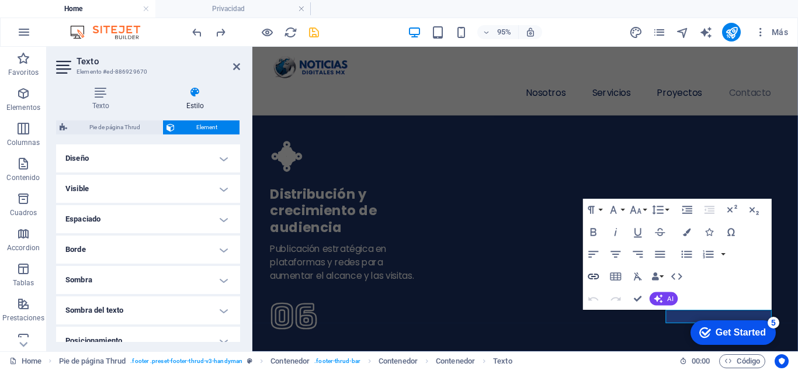
click at [594, 275] on icon "button" at bounding box center [593, 276] width 13 height 13
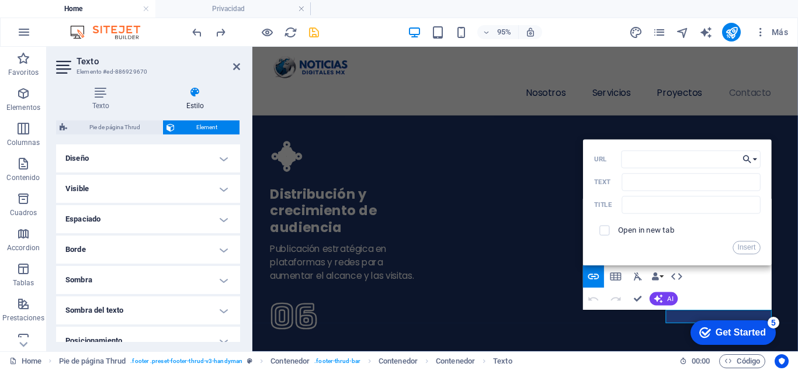
click at [751, 159] on icon "button" at bounding box center [747, 158] width 11 height 13
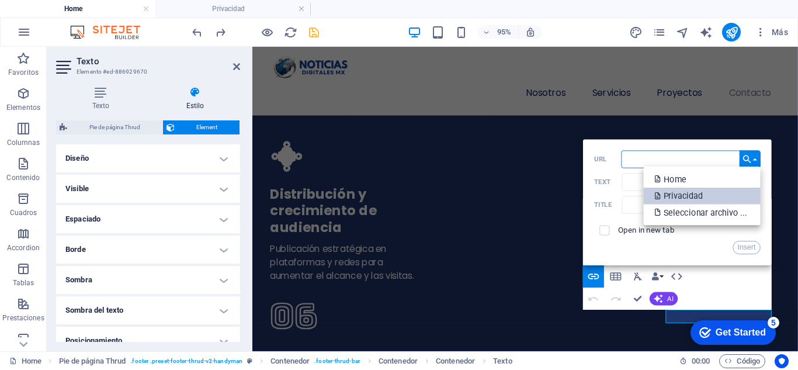
click at [694, 196] on p "Privacidad" at bounding box center [680, 195] width 50 height 16
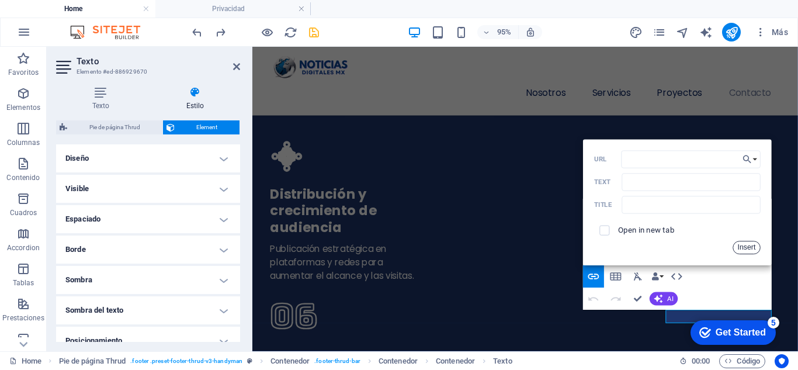
click at [747, 248] on button "Insert" at bounding box center [746, 247] width 28 height 13
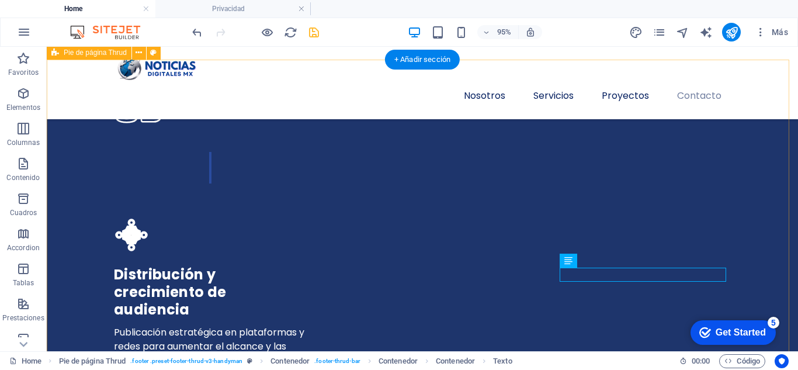
scroll to position [3724, 0]
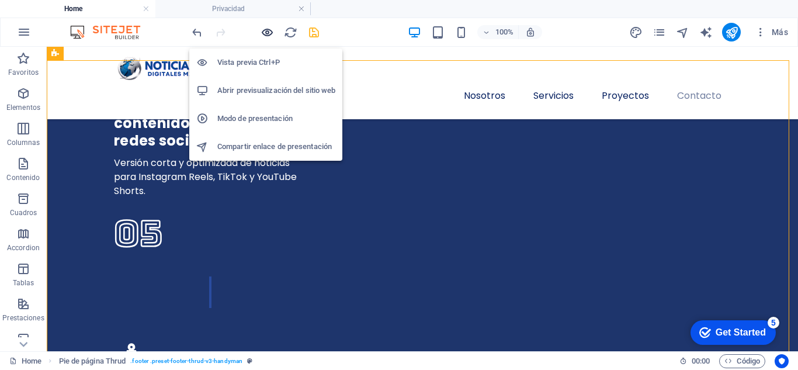
click at [270, 30] on icon "button" at bounding box center [266, 32] width 13 height 13
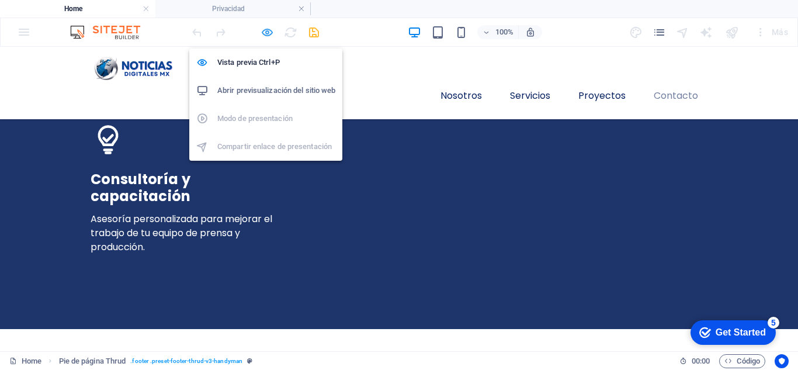
scroll to position [3350, 0]
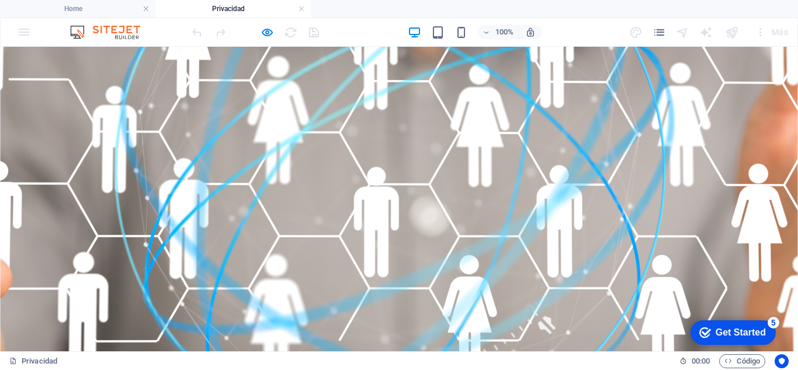
scroll to position [0, 0]
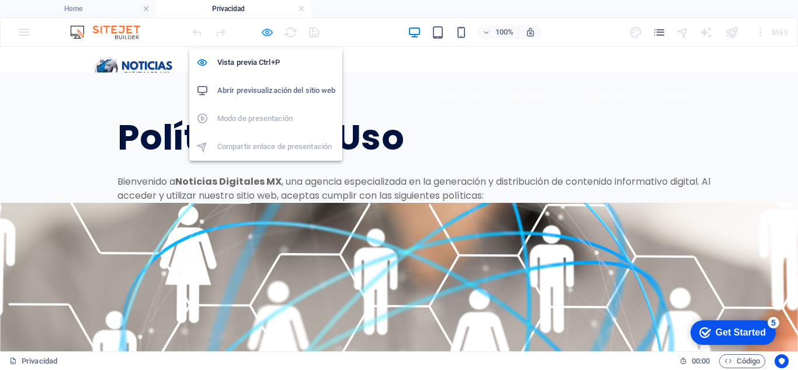
click at [263, 31] on icon "button" at bounding box center [266, 32] width 13 height 13
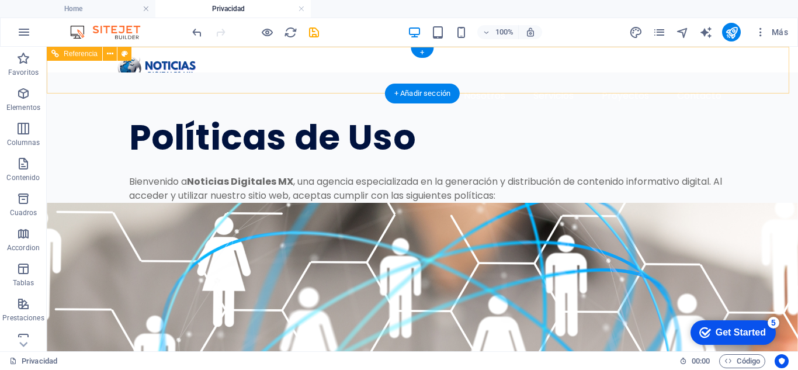
click at [146, 69] on div at bounding box center [422, 69] width 617 height 26
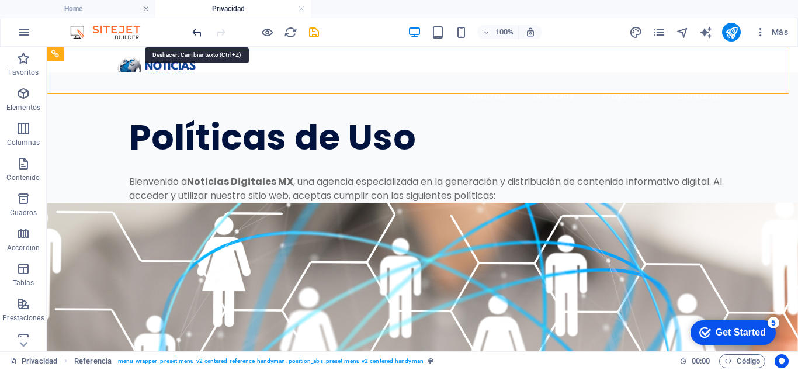
click at [194, 32] on icon "undo" at bounding box center [196, 32] width 13 height 13
click at [223, 33] on icon "redo" at bounding box center [220, 32] width 13 height 13
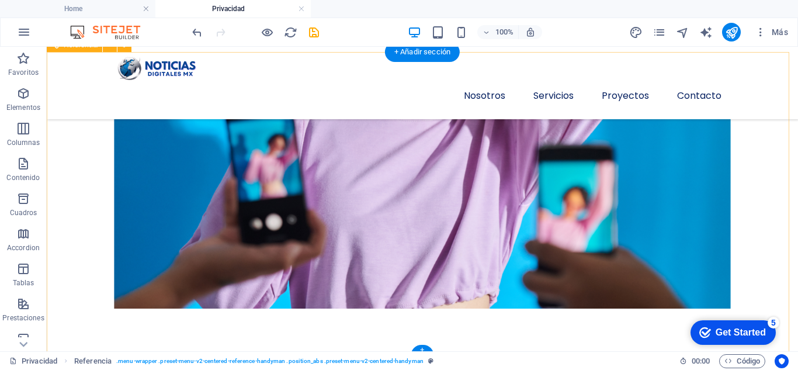
scroll to position [1952, 0]
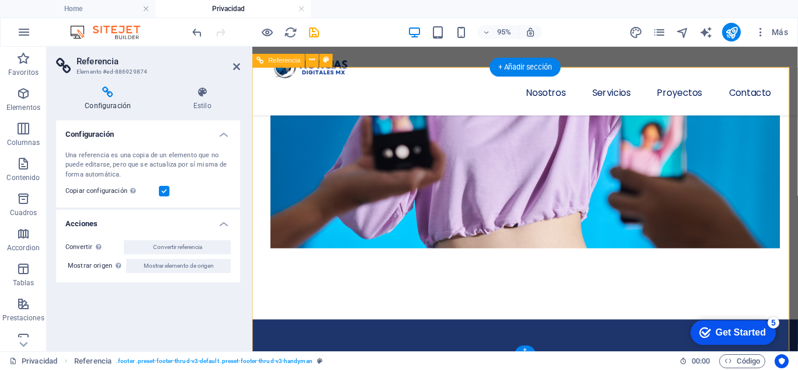
scroll to position [1964, 0]
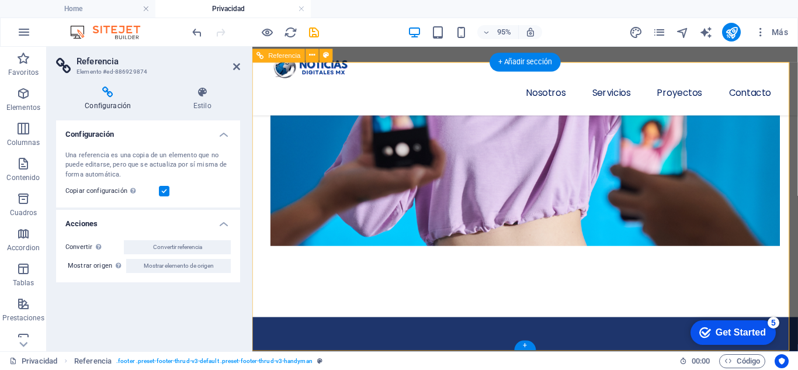
click at [233, 67] on icon at bounding box center [236, 66] width 7 height 9
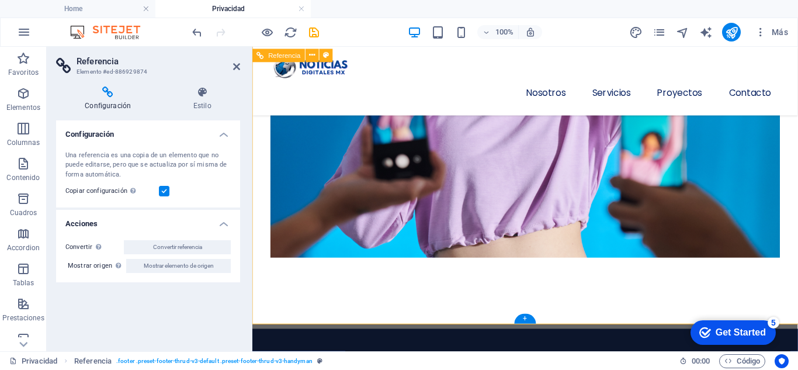
scroll to position [1964, 0]
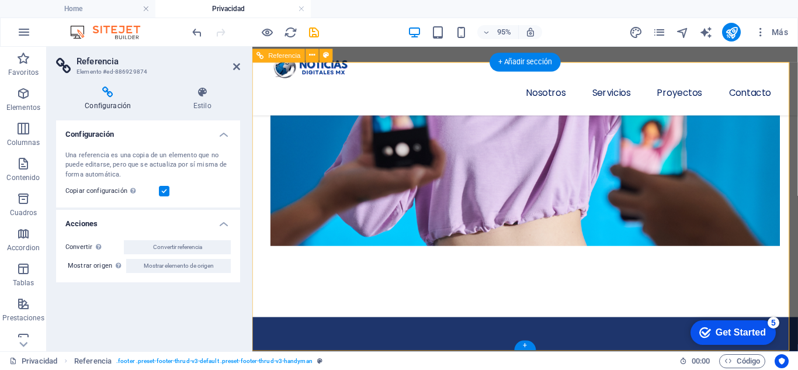
click at [302, 10] on link at bounding box center [301, 9] width 7 height 11
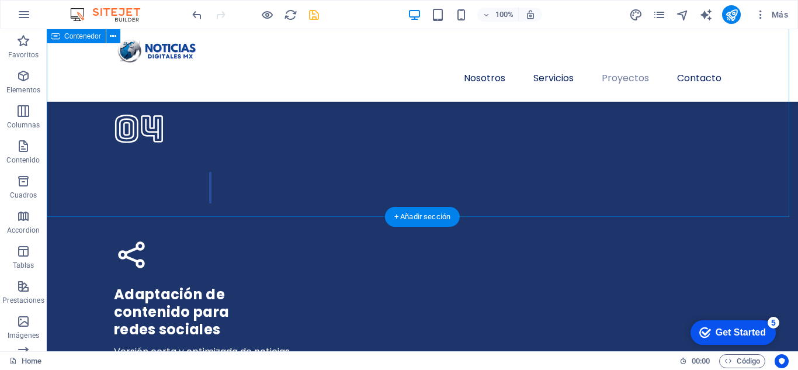
scroll to position [3350, 0]
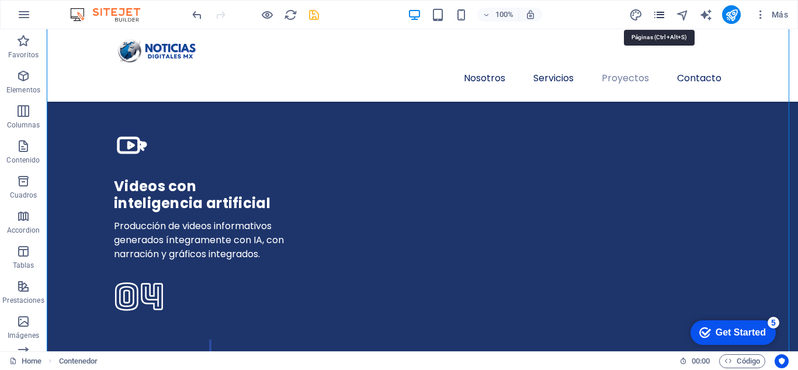
click at [660, 18] on icon "pages" at bounding box center [658, 14] width 13 height 13
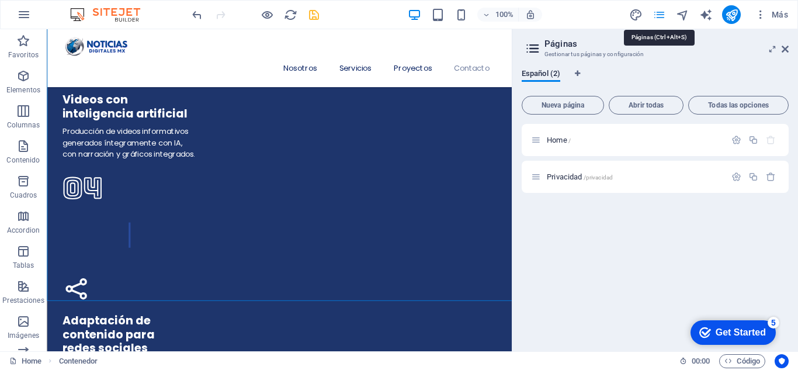
scroll to position [3433, 0]
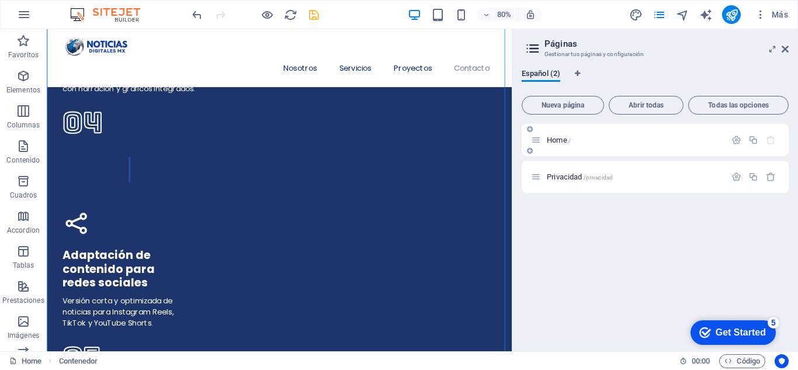
click at [629, 142] on p "Home /" at bounding box center [634, 140] width 175 height 8
click at [531, 149] on icon at bounding box center [530, 150] width 6 height 7
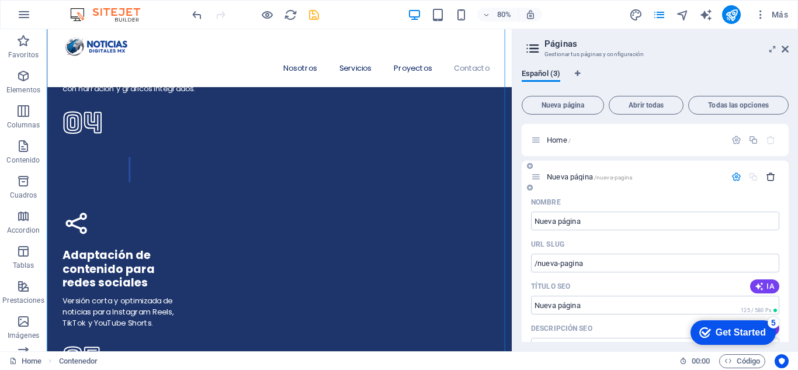
click at [767, 173] on icon "button" at bounding box center [770, 177] width 10 height 10
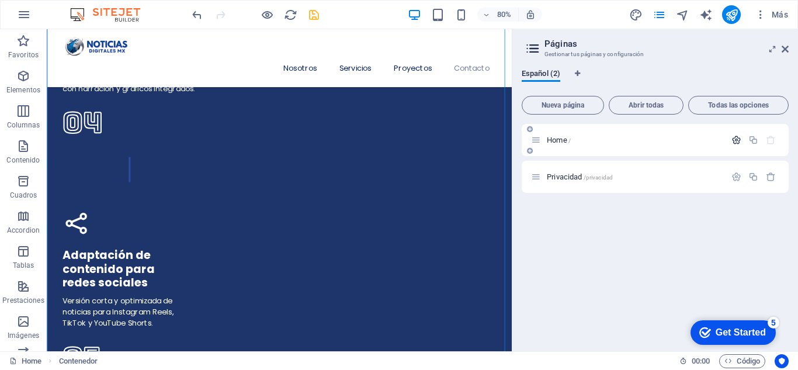
click at [732, 140] on icon "button" at bounding box center [736, 140] width 10 height 10
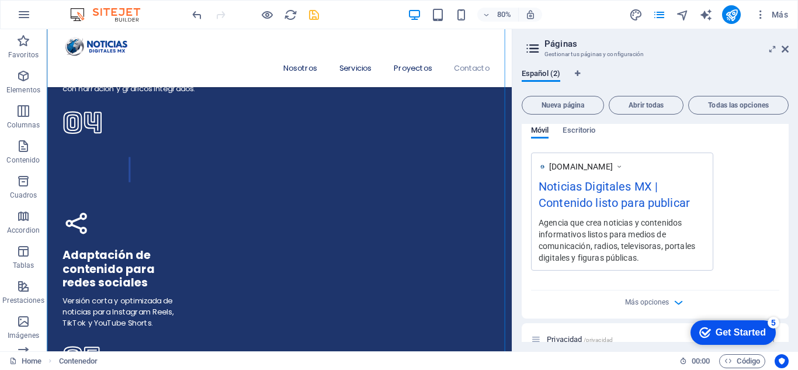
scroll to position [342, 0]
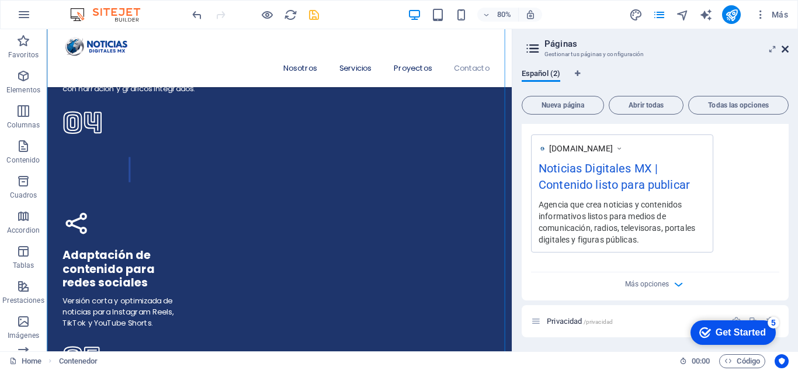
click at [787, 46] on icon at bounding box center [784, 48] width 7 height 9
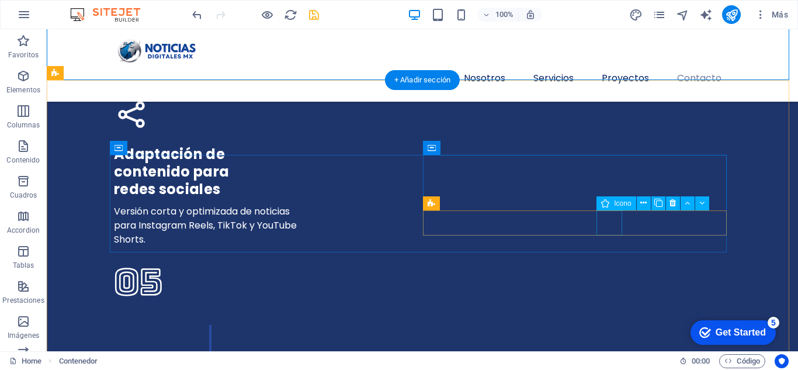
scroll to position [3701, 0]
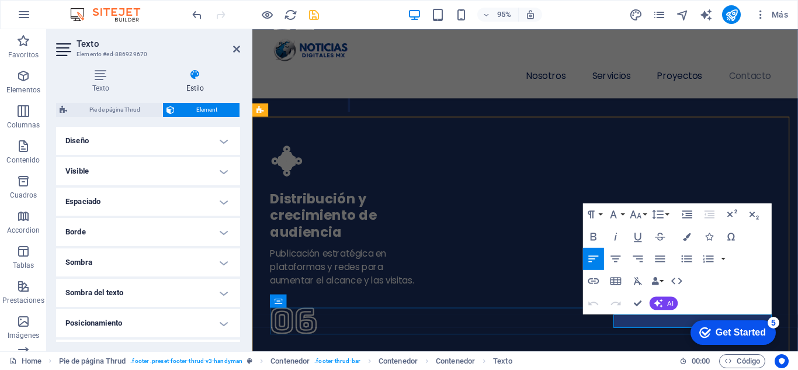
drag, startPoint x: 690, startPoint y: 336, endPoint x: 616, endPoint y: 331, distance: 74.3
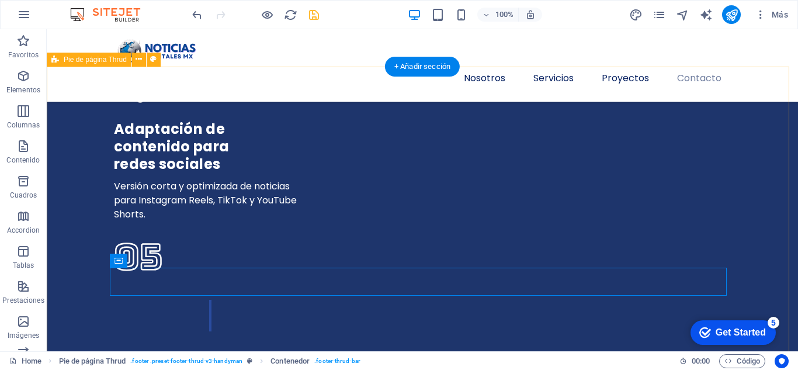
scroll to position [3719, 0]
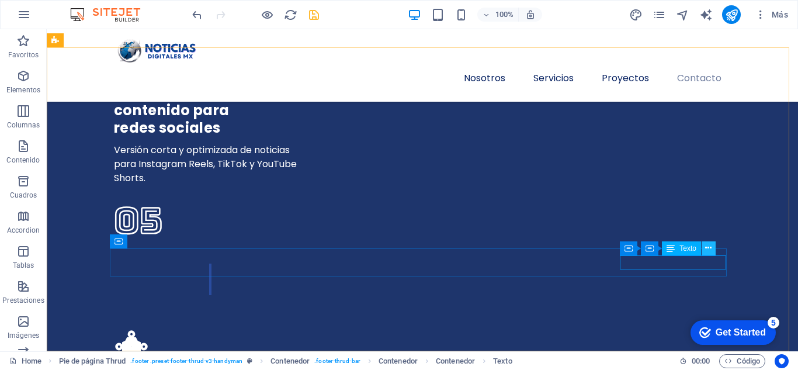
click at [707, 246] on icon at bounding box center [708, 248] width 6 height 12
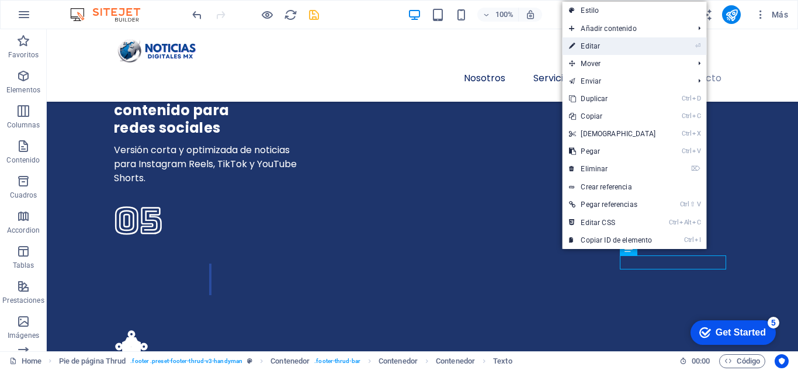
click at [638, 48] on link "⏎ Editar" at bounding box center [612, 46] width 100 height 18
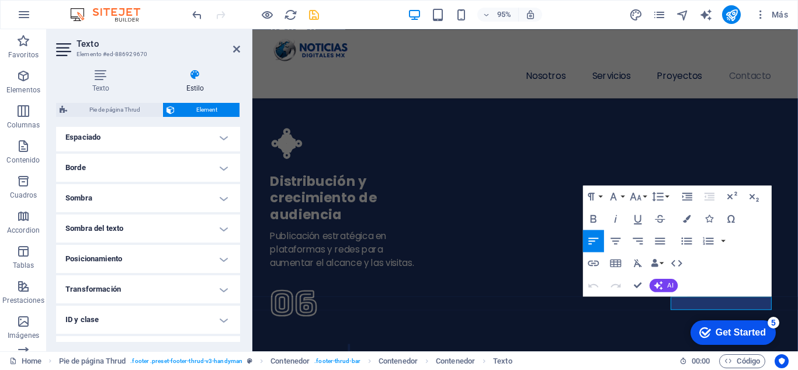
scroll to position [117, 0]
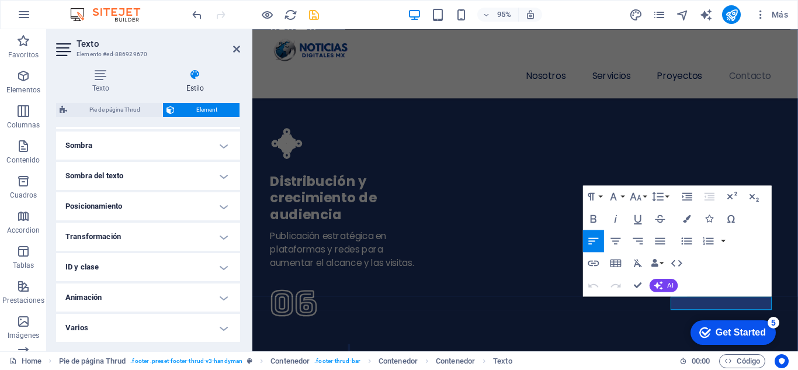
click at [217, 206] on h4 "Posicionamiento" at bounding box center [148, 206] width 184 height 28
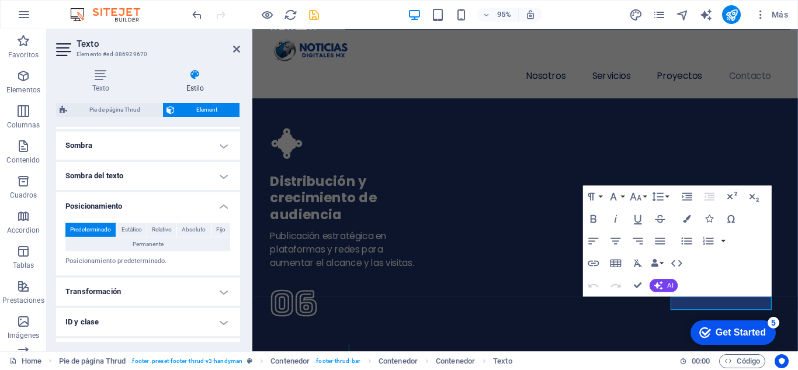
click at [222, 205] on h4 "Posicionamiento" at bounding box center [148, 202] width 184 height 21
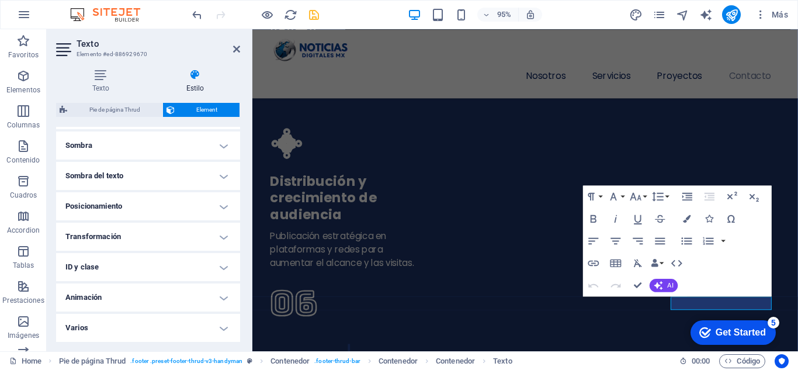
click at [223, 169] on h4 "Sombra del texto" at bounding box center [148, 176] width 184 height 28
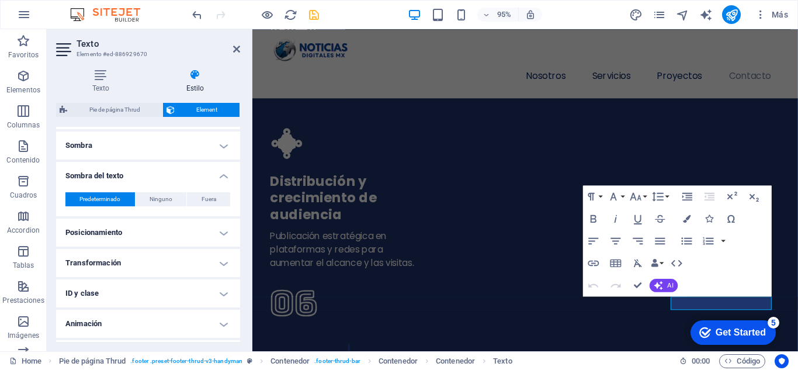
click at [223, 169] on h4 "Sombra del texto" at bounding box center [148, 172] width 184 height 21
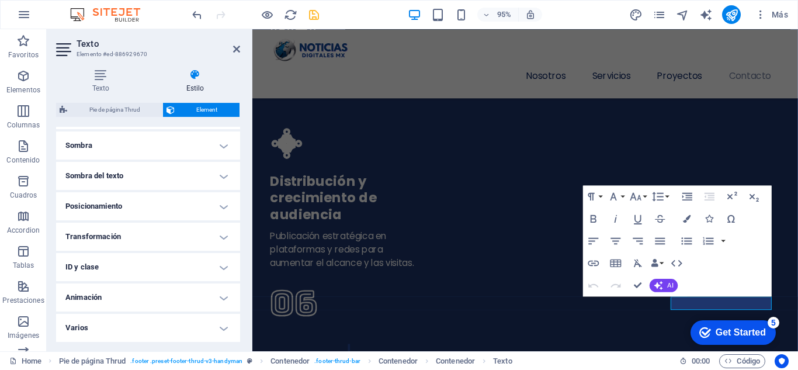
click at [222, 259] on h4 "ID y clase" at bounding box center [148, 267] width 184 height 28
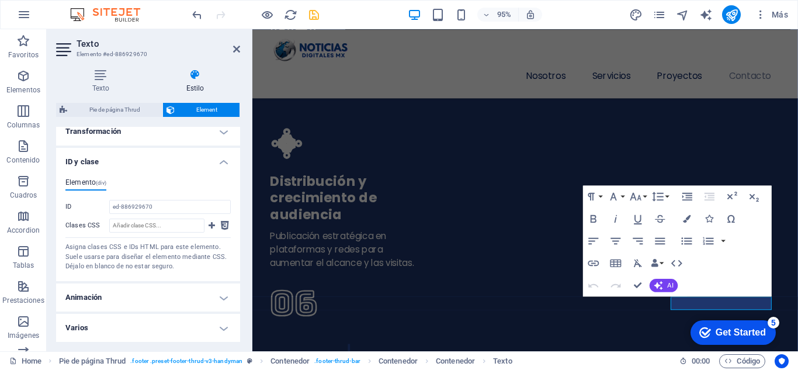
click at [218, 160] on h4 "ID y clase" at bounding box center [148, 158] width 184 height 21
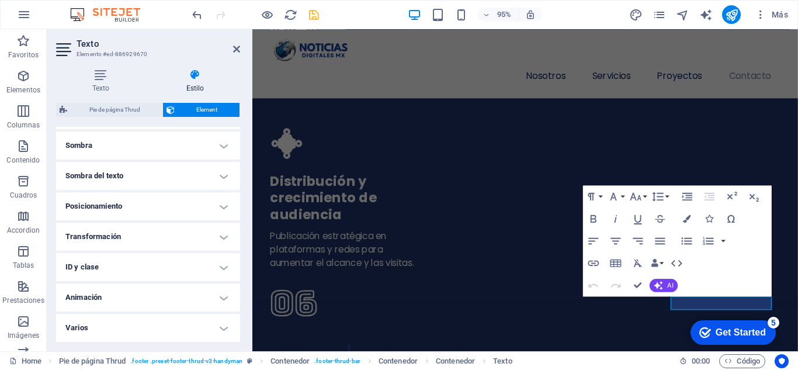
click at [221, 269] on h4 "ID y clase" at bounding box center [148, 267] width 184 height 28
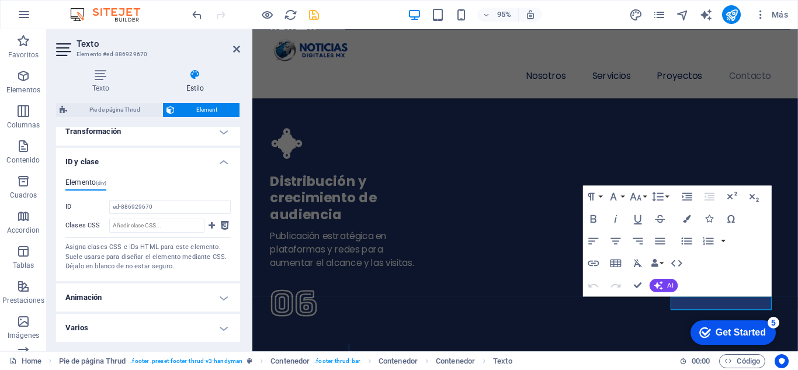
click at [218, 165] on h4 "ID y clase" at bounding box center [148, 158] width 184 height 21
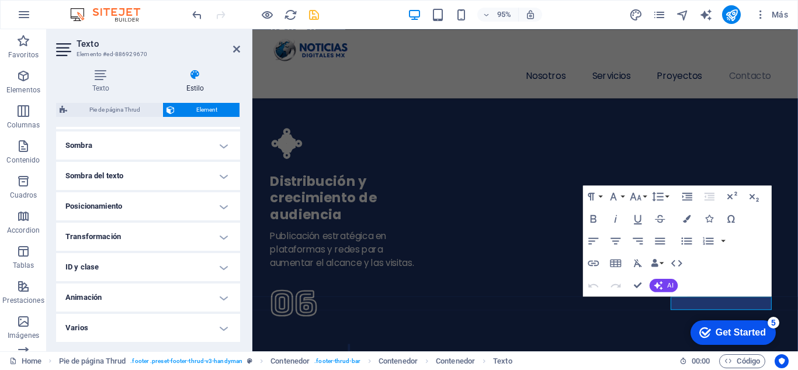
click at [222, 302] on h4 "Animación" at bounding box center [148, 297] width 184 height 28
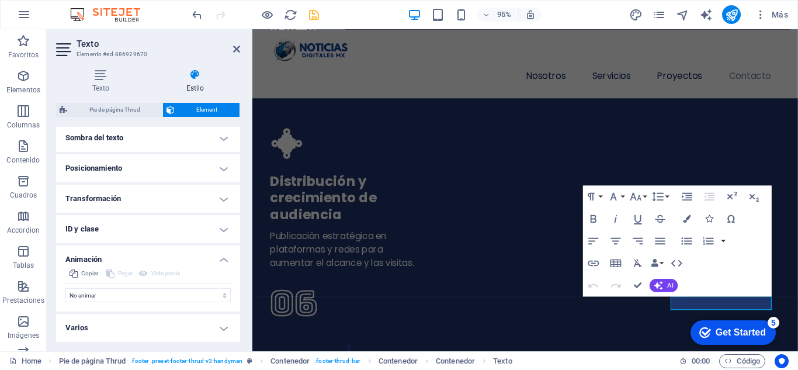
click at [225, 258] on h4 "Animación" at bounding box center [148, 255] width 184 height 21
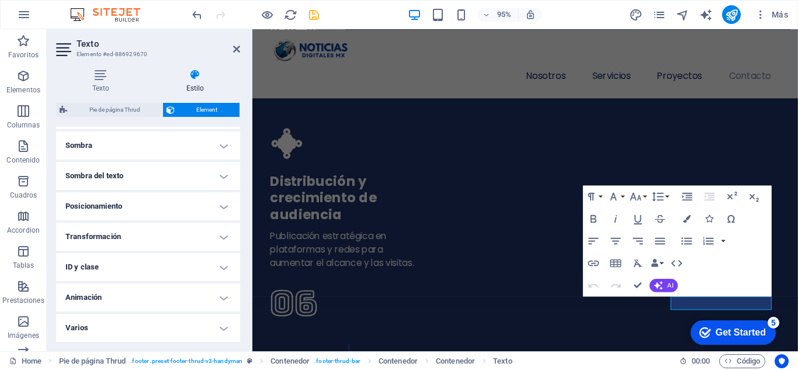
click at [220, 326] on h4 "Varios" at bounding box center [148, 328] width 184 height 28
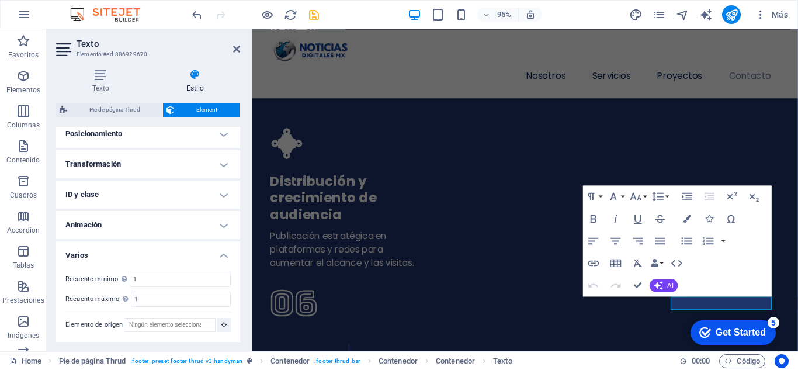
click at [222, 251] on h4 "Varios" at bounding box center [148, 251] width 184 height 21
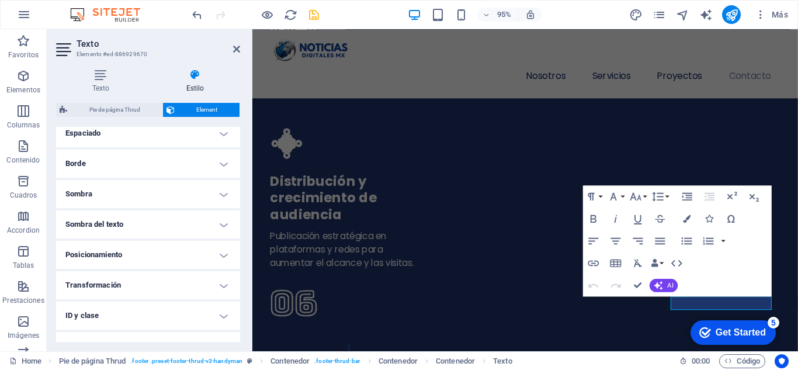
scroll to position [0, 0]
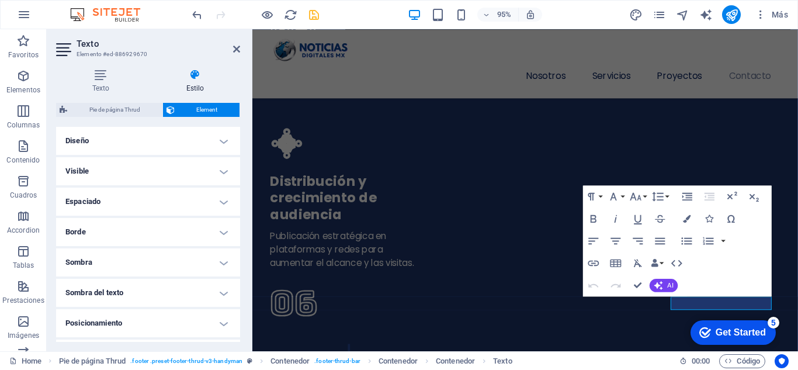
click at [220, 135] on h4 "Diseño" at bounding box center [148, 141] width 184 height 28
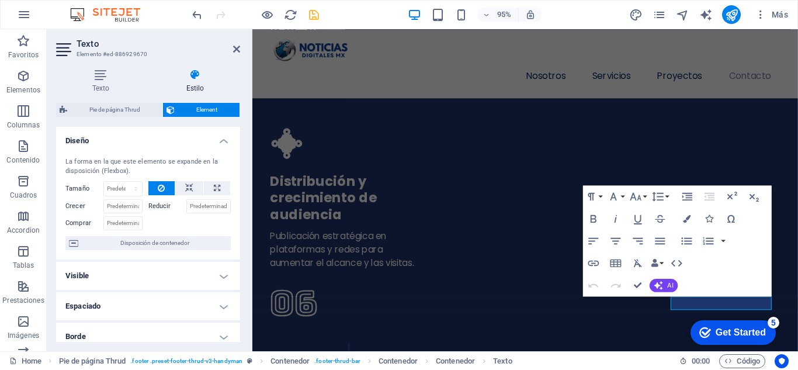
click at [220, 135] on h4 "Diseño" at bounding box center [148, 137] width 184 height 21
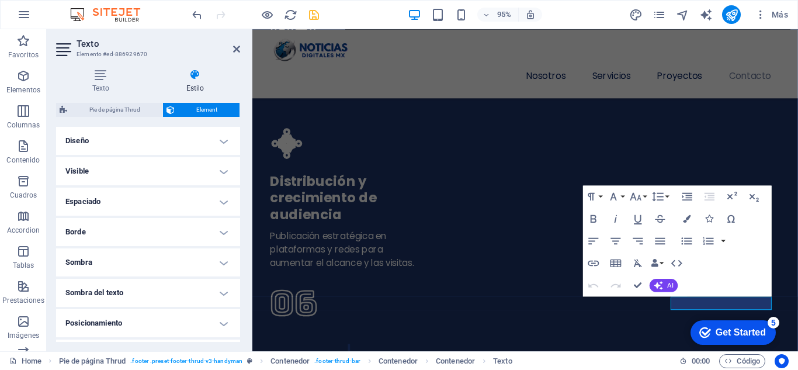
click at [224, 173] on h4 "Visible" at bounding box center [148, 171] width 184 height 28
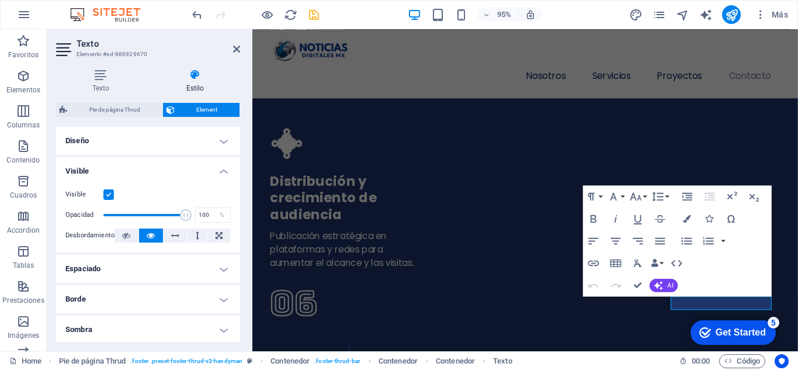
drag, startPoint x: 224, startPoint y: 175, endPoint x: 225, endPoint y: 156, distance: 18.2
click at [225, 169] on h4 "Visible" at bounding box center [148, 167] width 184 height 21
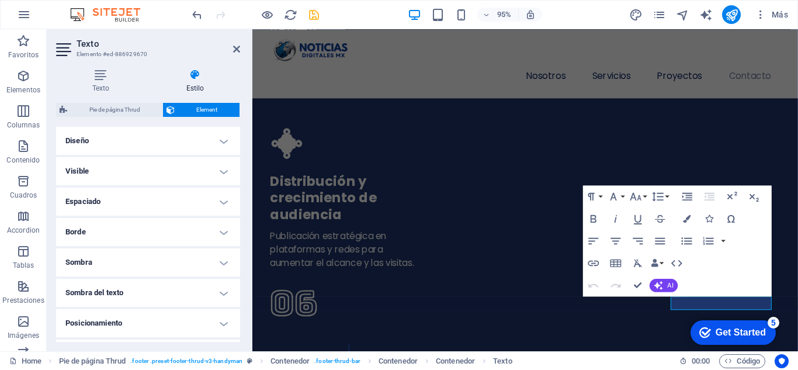
click at [225, 135] on h4 "Diseño" at bounding box center [148, 141] width 184 height 28
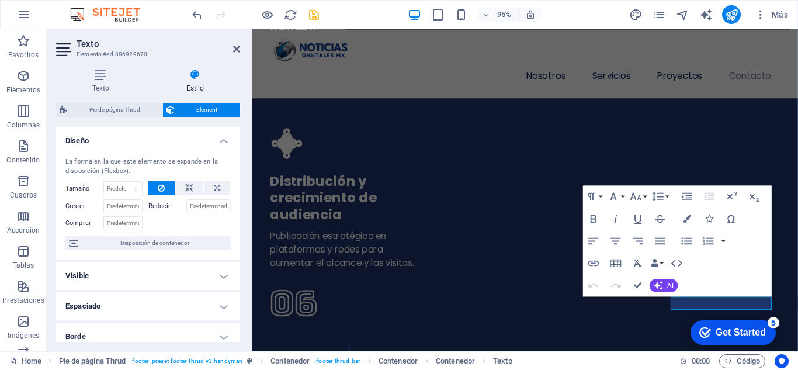
click at [225, 135] on h4 "Diseño" at bounding box center [148, 137] width 184 height 21
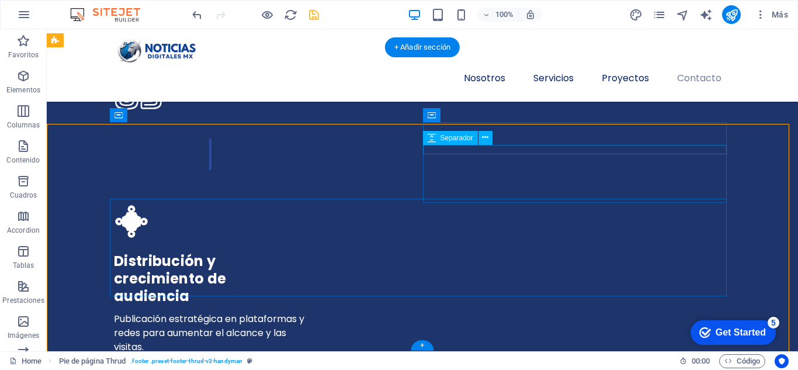
scroll to position [3719, 0]
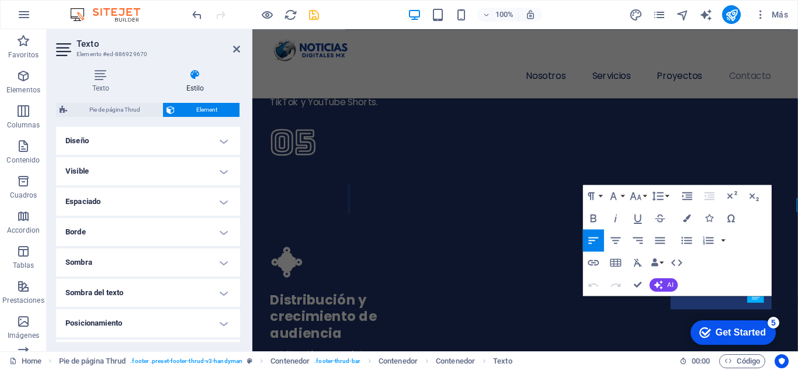
scroll to position [3845, 0]
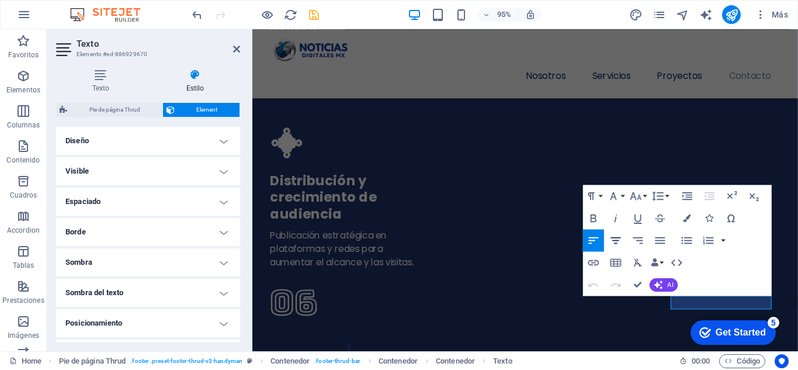
click at [616, 236] on icon "button" at bounding box center [615, 240] width 13 height 13
click at [613, 236] on icon "button" at bounding box center [615, 240] width 13 height 13
click at [593, 239] on icon "button" at bounding box center [593, 240] width 13 height 13
click at [663, 259] on button "Data Bindings" at bounding box center [658, 262] width 16 height 22
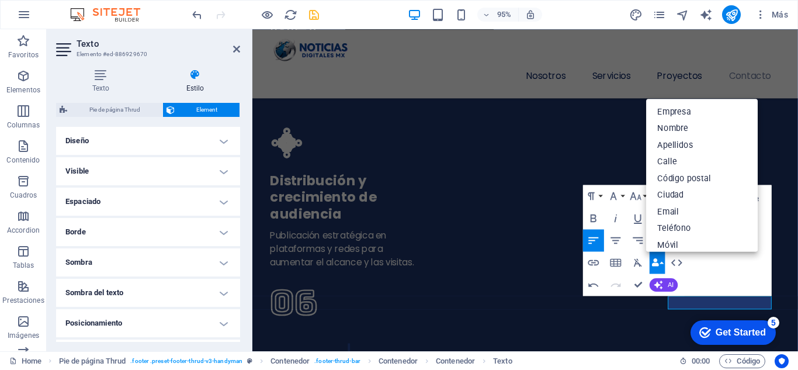
click at [737, 267] on div "Paragraph Format Normal Heading 1 Heading 2 Heading 3 Heading 4 Heading 5 Headi…" at bounding box center [677, 240] width 189 height 111
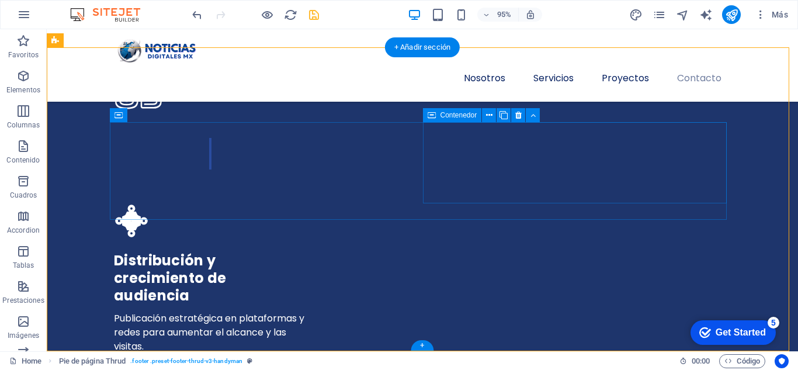
scroll to position [3719, 0]
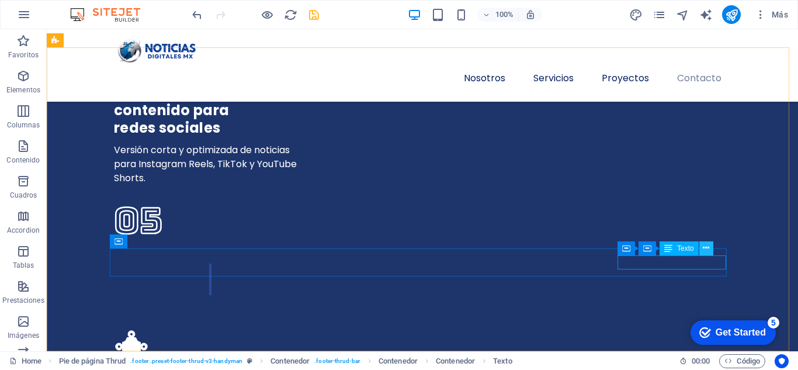
click at [702, 246] on icon at bounding box center [705, 248] width 6 height 12
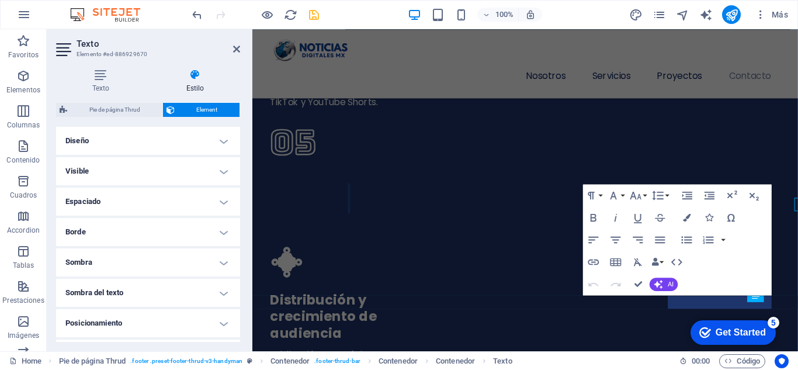
scroll to position [3845, 0]
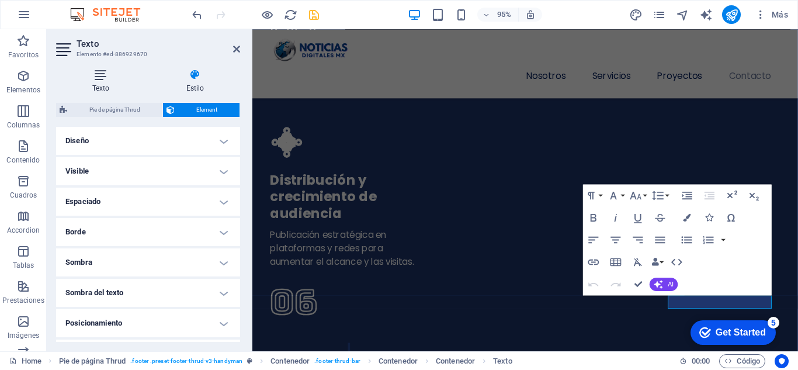
click at [103, 78] on icon at bounding box center [100, 75] width 89 height 12
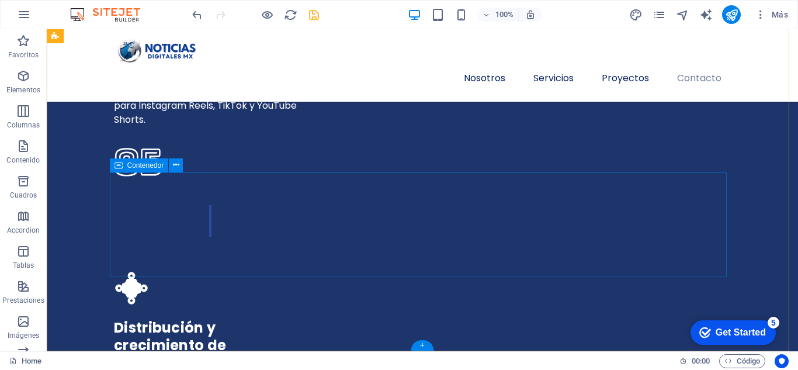
scroll to position [3795, 0]
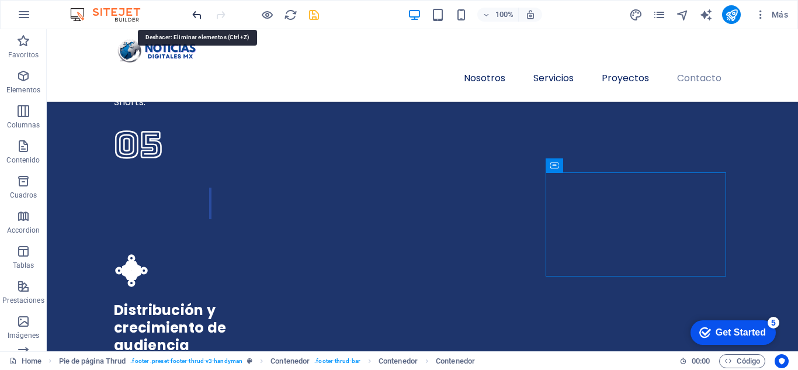
click at [195, 16] on icon "undo" at bounding box center [196, 14] width 13 height 13
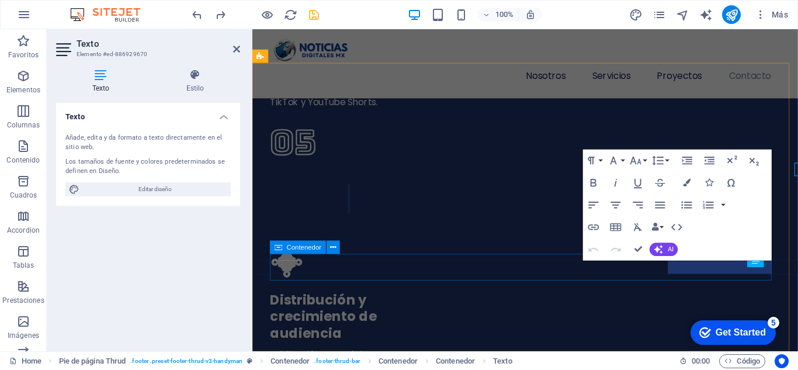
scroll to position [3882, 0]
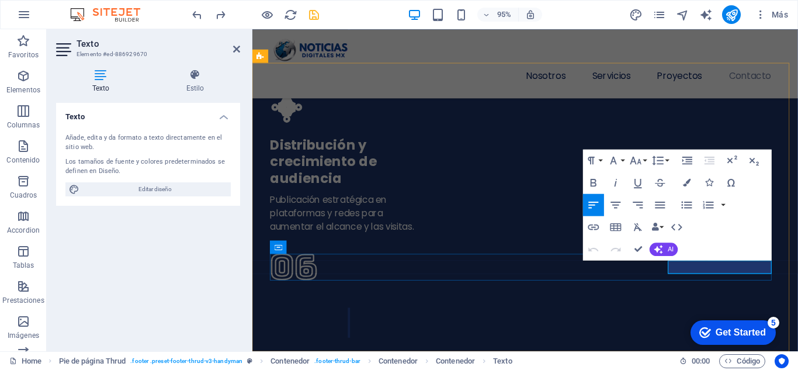
click at [594, 224] on icon "button" at bounding box center [593, 226] width 13 height 13
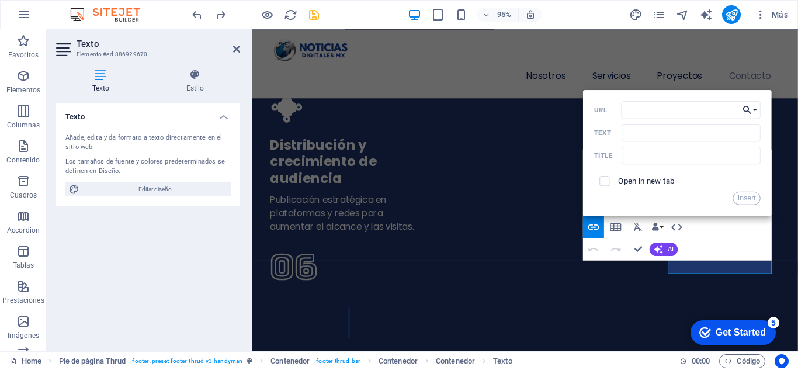
click at [754, 109] on button "Choose Link" at bounding box center [750, 110] width 21 height 18
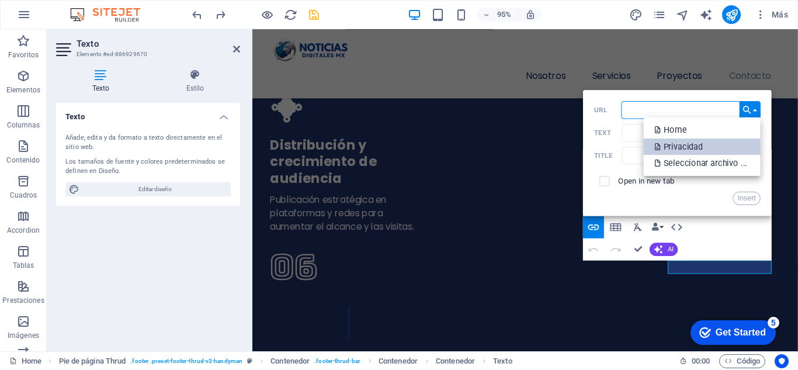
click at [690, 147] on p "Privacidad" at bounding box center [680, 146] width 50 height 16
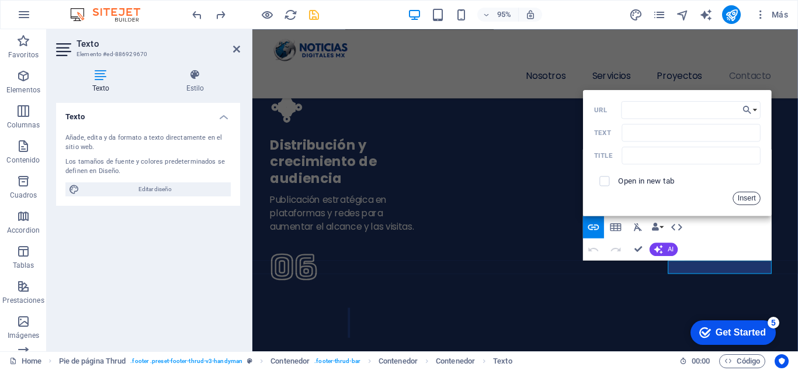
click at [753, 193] on button "Insert" at bounding box center [747, 197] width 28 height 13
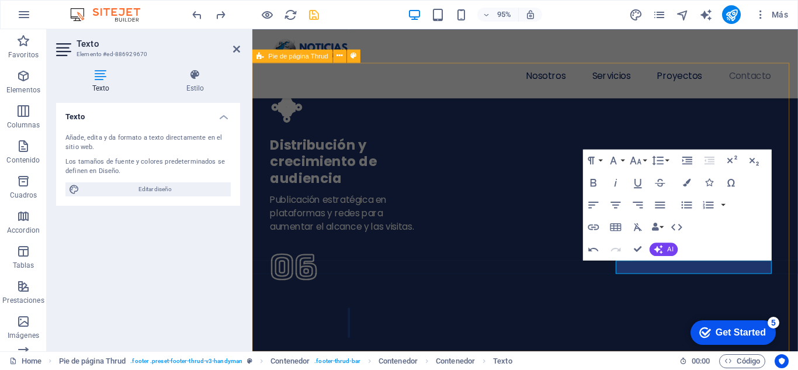
drag, startPoint x: 704, startPoint y: 279, endPoint x: 802, endPoint y: 271, distance: 98.4
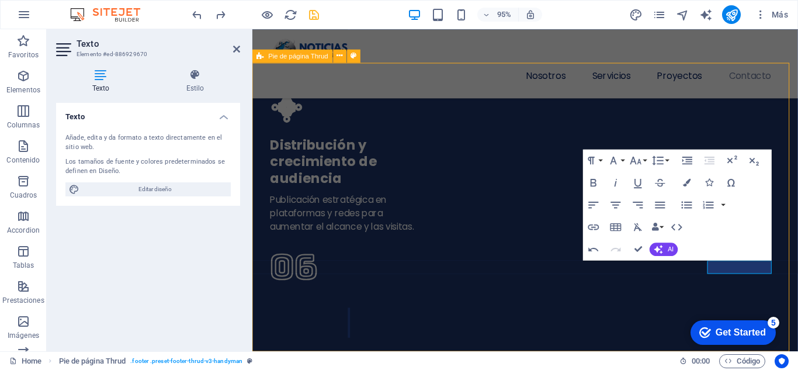
scroll to position [3719, 0]
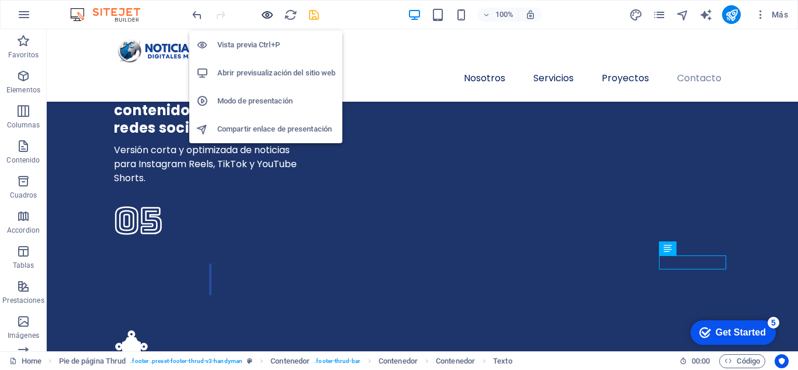
drag, startPoint x: 267, startPoint y: 11, endPoint x: 280, endPoint y: 26, distance: 20.0
click at [268, 11] on icon "button" at bounding box center [266, 14] width 13 height 13
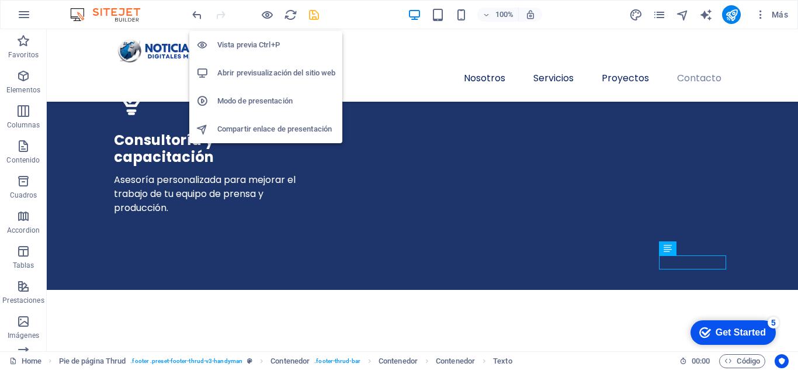
scroll to position [3346, 0]
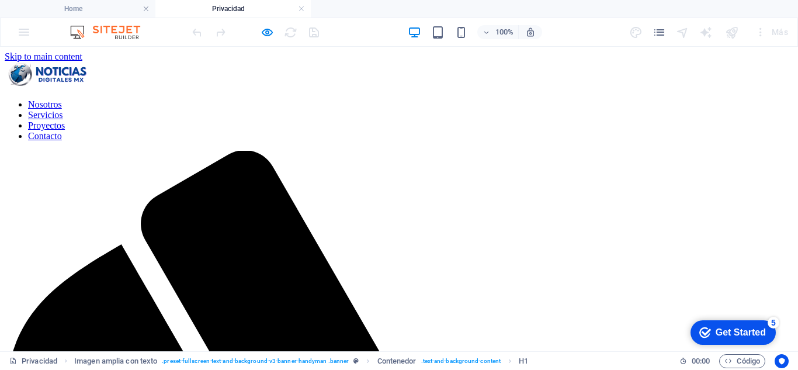
scroll to position [0, 0]
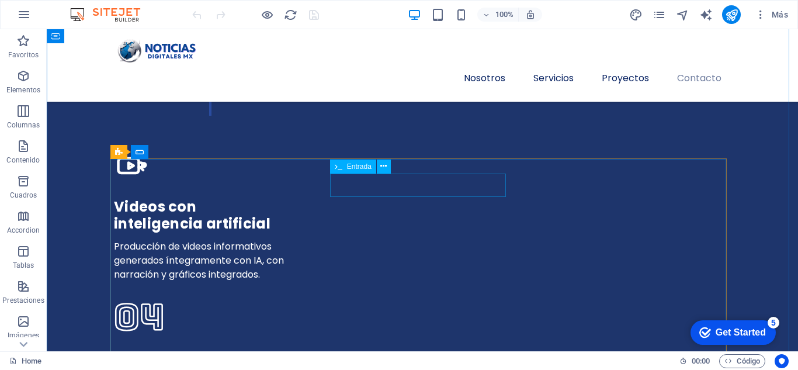
scroll to position [3328, 0]
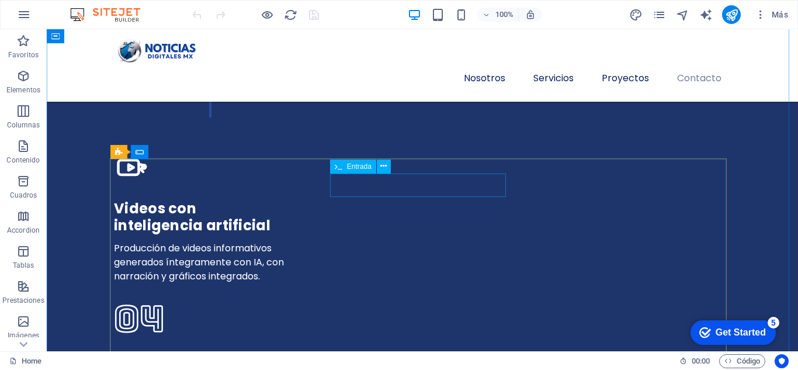
click div
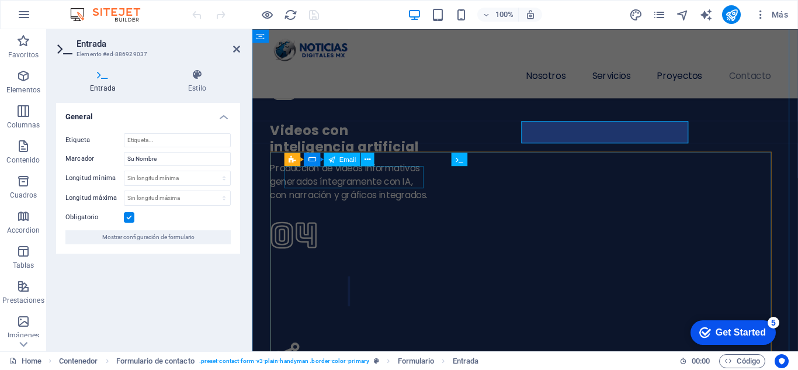
scroll to position [3452, 0]
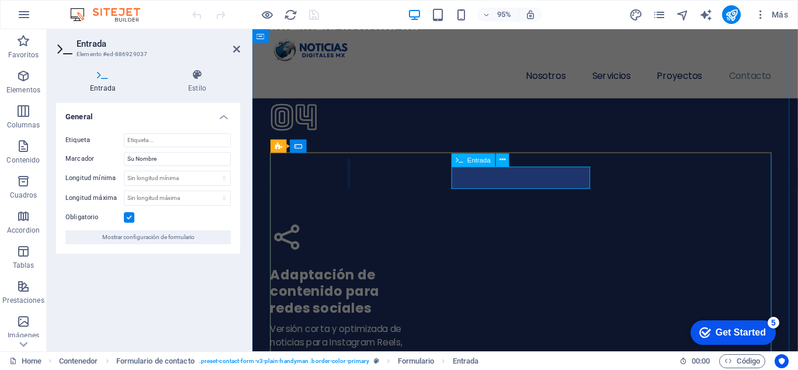
click input "text"
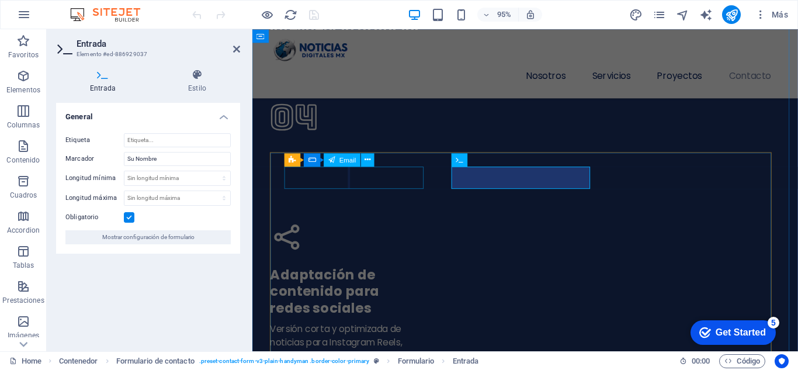
click div
click input "email"
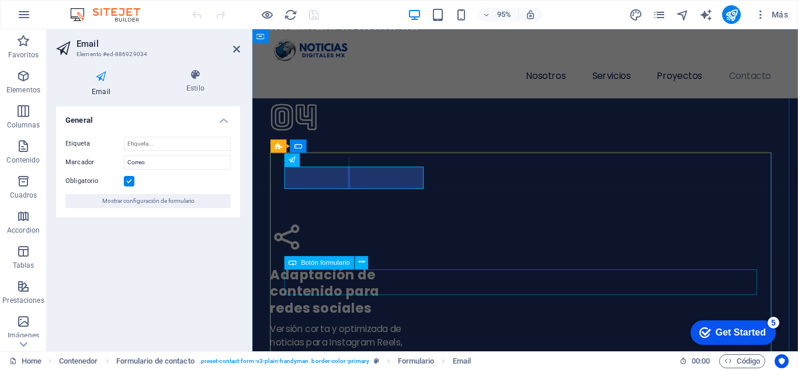
click div "Enviar"
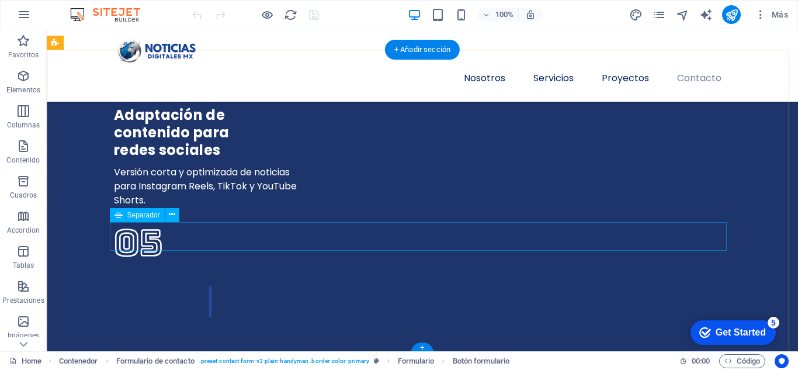
scroll to position [3719, 0]
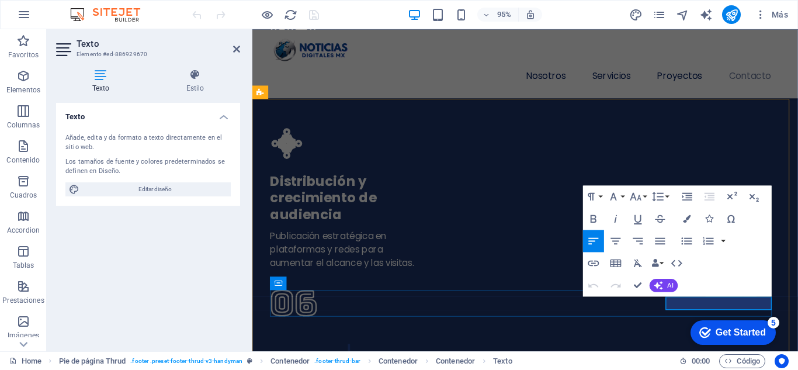
drag, startPoint x: 717, startPoint y: 316, endPoint x: 738, endPoint y: 314, distance: 21.1
click link "Aviso de Privacidad"
click at [756, 276] on icon "button" at bounding box center [751, 275] width 11 height 10
drag, startPoint x: 707, startPoint y: 316, endPoint x: 796, endPoint y: 316, distance: 88.7
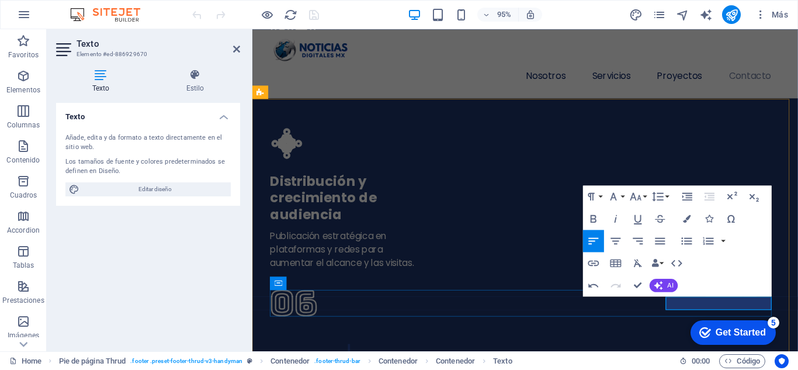
drag, startPoint x: 709, startPoint y: 316, endPoint x: 798, endPoint y: 316, distance: 88.2
click at [596, 262] on icon "button" at bounding box center [593, 262] width 13 height 13
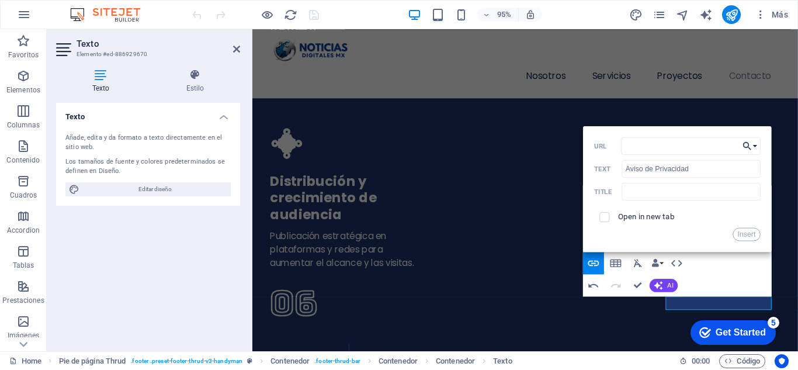
click at [758, 144] on button "Choose Link" at bounding box center [749, 146] width 21 height 18
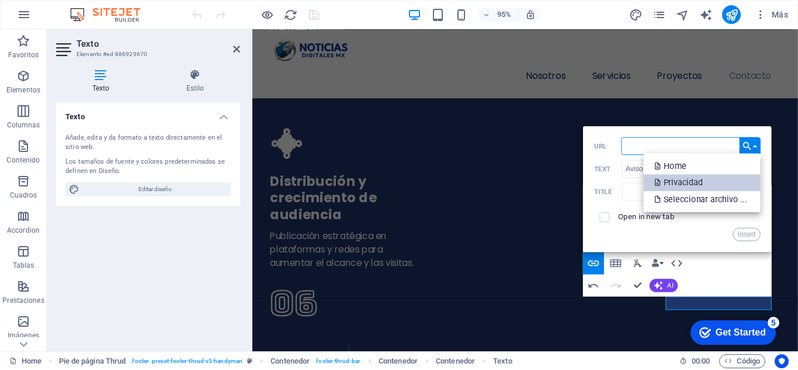
click at [697, 175] on p "Privacidad" at bounding box center [680, 182] width 50 height 17
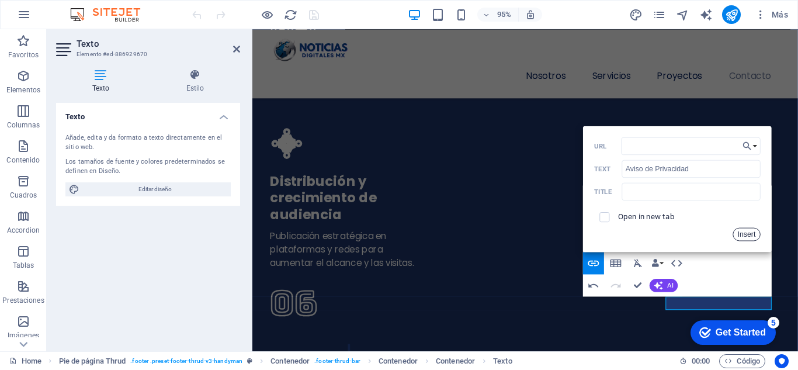
click at [746, 229] on button "Insert" at bounding box center [746, 233] width 28 height 13
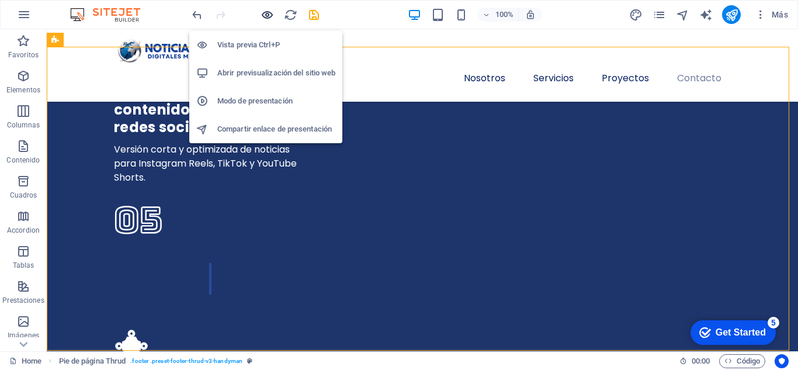
click at [260, 8] on icon "button" at bounding box center [266, 14] width 13 height 13
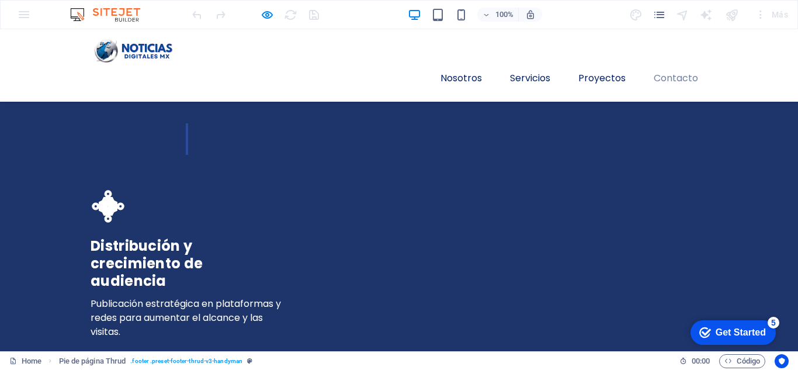
scroll to position [0, 0]
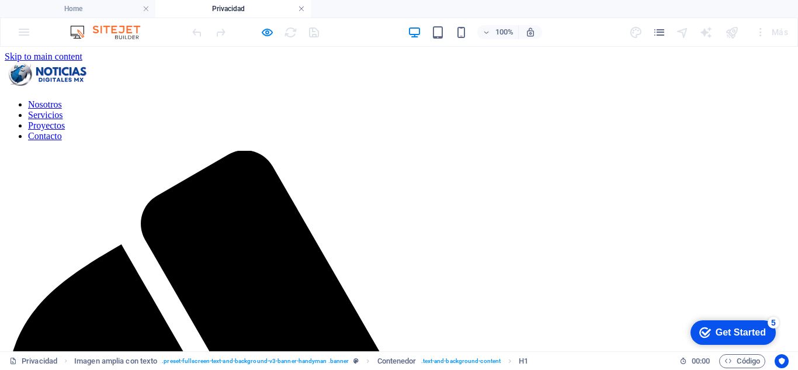
click at [301, 10] on link at bounding box center [301, 9] width 7 height 11
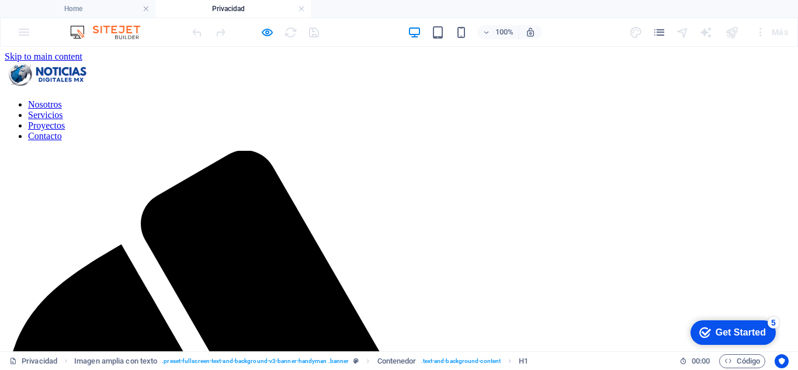
scroll to position [0, 0]
click at [301, 7] on link at bounding box center [301, 9] width 7 height 11
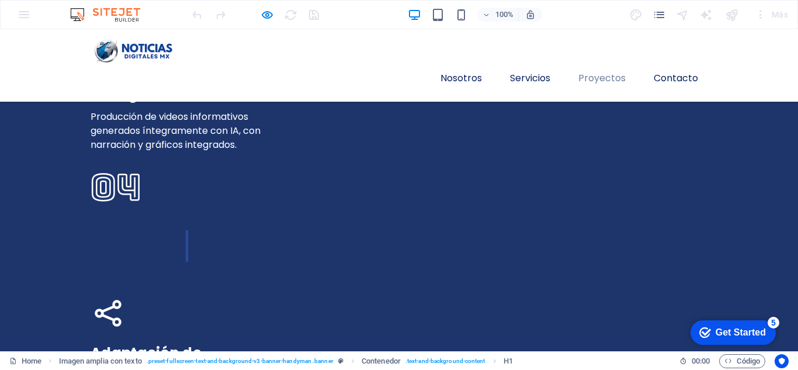
scroll to position [2907, 0]
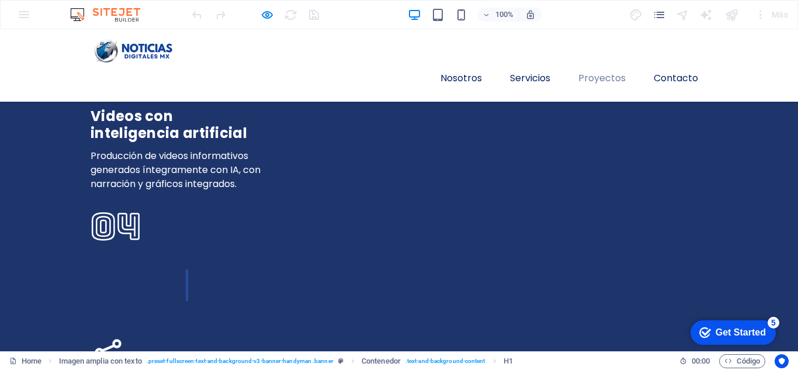
click at [321, 9] on div "100% Más" at bounding box center [491, 14] width 603 height 19
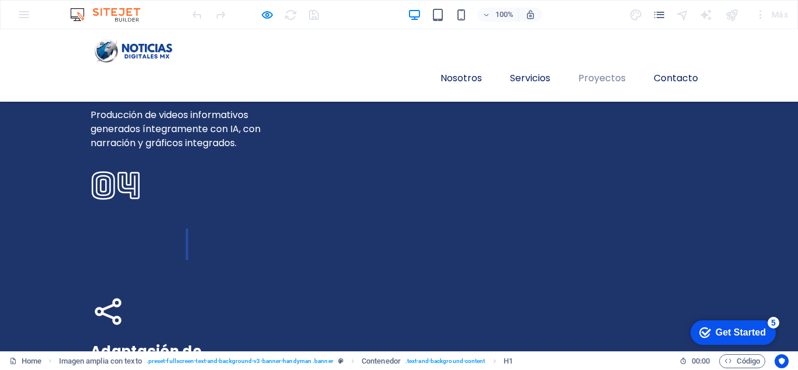
scroll to position [2965, 0]
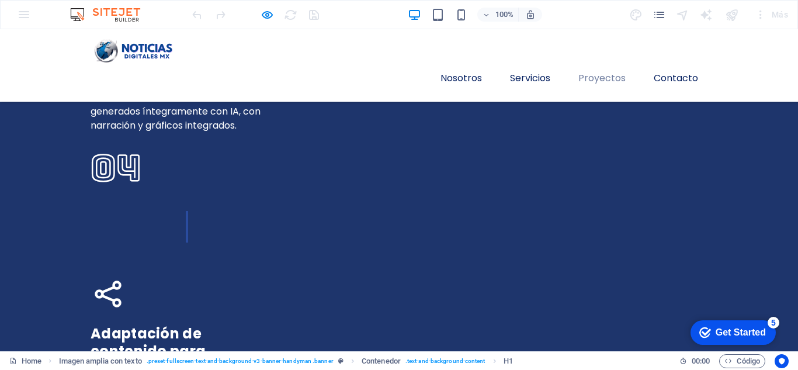
click textarea
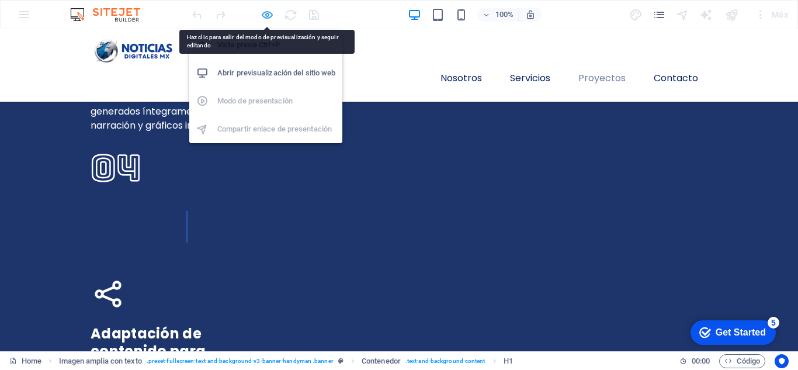
click at [265, 12] on icon "button" at bounding box center [266, 14] width 13 height 13
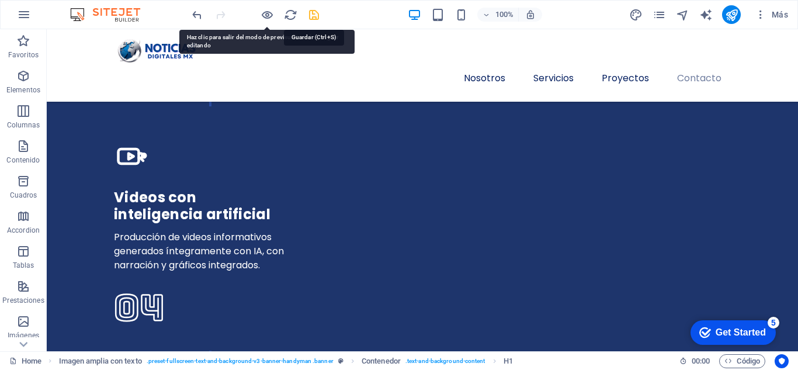
click at [311, 13] on icon "save" at bounding box center [313, 14] width 13 height 13
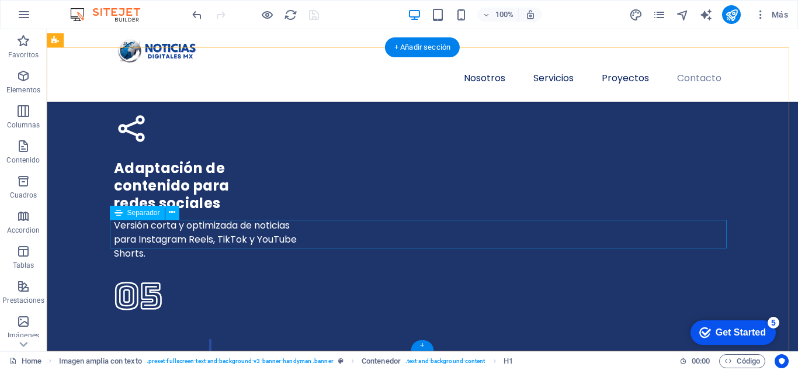
scroll to position [3427, 0]
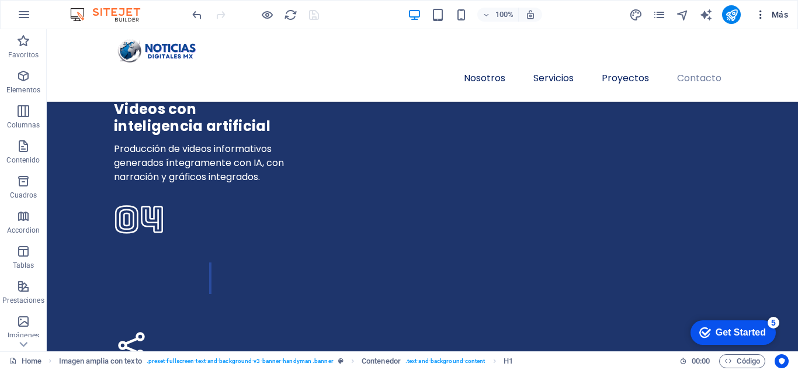
click at [763, 15] on icon "button" at bounding box center [760, 15] width 12 height 12
